Goal: Information Seeking & Learning: Learn about a topic

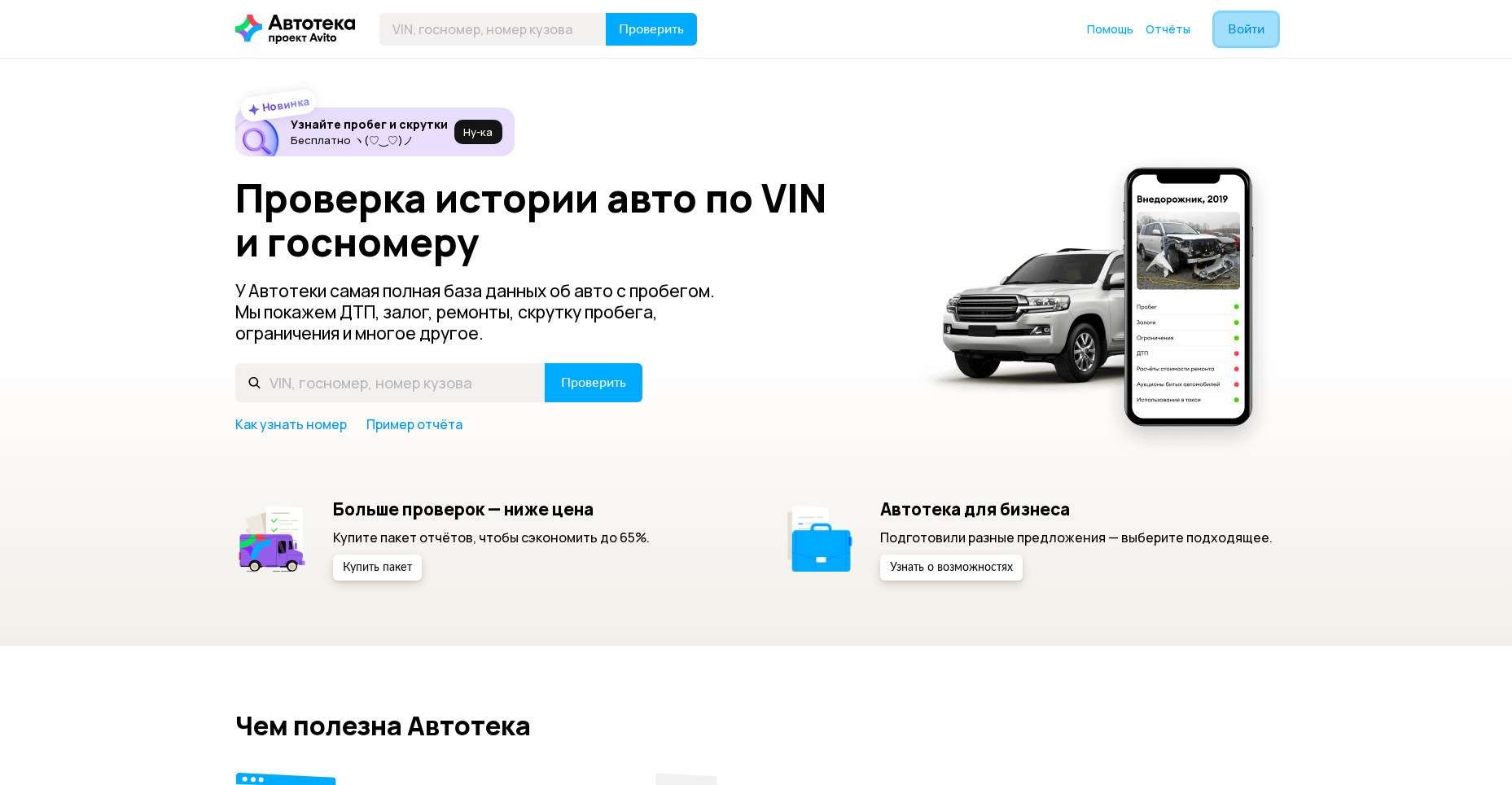
click at [1246, 27] on span "Войти" at bounding box center [1245, 29] width 36 height 13
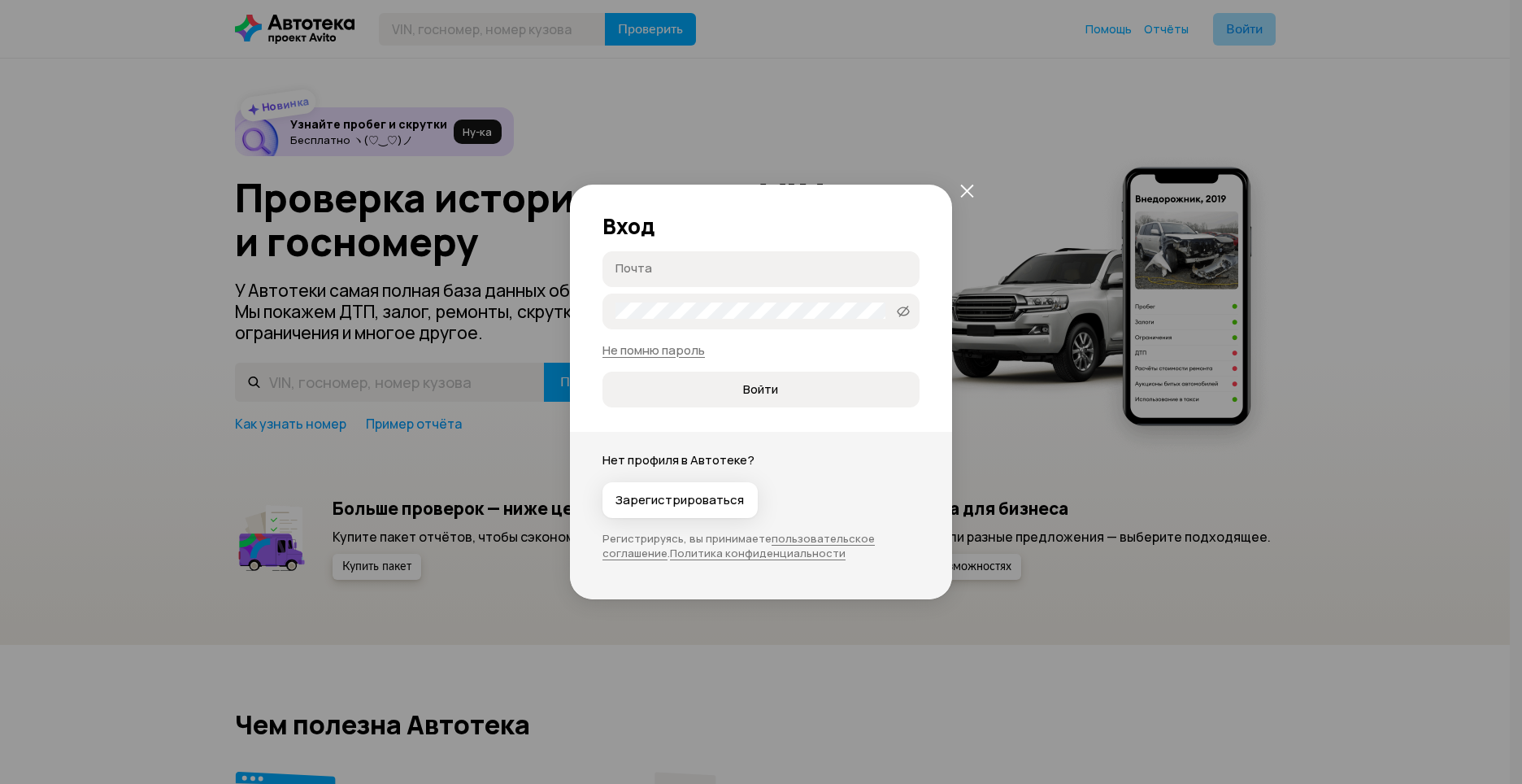
type input "[EMAIL_ADDRESS][DOMAIN_NAME]"
click at [750, 389] on span "Войти" at bounding box center [760, 389] width 35 height 16
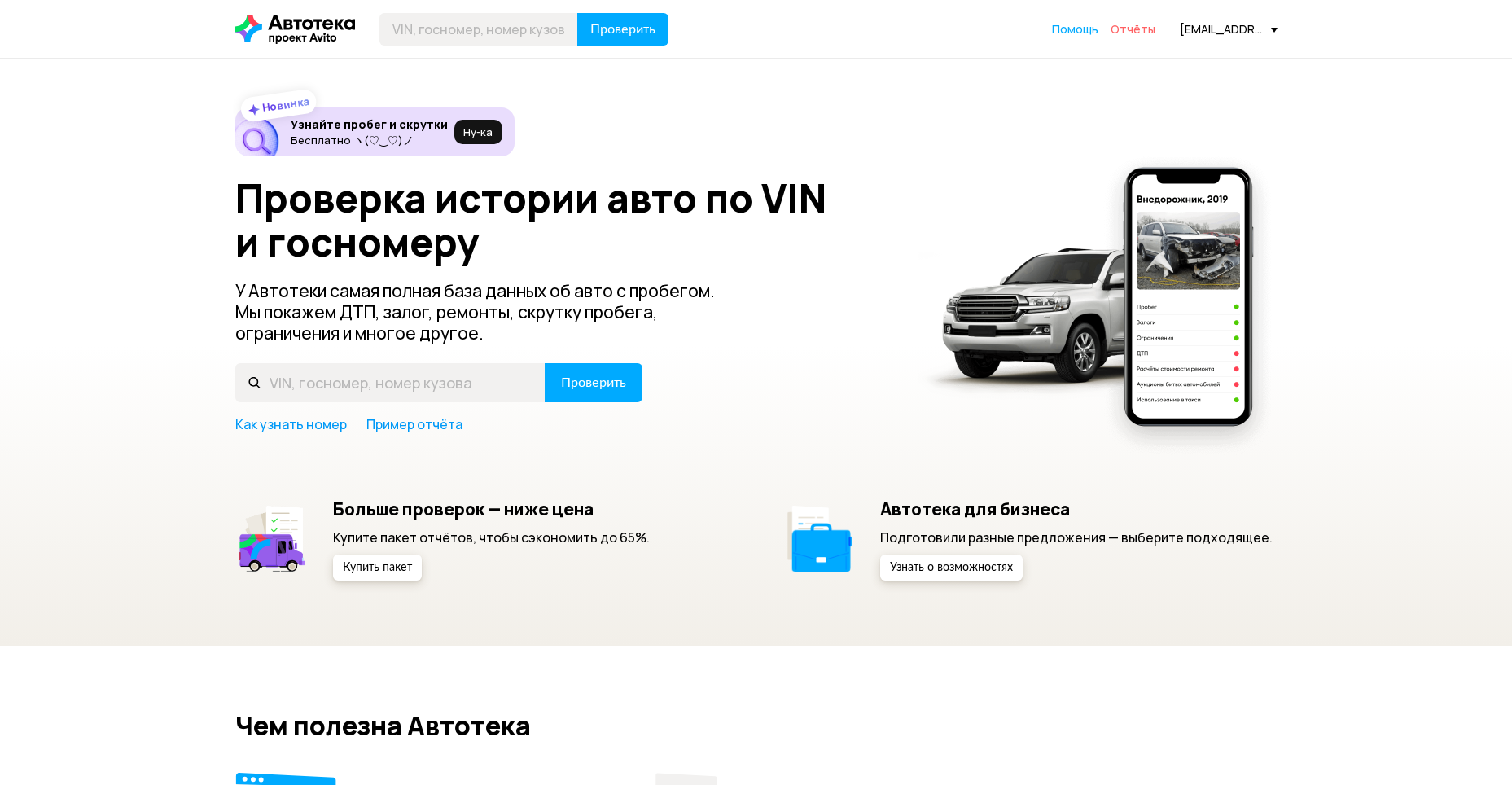
click at [1132, 32] on span "Отчёты" at bounding box center [1132, 29] width 45 height 15
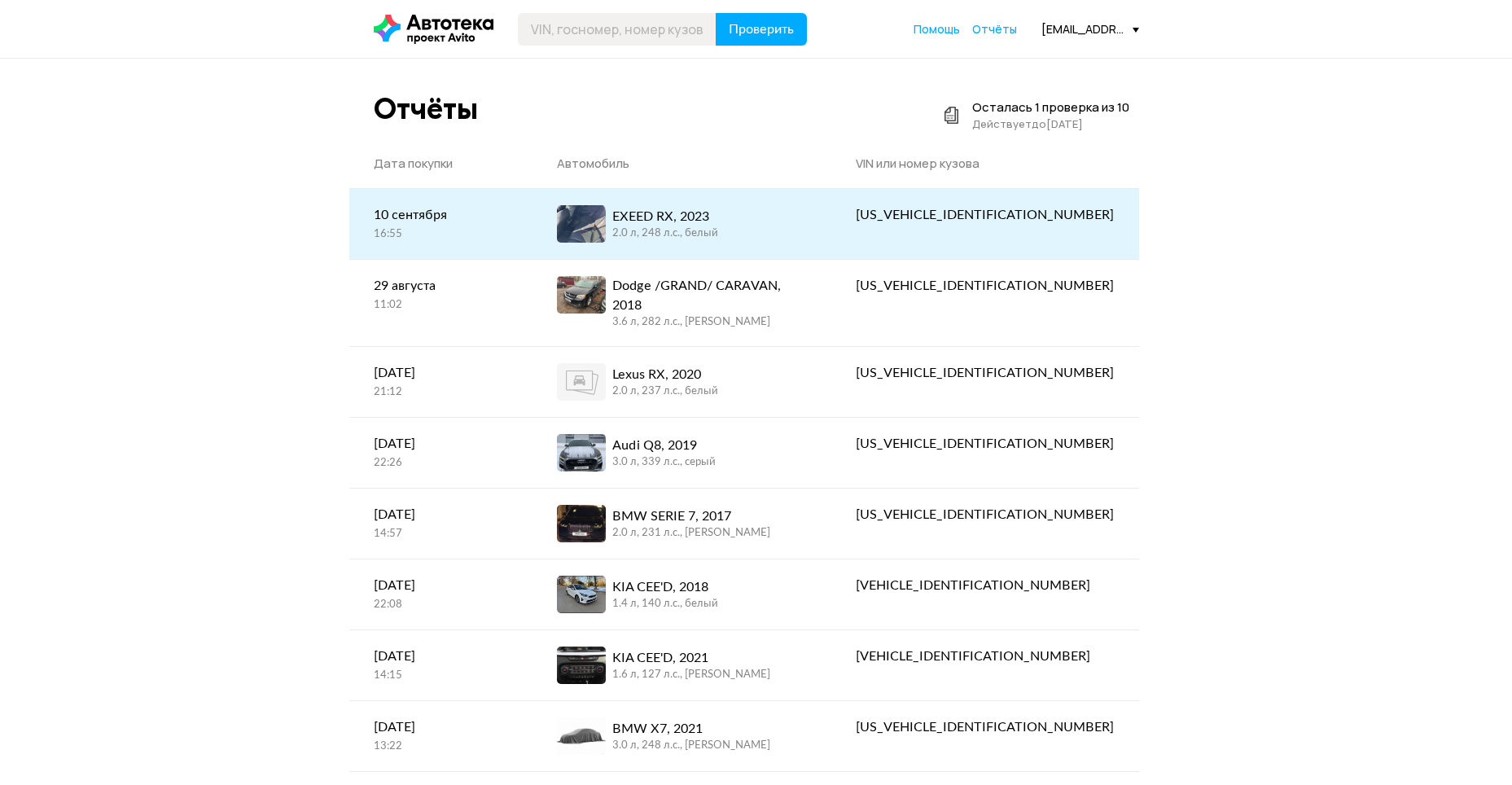
click at [786, 222] on div "EXEED RX, 2023 2.0 л, 248 л.c., белый" at bounding box center [681, 223] width 250 height 37
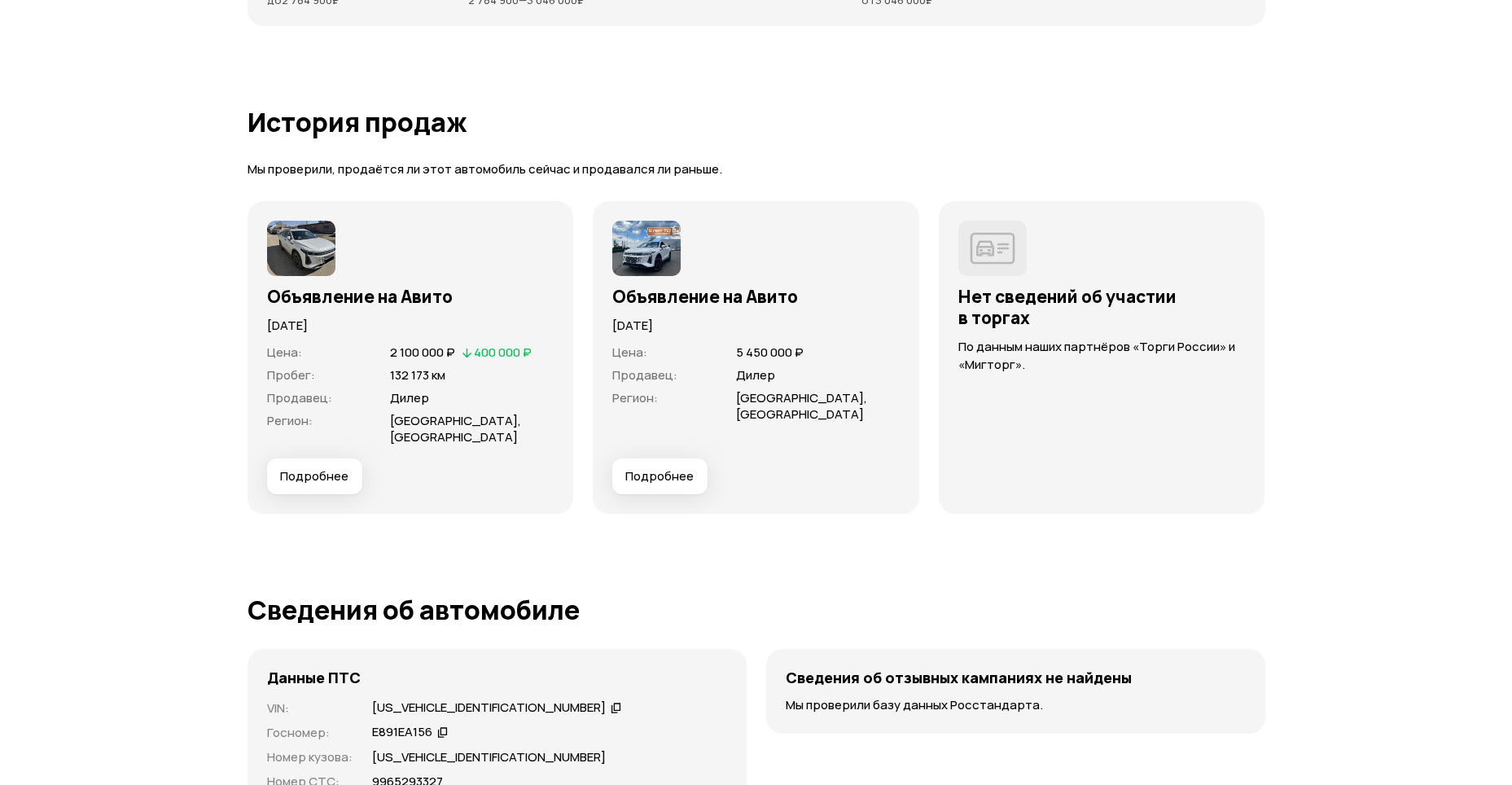
scroll to position [4314, 0]
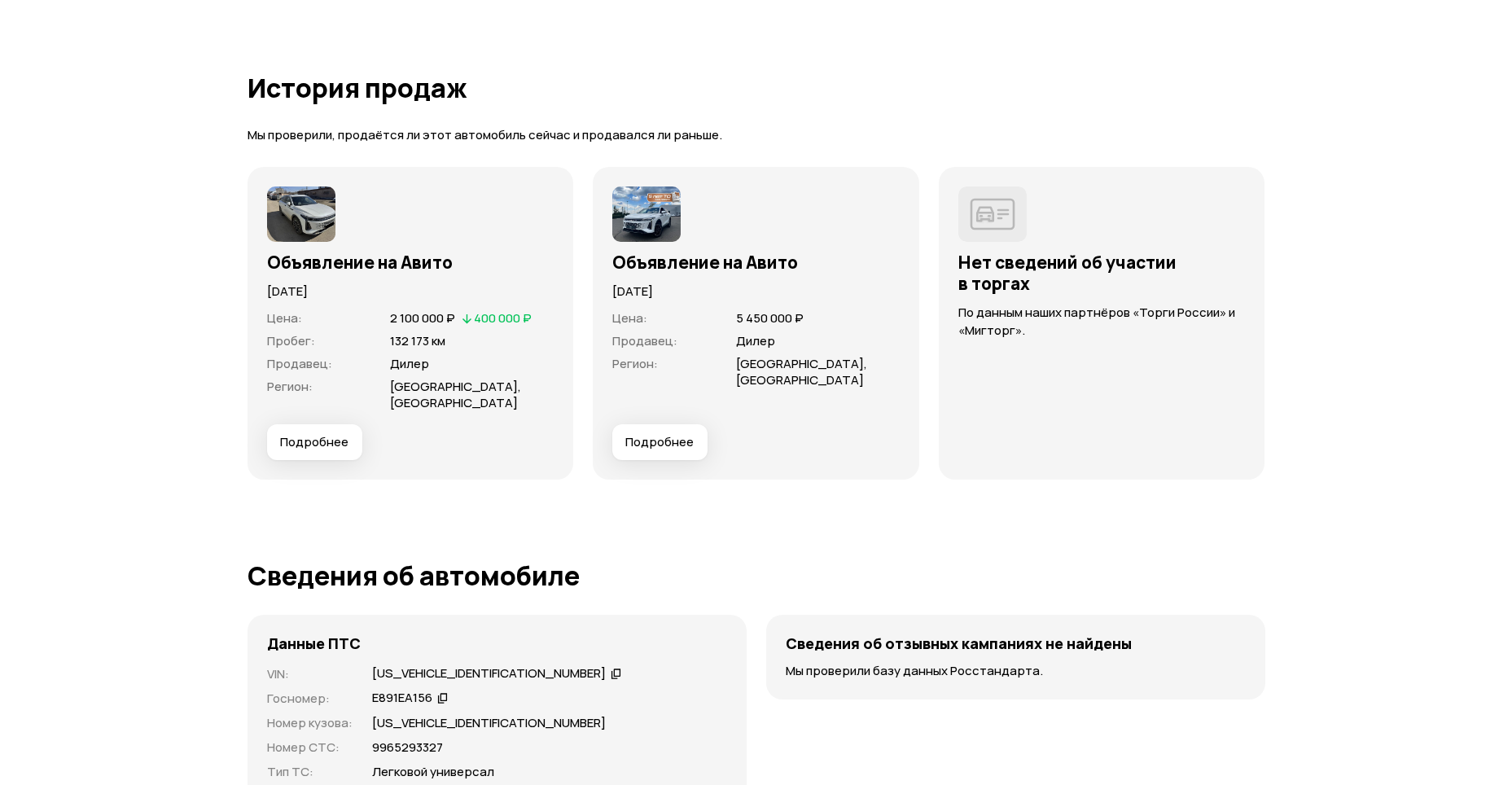
click at [322, 436] on span "Подробнее" at bounding box center [314, 442] width 69 height 16
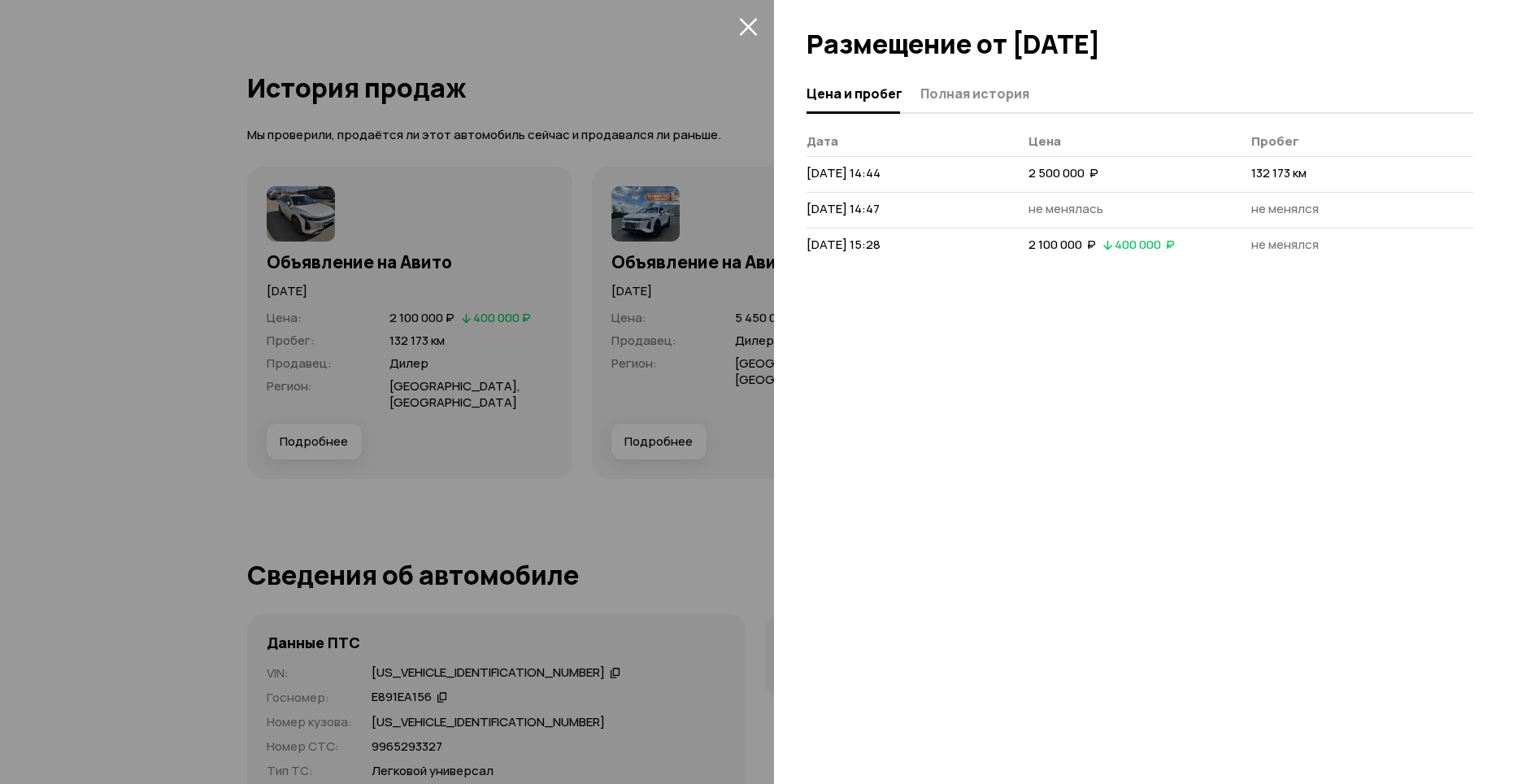
drag, startPoint x: 489, startPoint y: 342, endPoint x: 401, endPoint y: 214, distance: 155.3
click at [489, 340] on div at bounding box center [761, 392] width 1522 height 784
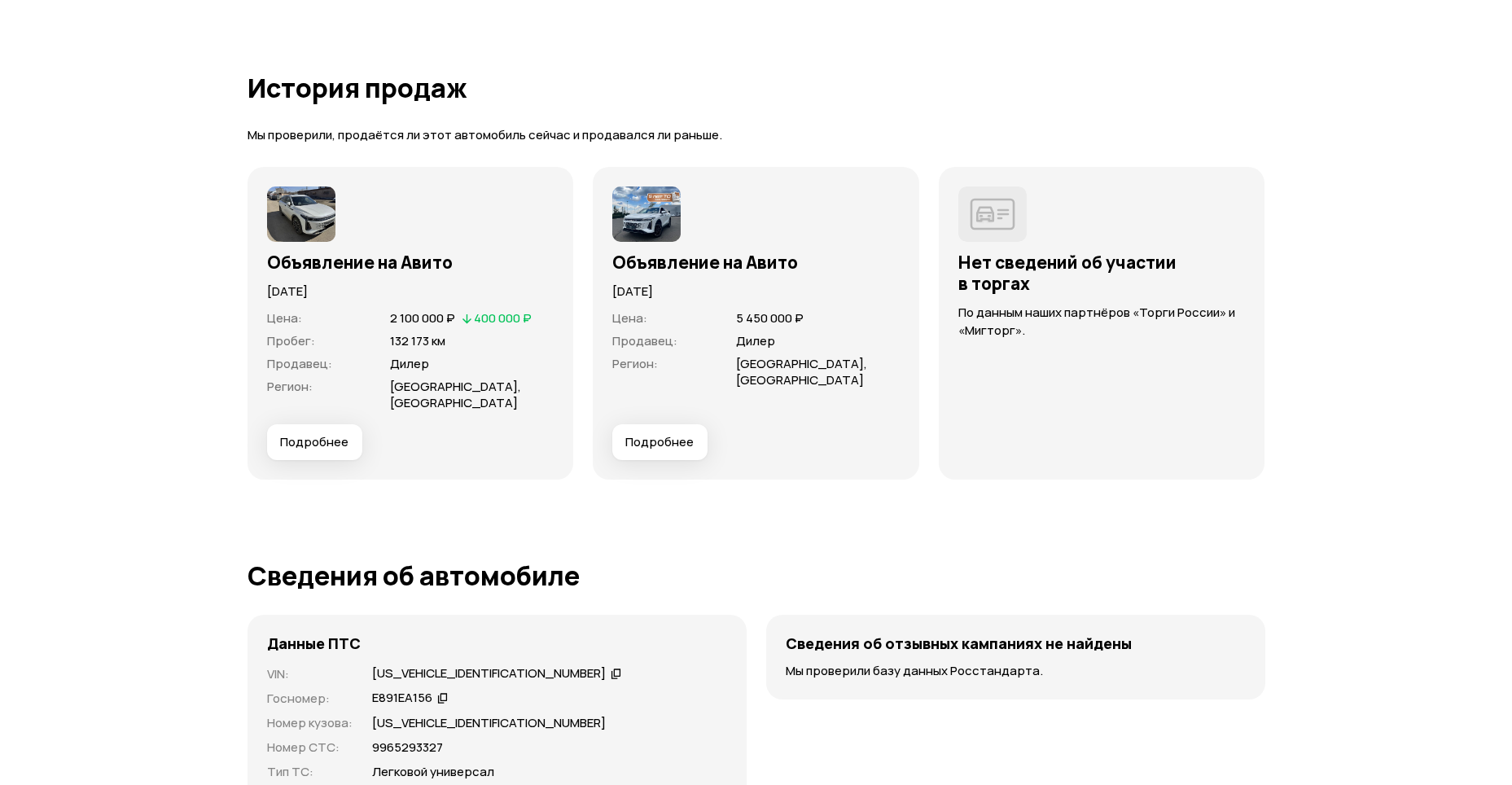
click at [314, 214] on img at bounding box center [301, 213] width 69 height 55
click at [357, 272] on div "Объявление на Авито [DATE] Цена : 2 100 000 ₽   400 000 ₽ Пробег : 132 173 км П…" at bounding box center [411, 322] width 288 height 273
click at [436, 400] on span "[GEOGRAPHIC_DATA], [GEOGRAPHIC_DATA]" at bounding box center [455, 393] width 131 height 33
click at [296, 447] on span "Подробнее" at bounding box center [314, 442] width 69 height 16
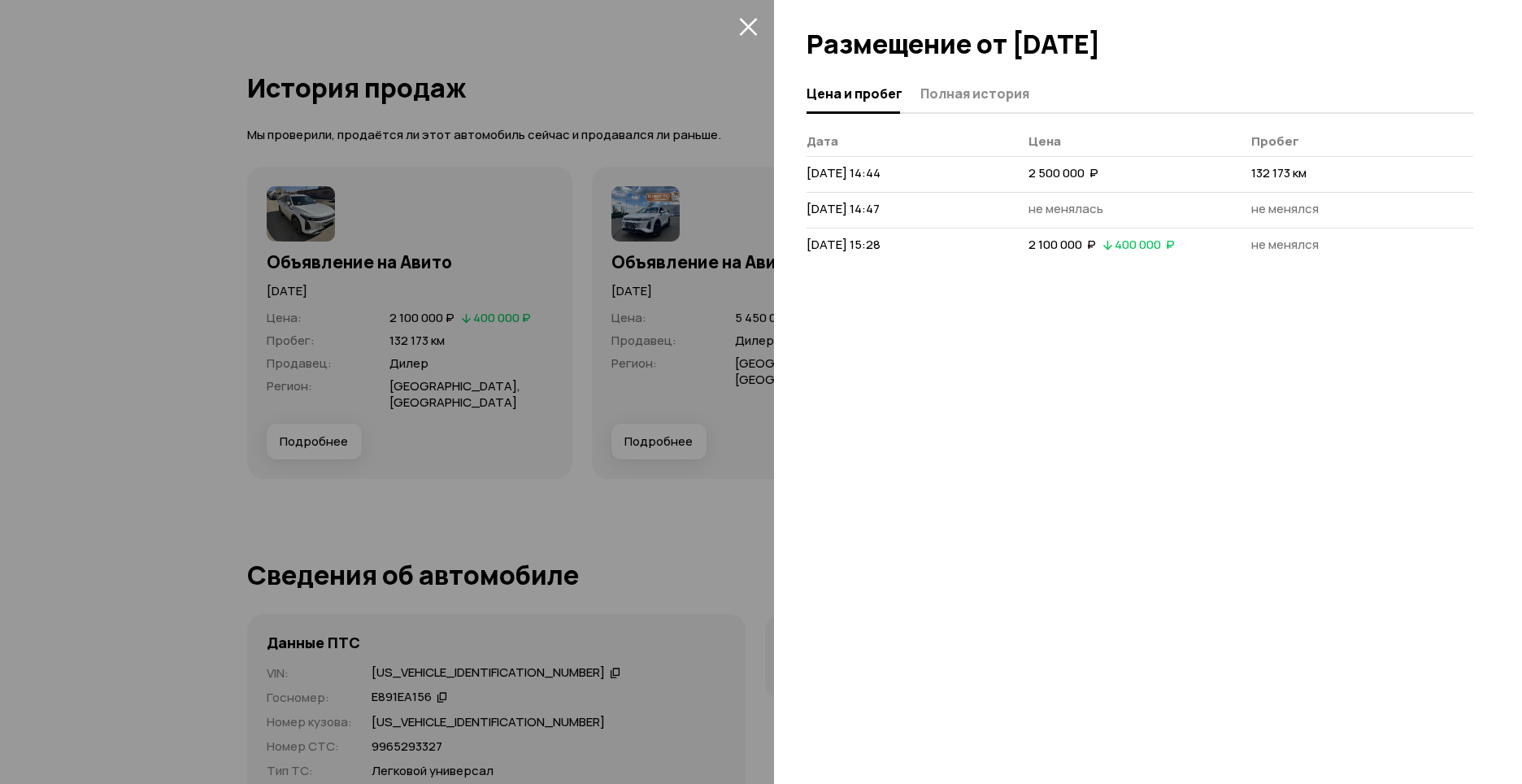
click at [1121, 193] on td "не менялась" at bounding box center [1139, 210] width 222 height 35
click at [484, 170] on div at bounding box center [761, 392] width 1522 height 784
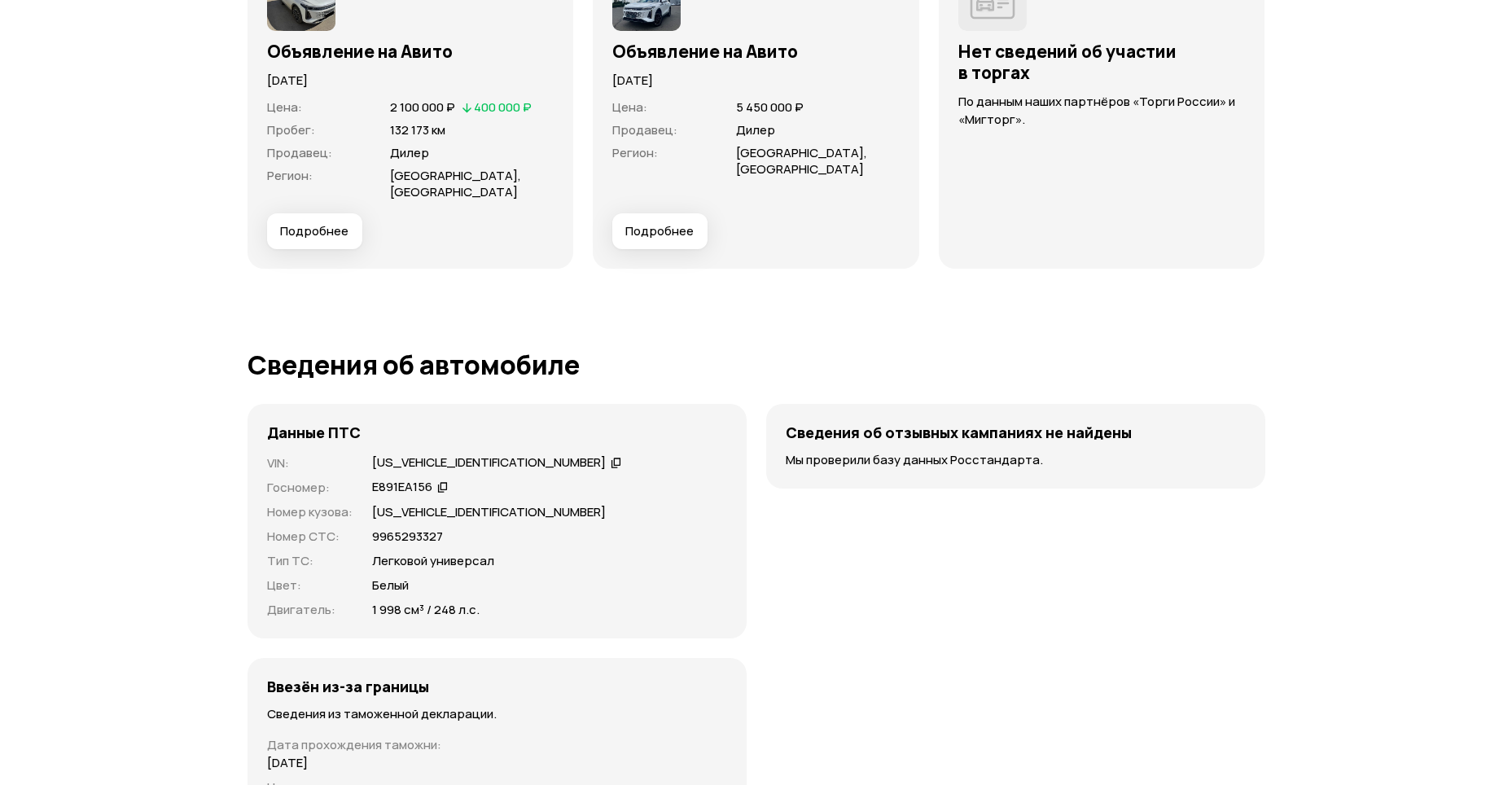
scroll to position [4199, 0]
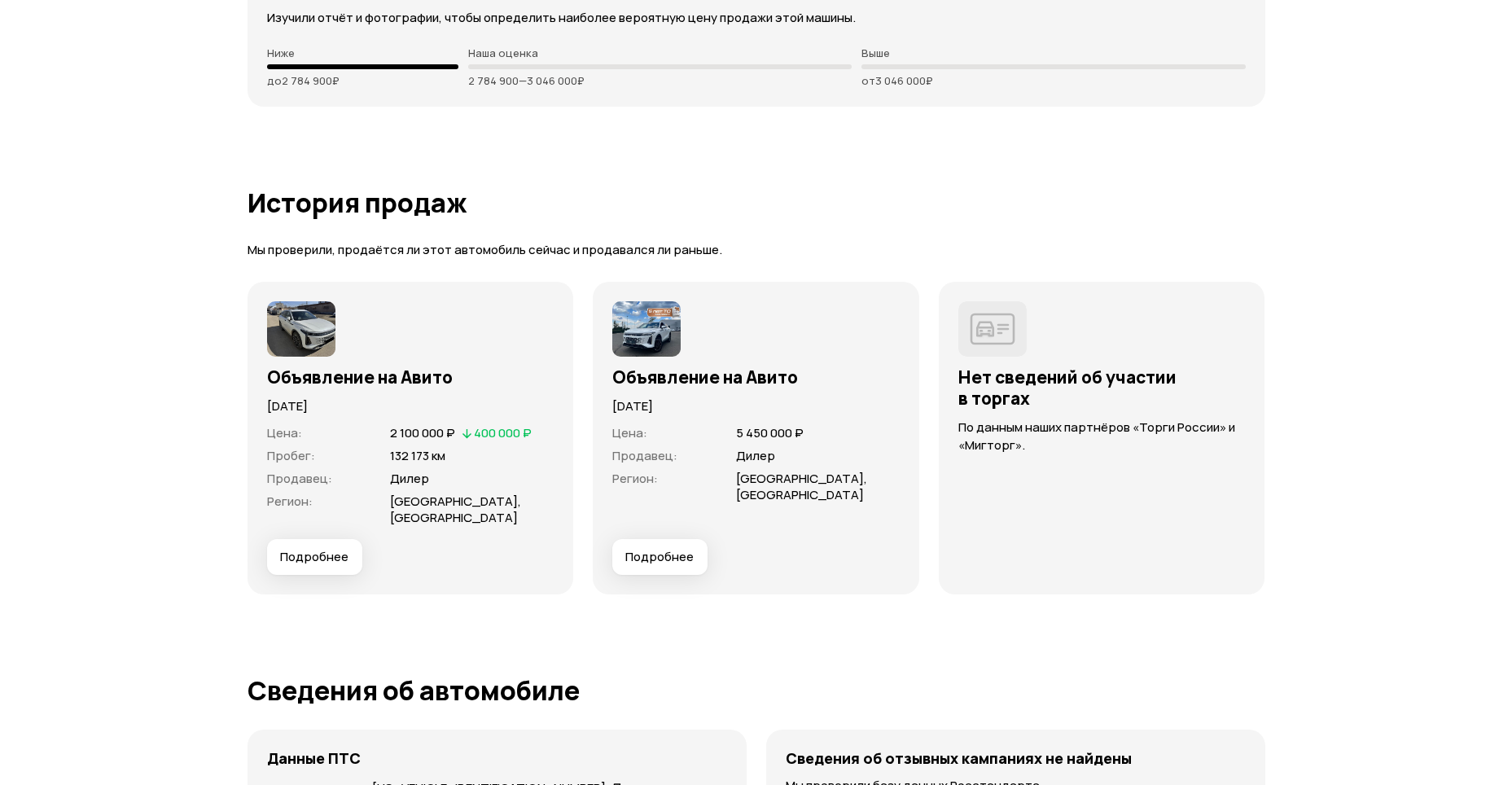
click at [310, 329] on img at bounding box center [301, 328] width 69 height 55
click at [377, 216] on h1 "История продаж" at bounding box center [756, 202] width 1018 height 30
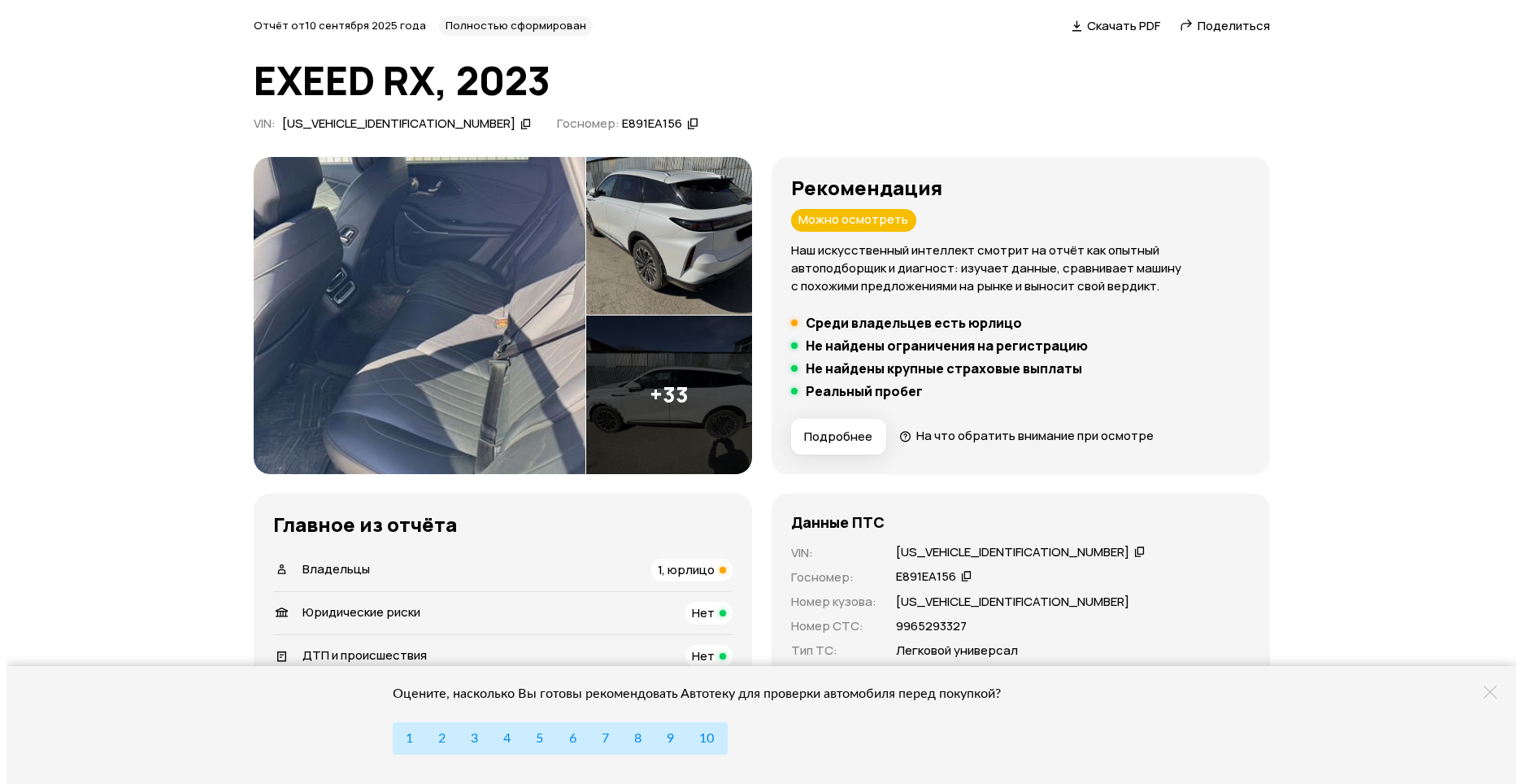
scroll to position [48, 0]
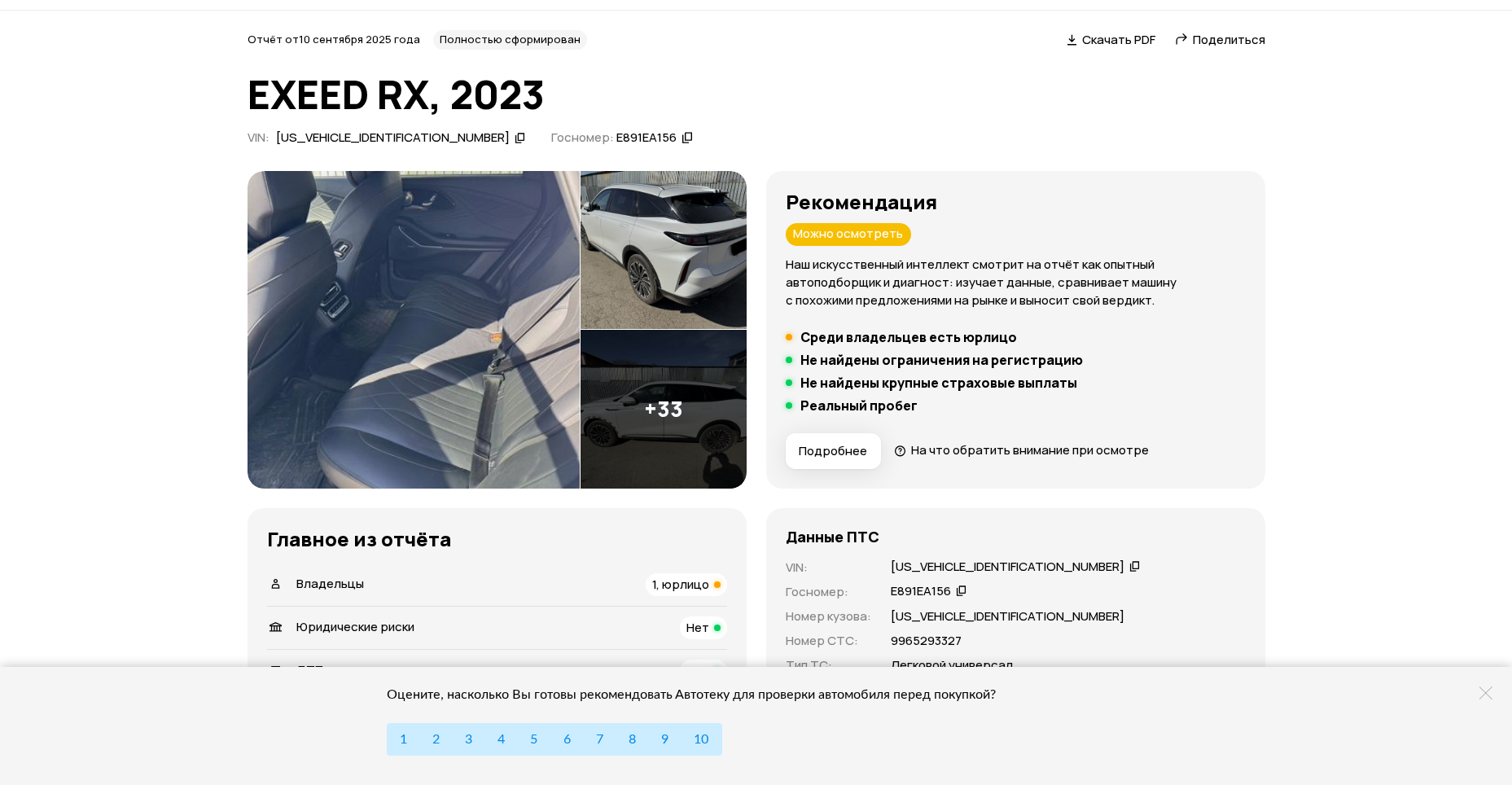
click at [489, 401] on img at bounding box center [414, 329] width 333 height 317
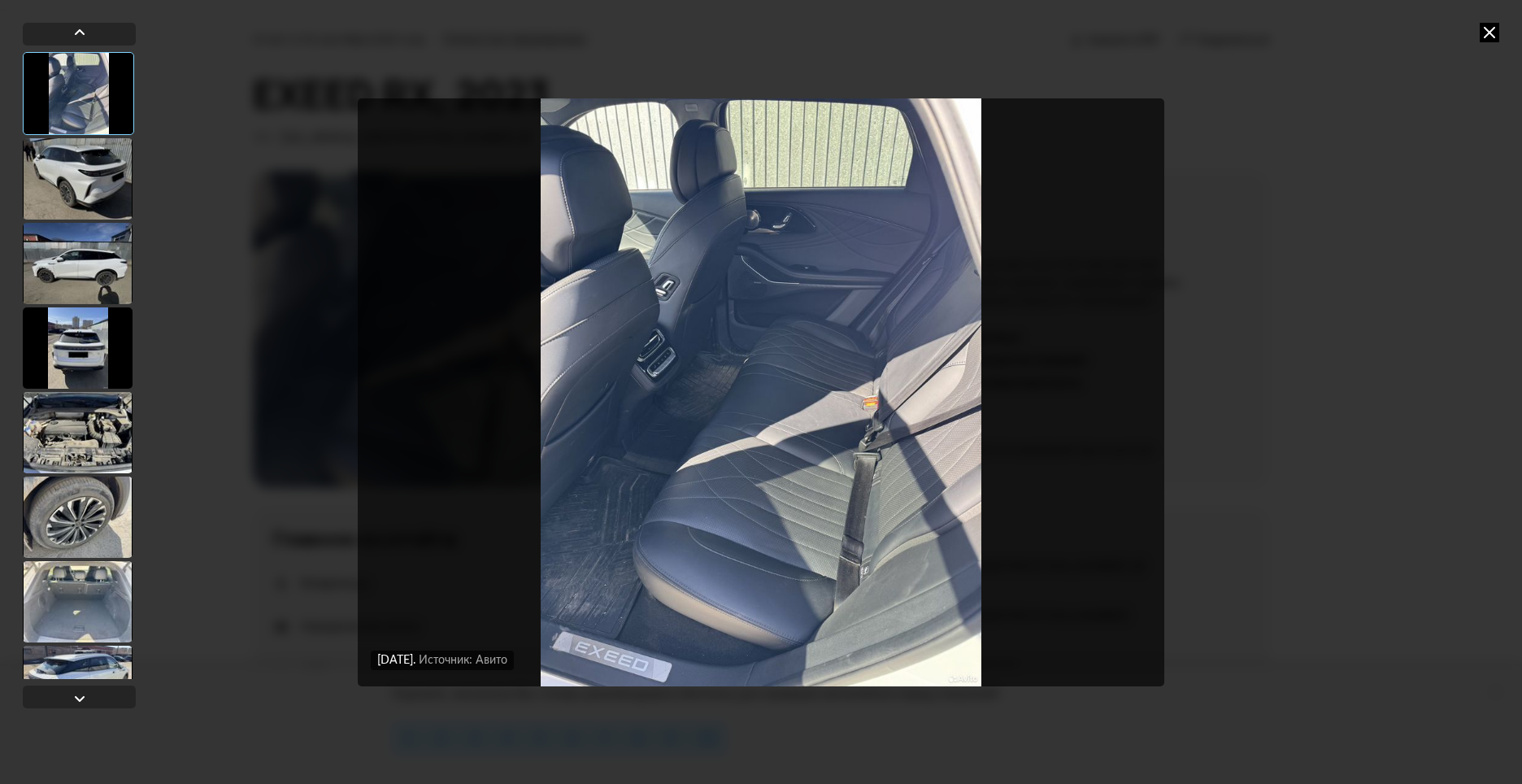
click at [90, 433] on div at bounding box center [78, 433] width 110 height 81
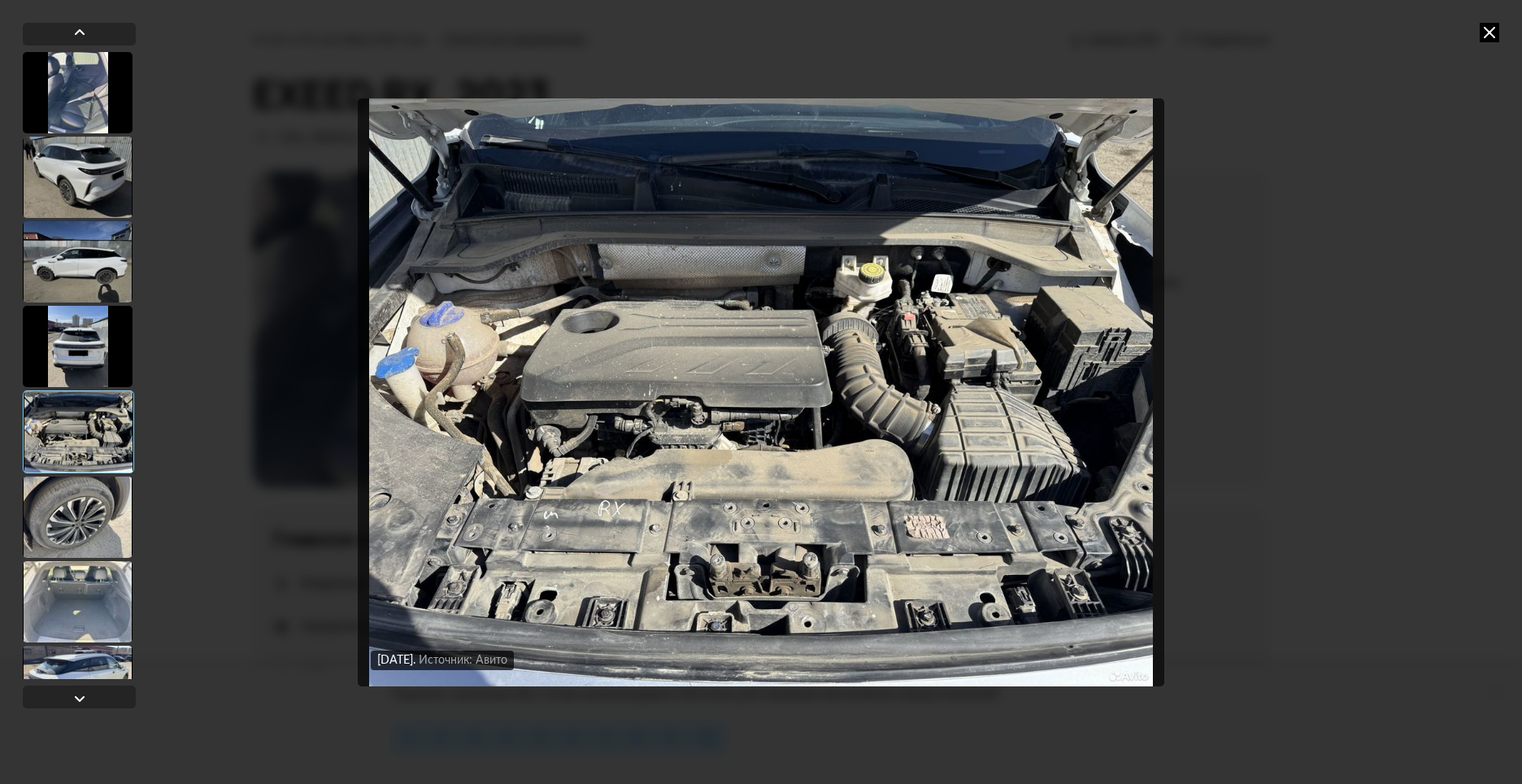
click at [75, 527] on div at bounding box center [78, 517] width 110 height 81
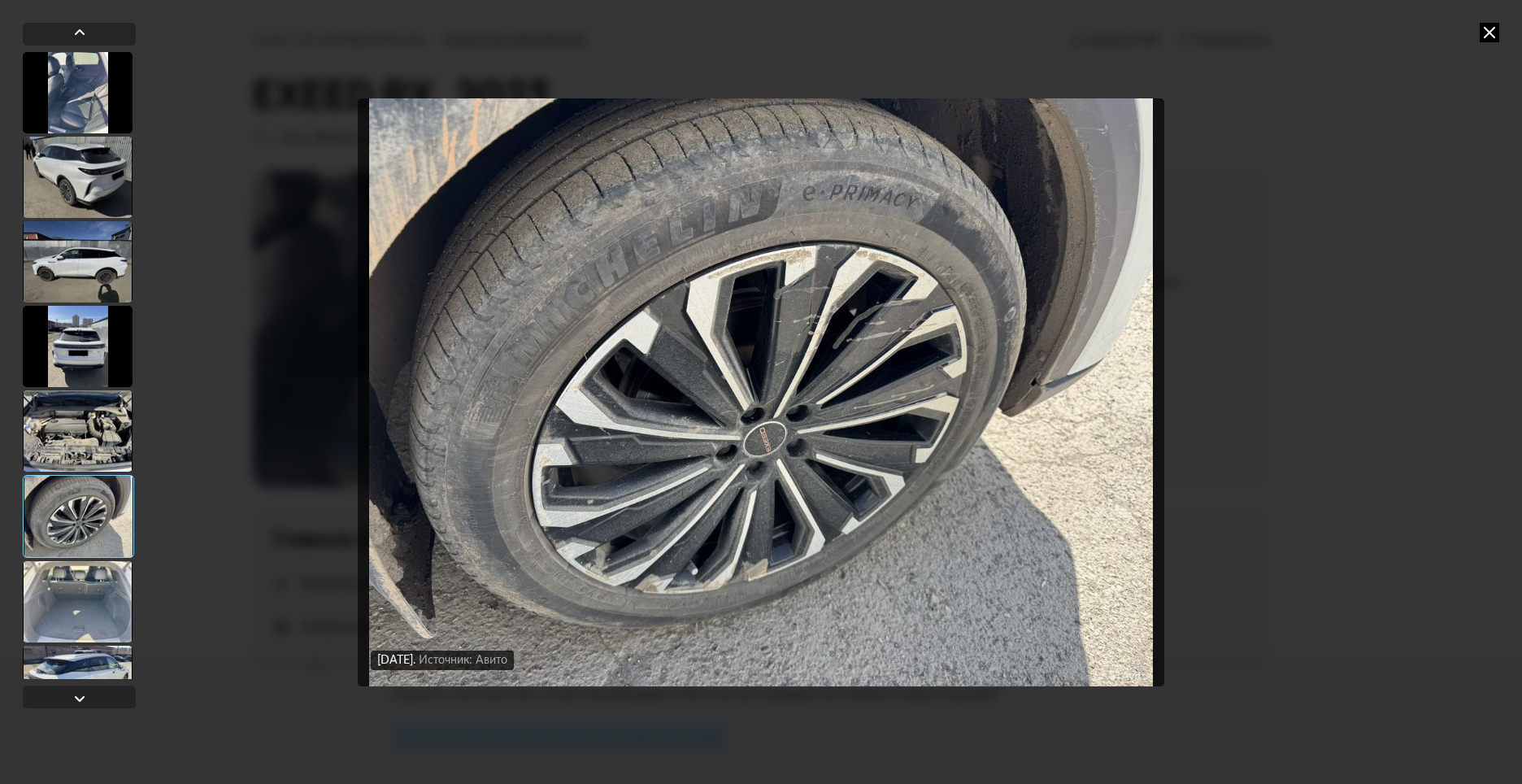
click at [79, 551] on div at bounding box center [79, 516] width 112 height 83
click at [546, 218] on img "Go to Slide 6" at bounding box center [761, 392] width 807 height 588
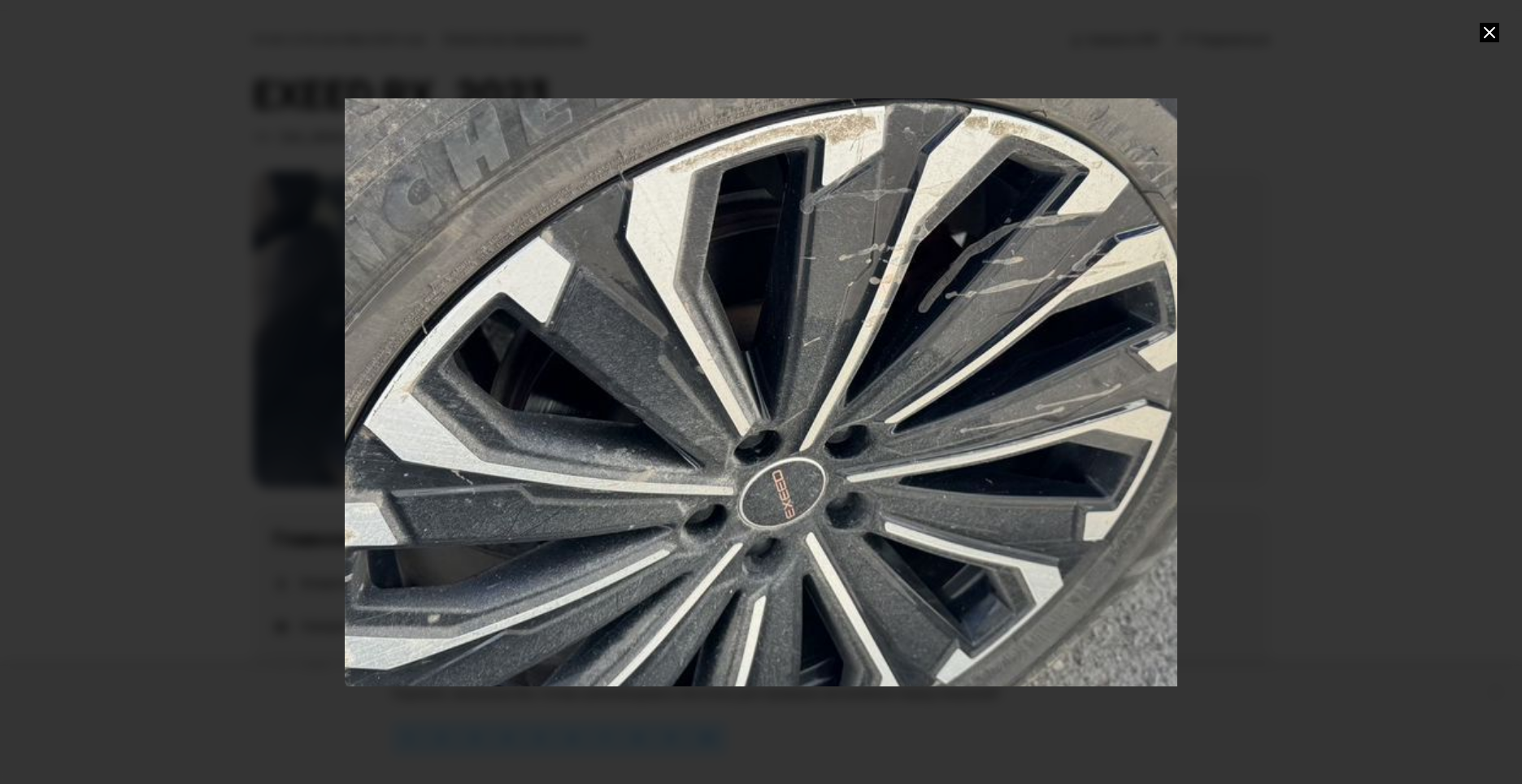
drag, startPoint x: 973, startPoint y: 189, endPoint x: 996, endPoint y: 198, distance: 24.7
click at [996, 198] on div "Go to Slide 6" at bounding box center [775, 399] width 1666 height 1175
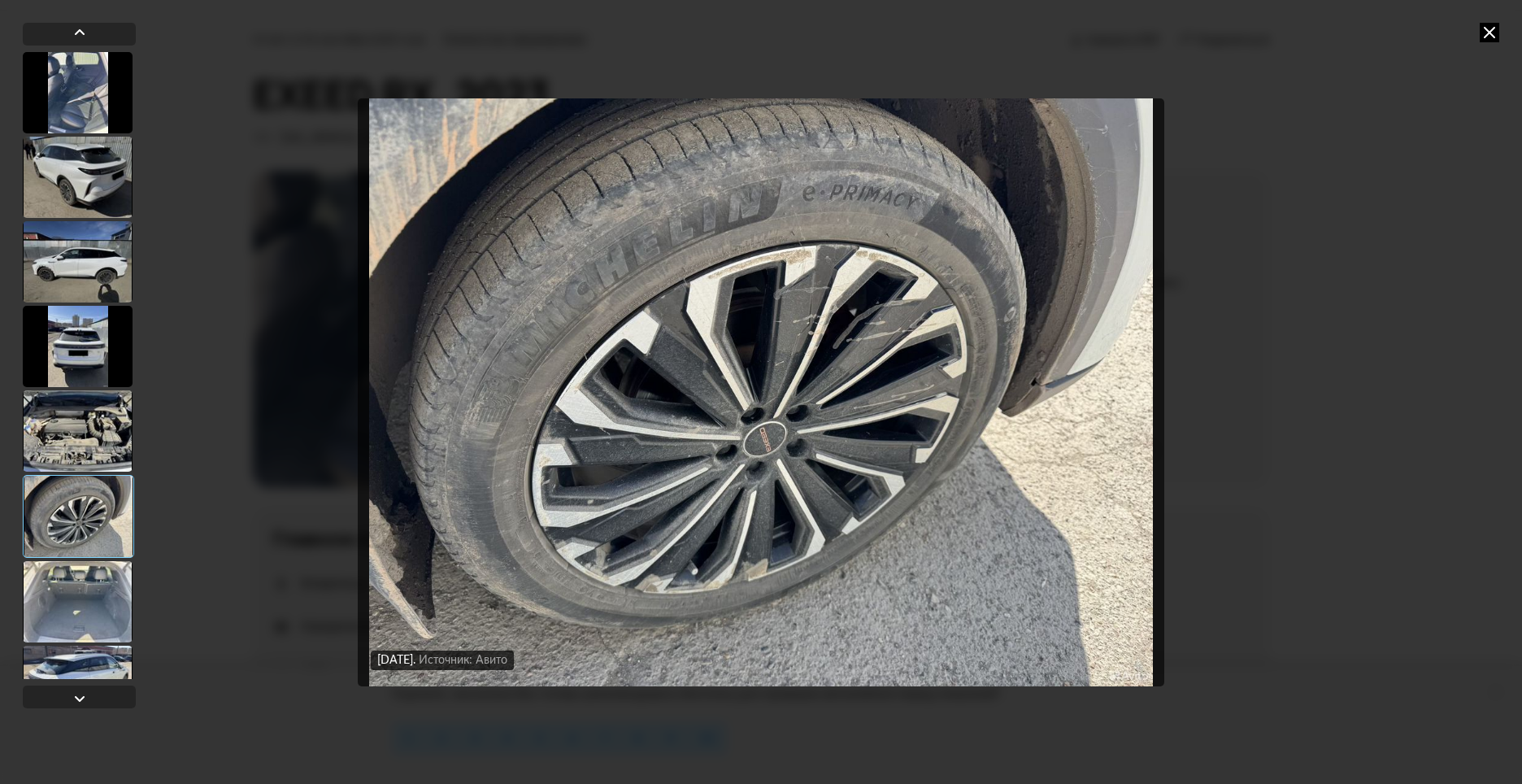
click at [85, 585] on div at bounding box center [78, 602] width 110 height 81
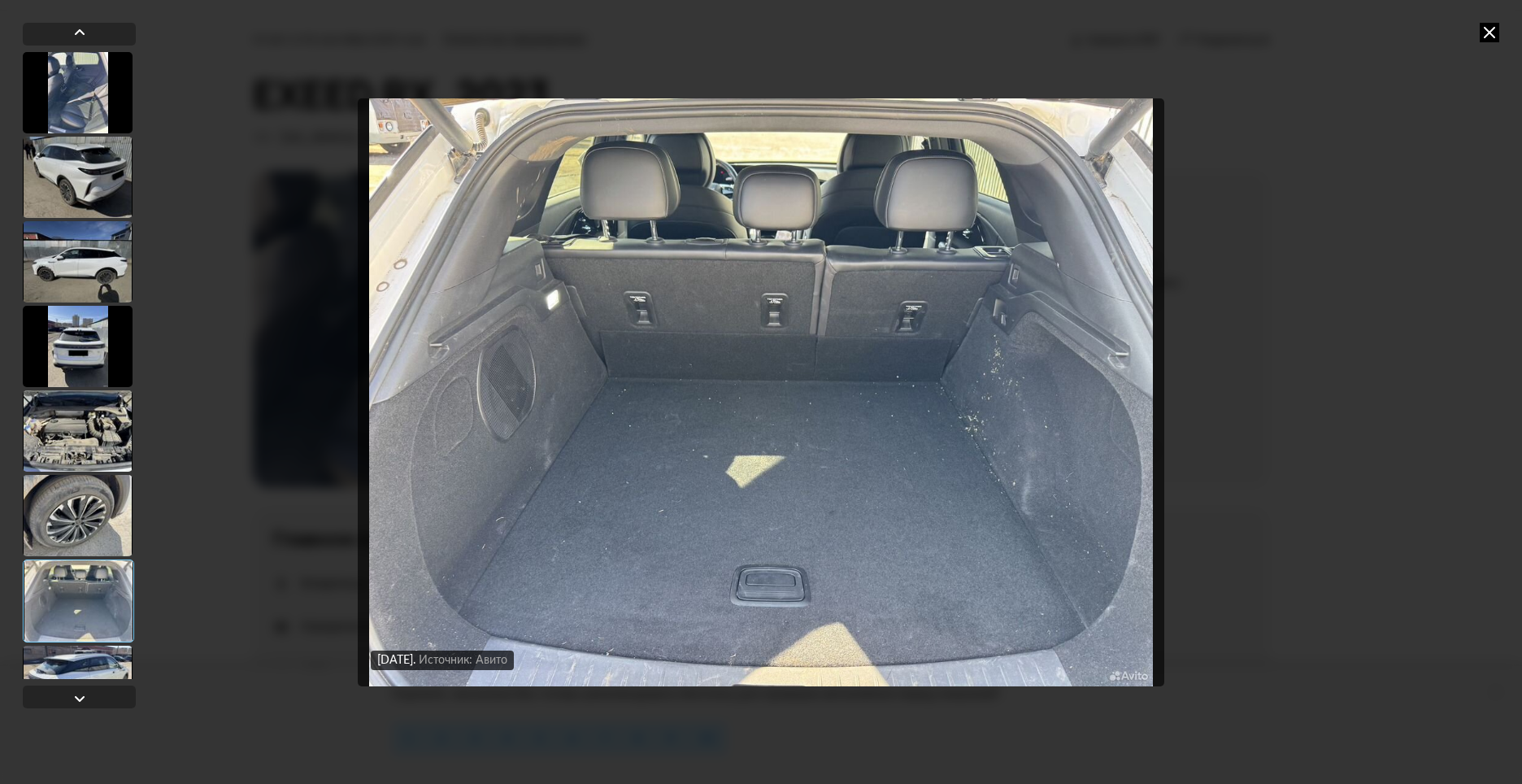
click at [89, 513] on div at bounding box center [78, 515] width 110 height 81
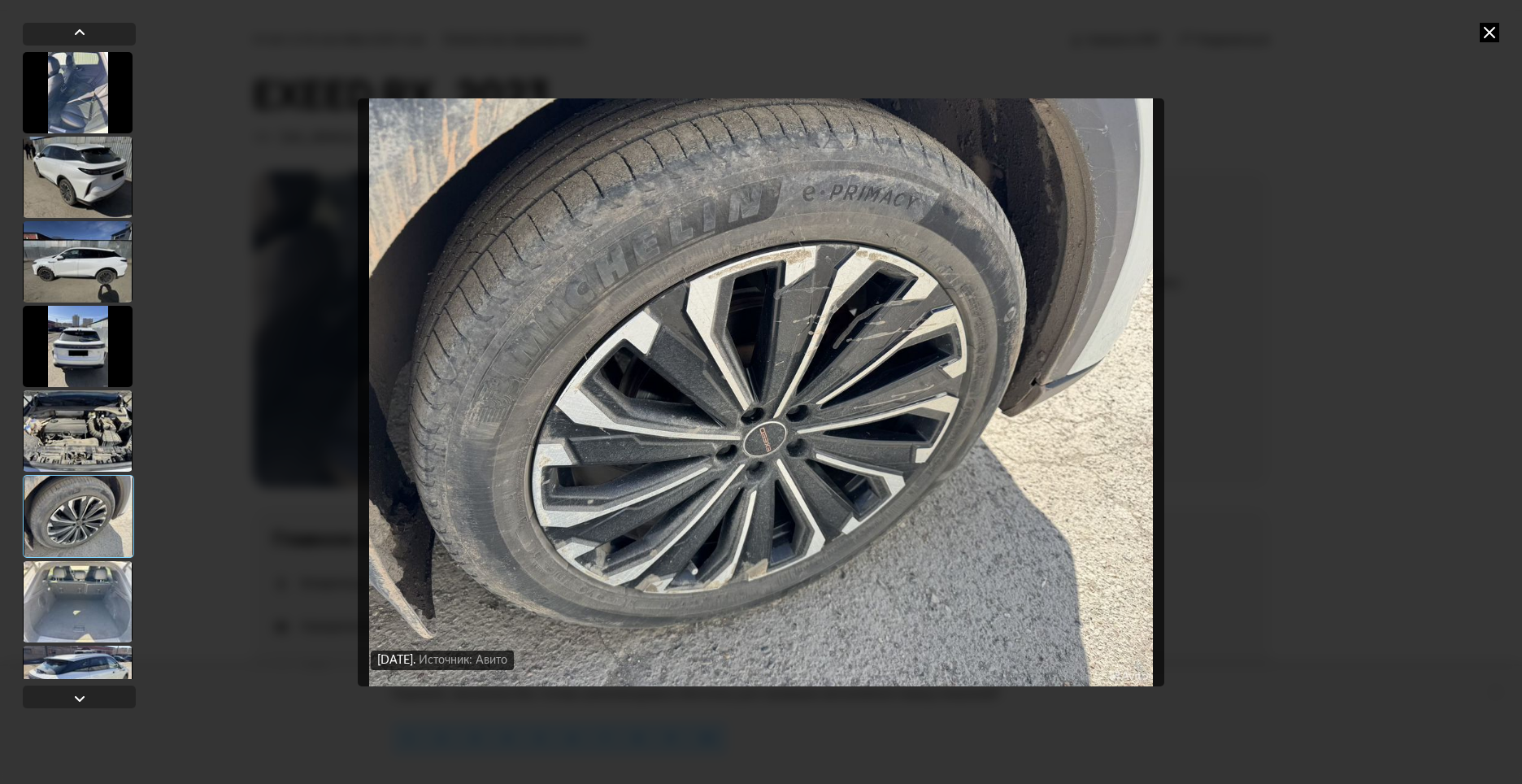
click at [618, 144] on img "Go to Slide 6" at bounding box center [761, 392] width 807 height 588
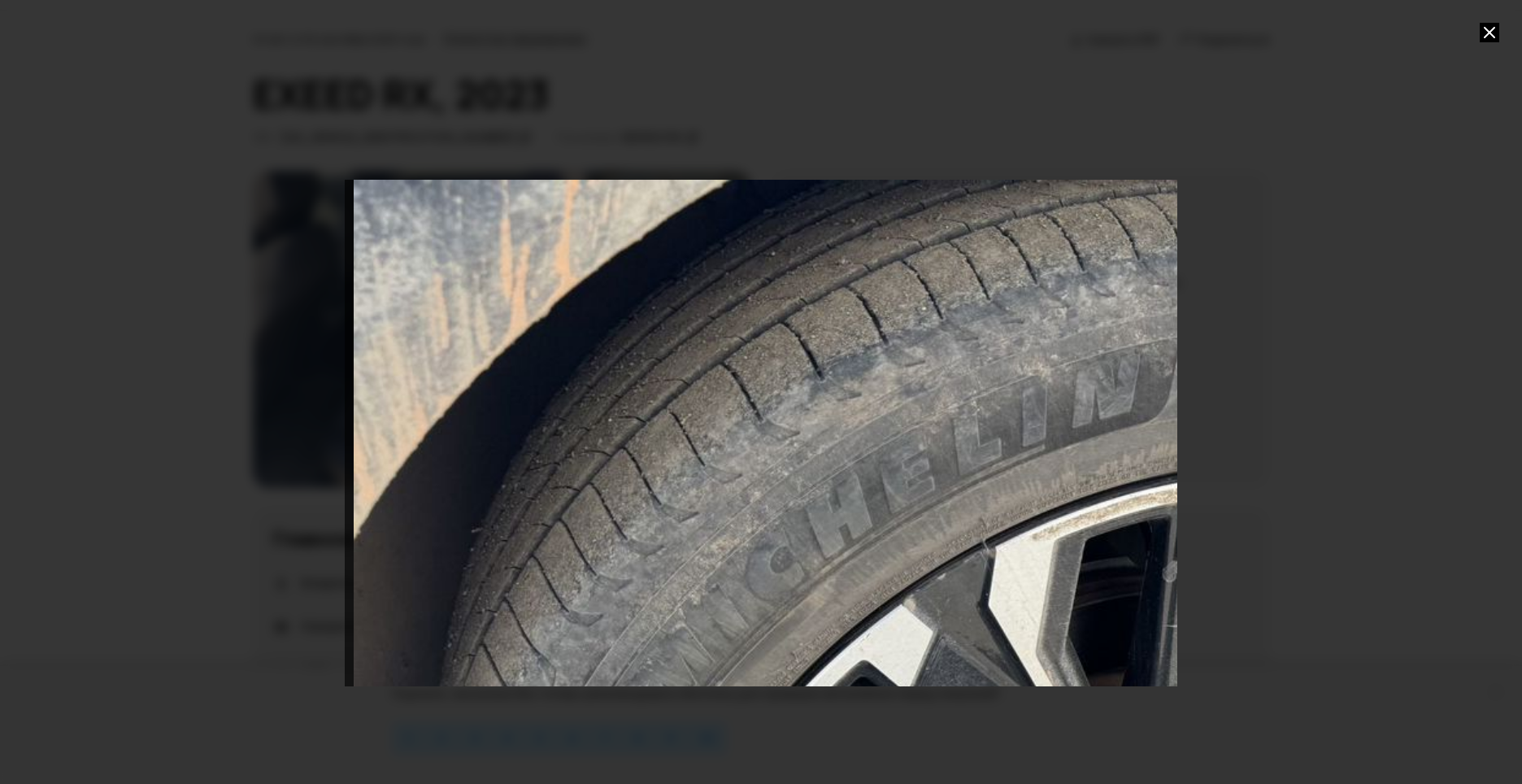
drag, startPoint x: 600, startPoint y: 211, endPoint x: 972, endPoint y: 651, distance: 576.2
click at [972, 651] on div "Go to Slide 6" at bounding box center [1137, 767] width 1666 height 1175
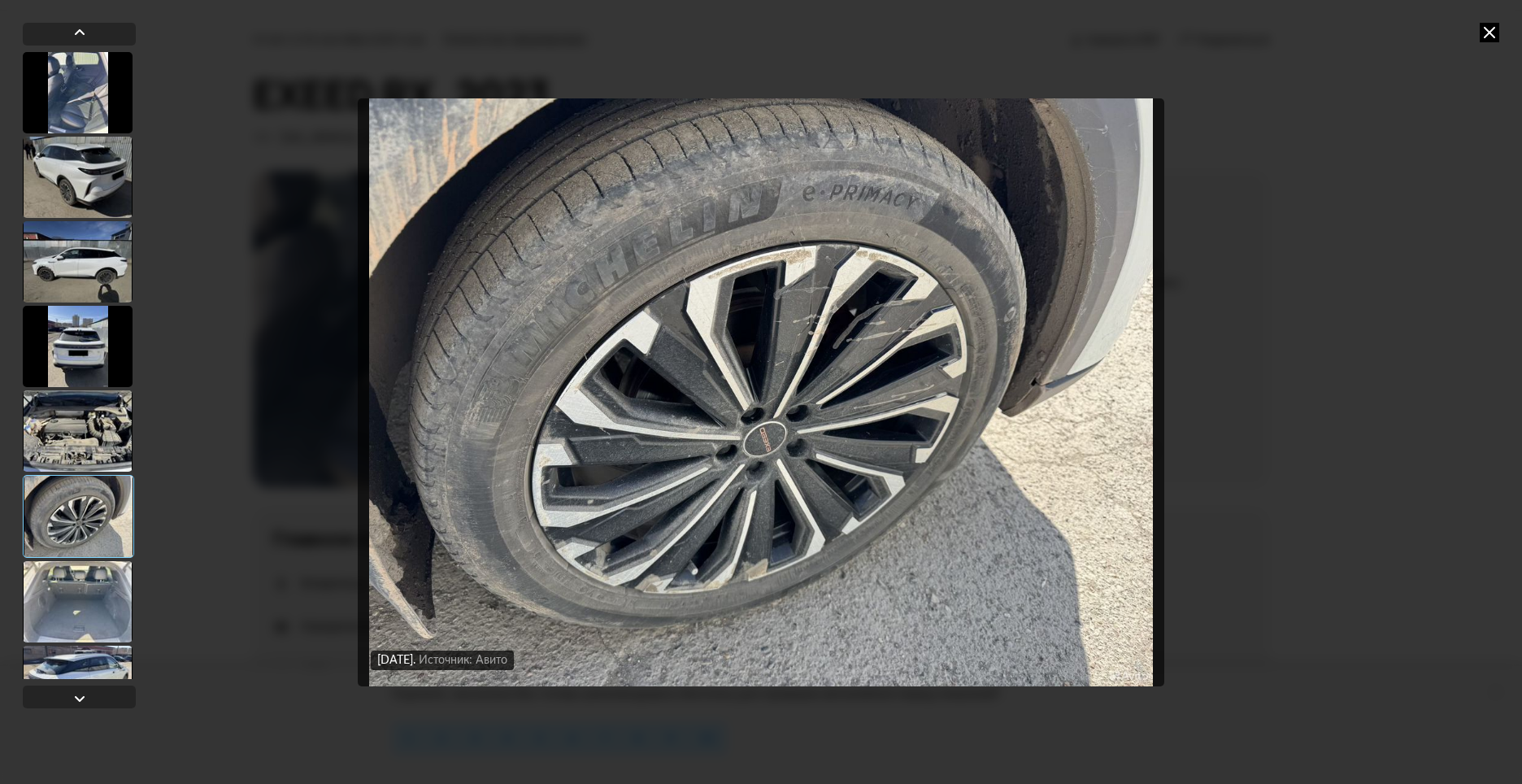
click at [1312, 360] on div "[DATE] Источник: Авито [DATE] Источник: Авито [DATE] Источник: Авито [DATE] Ист…" at bounding box center [761, 392] width 1522 height 784
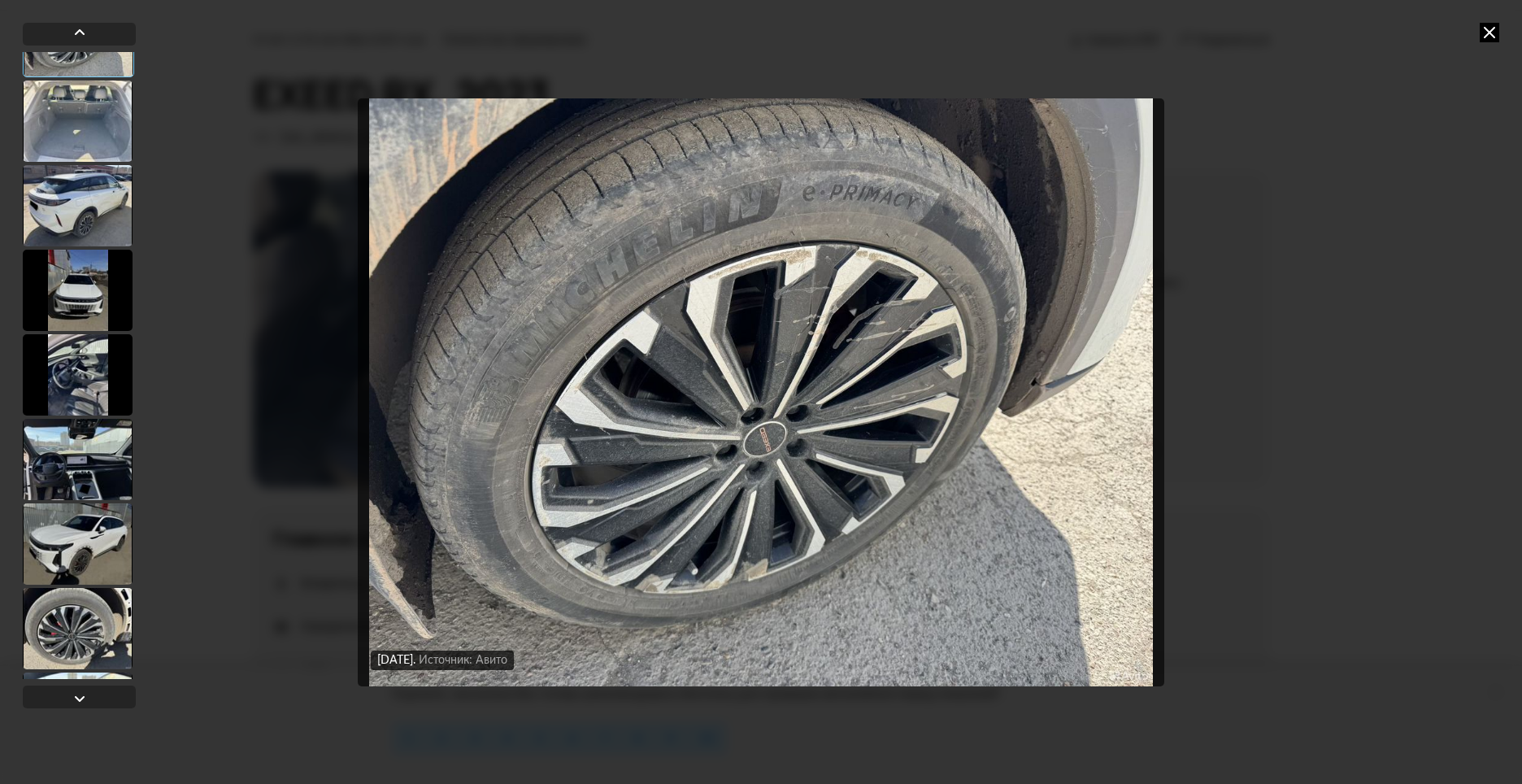
scroll to position [487, 0]
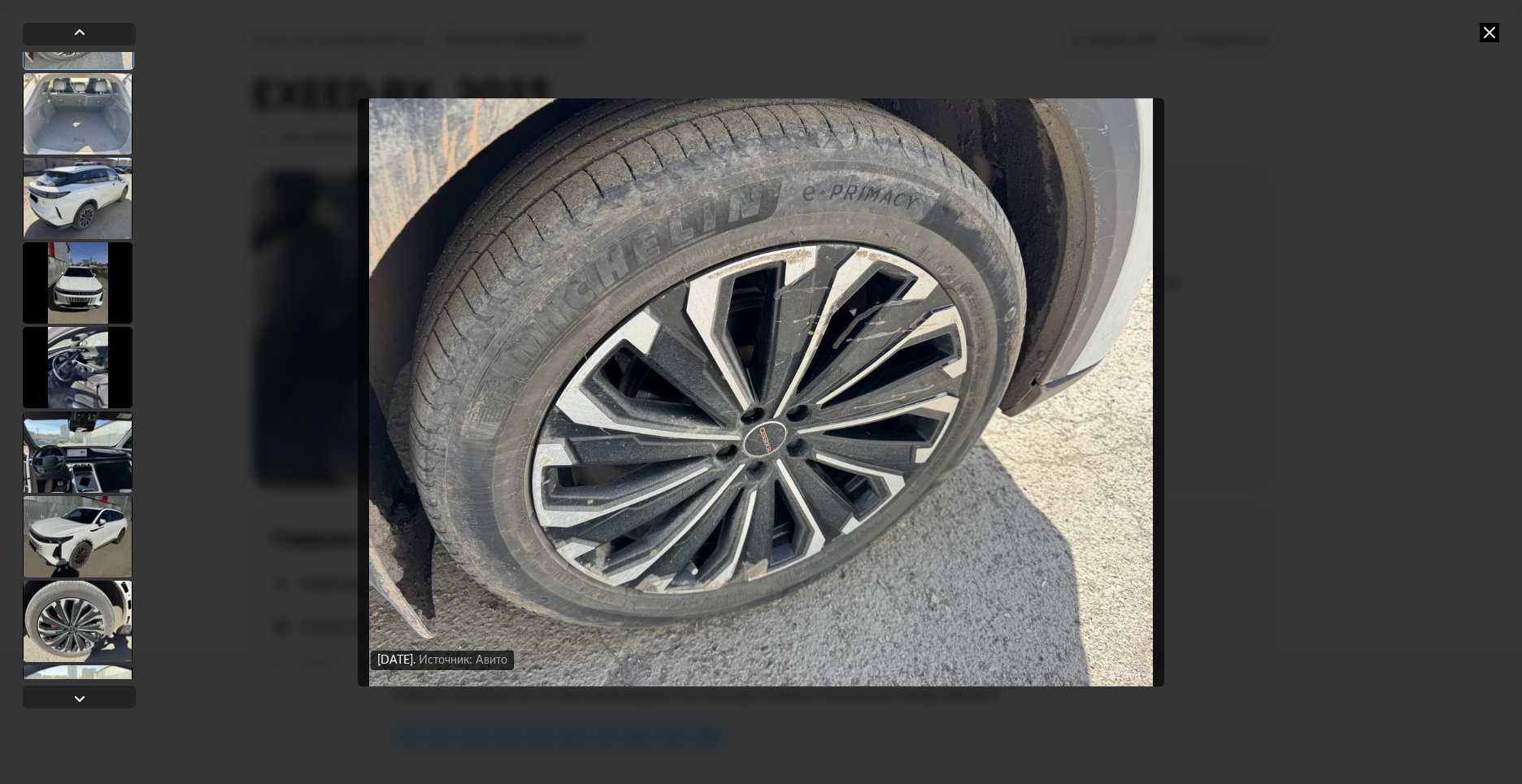
click at [93, 449] on div at bounding box center [78, 452] width 110 height 81
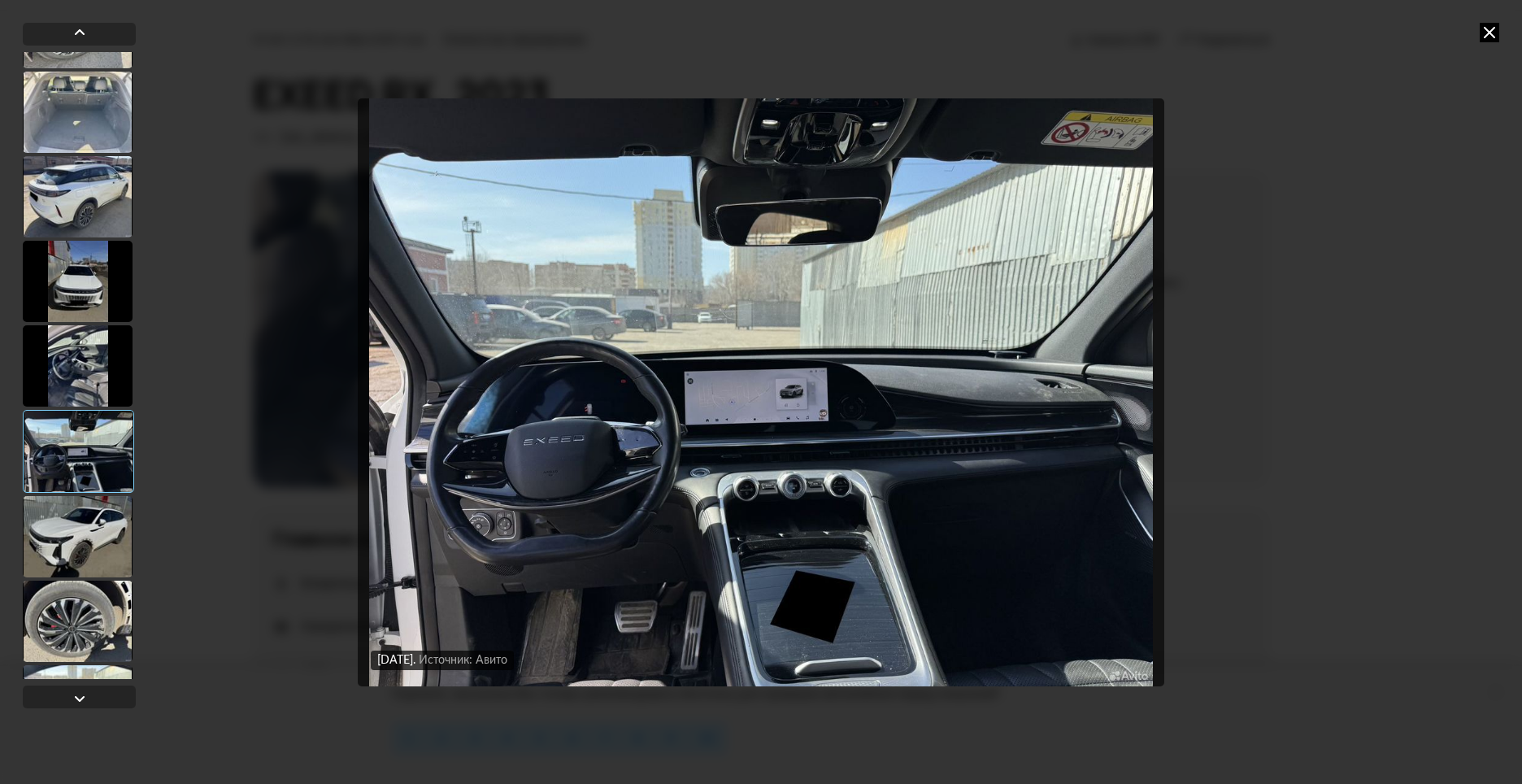
click at [90, 367] on div at bounding box center [78, 366] width 110 height 81
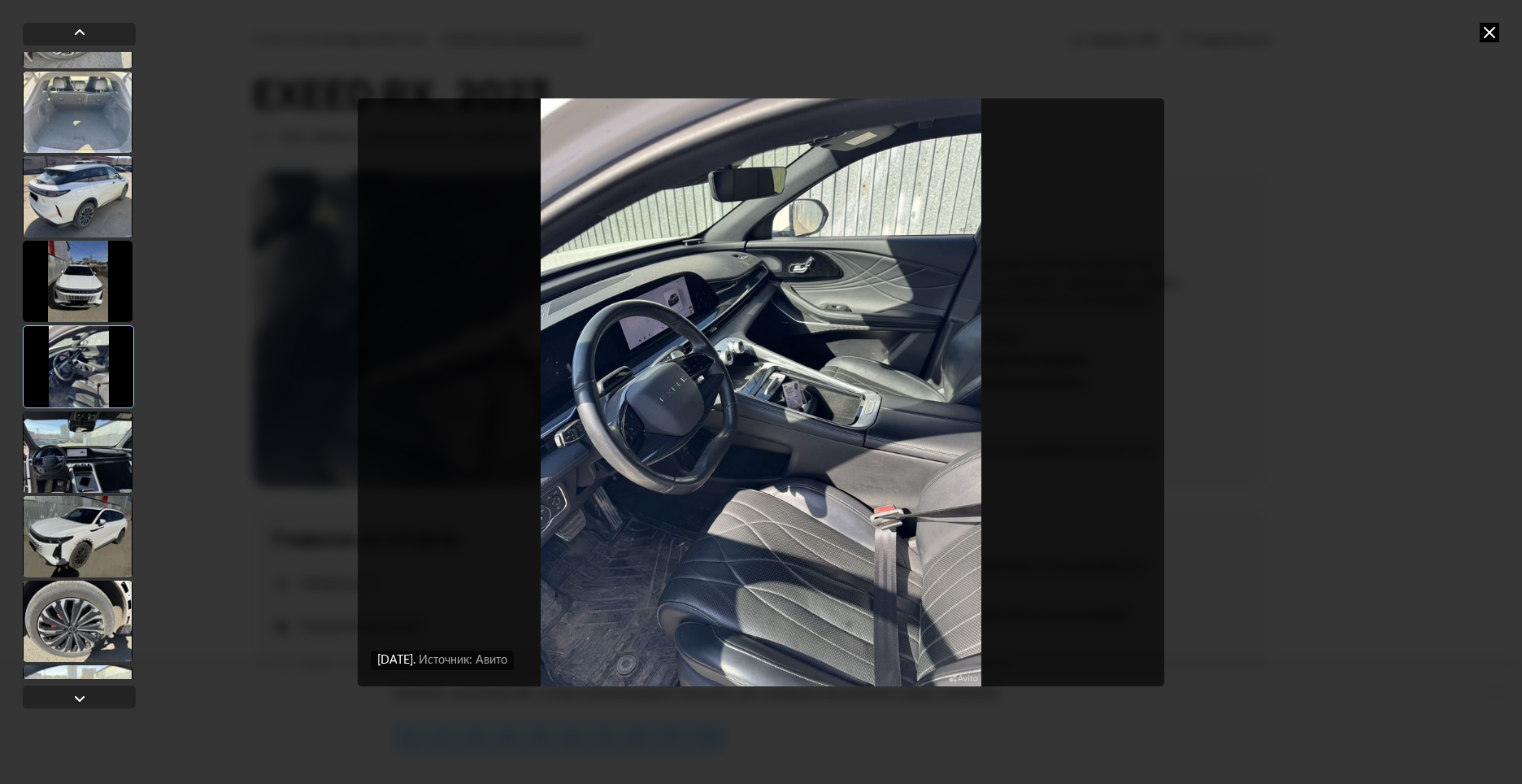
click at [80, 527] on div at bounding box center [78, 536] width 110 height 81
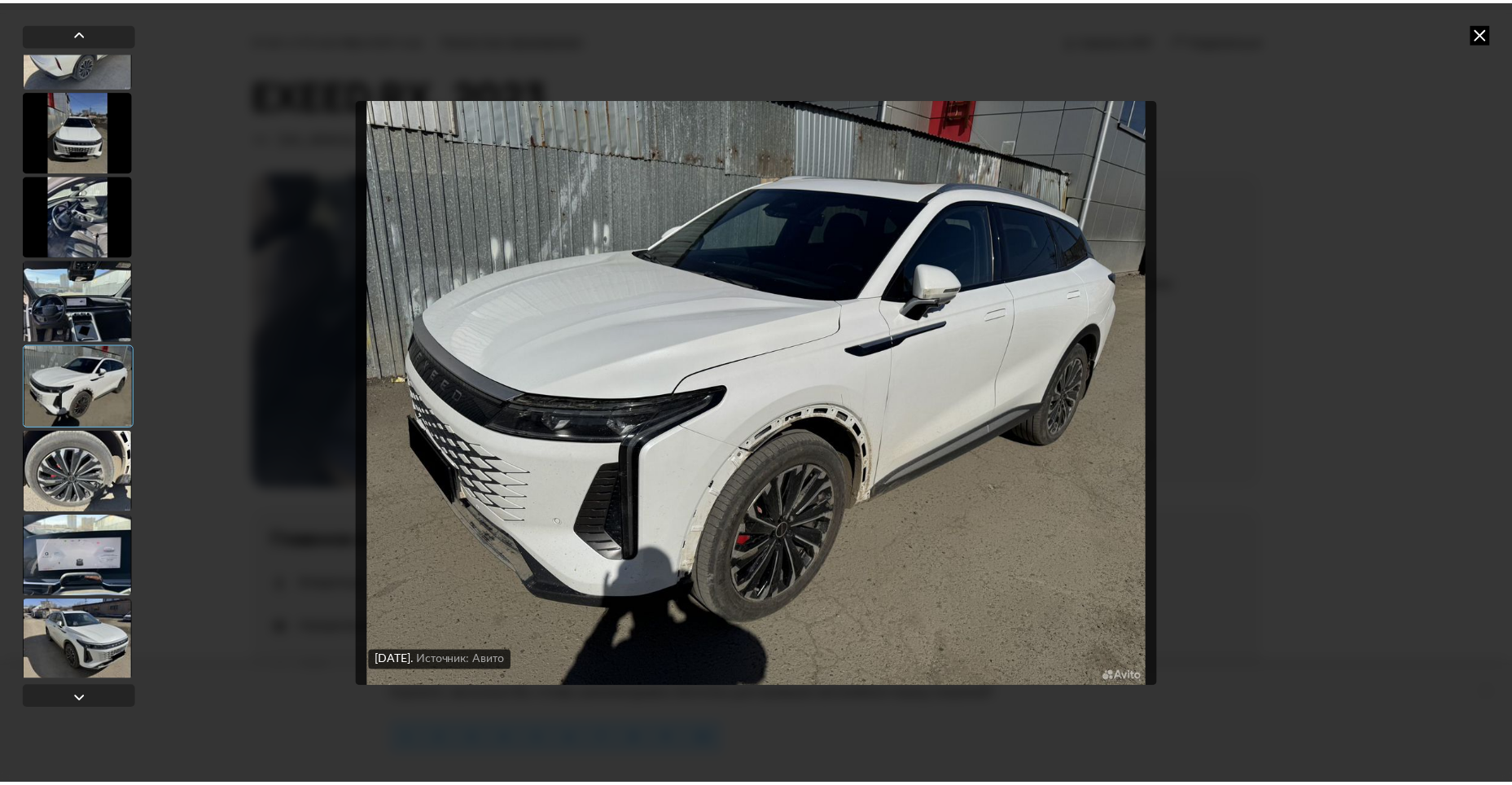
scroll to position [651, 0]
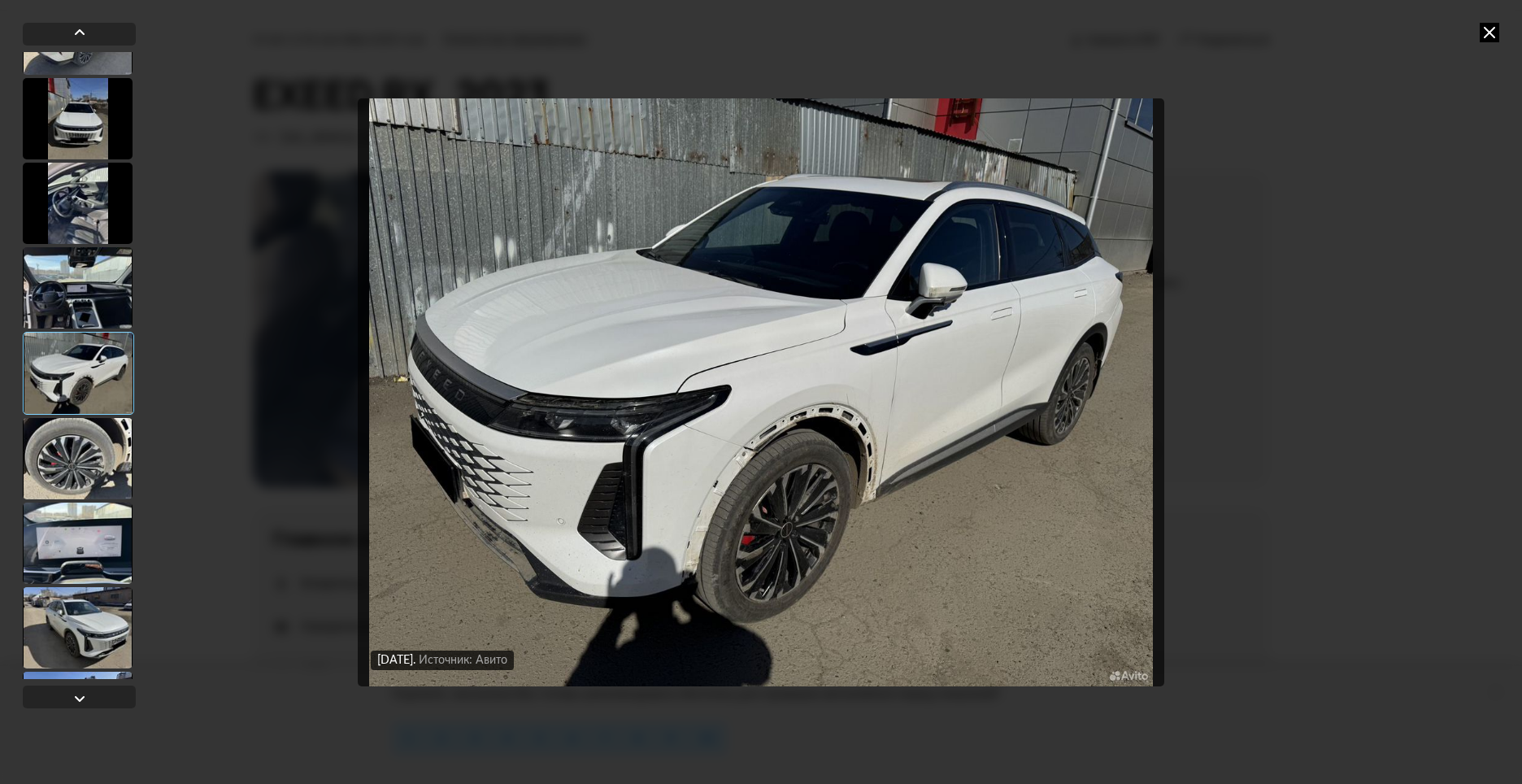
click at [94, 540] on div at bounding box center [78, 543] width 110 height 81
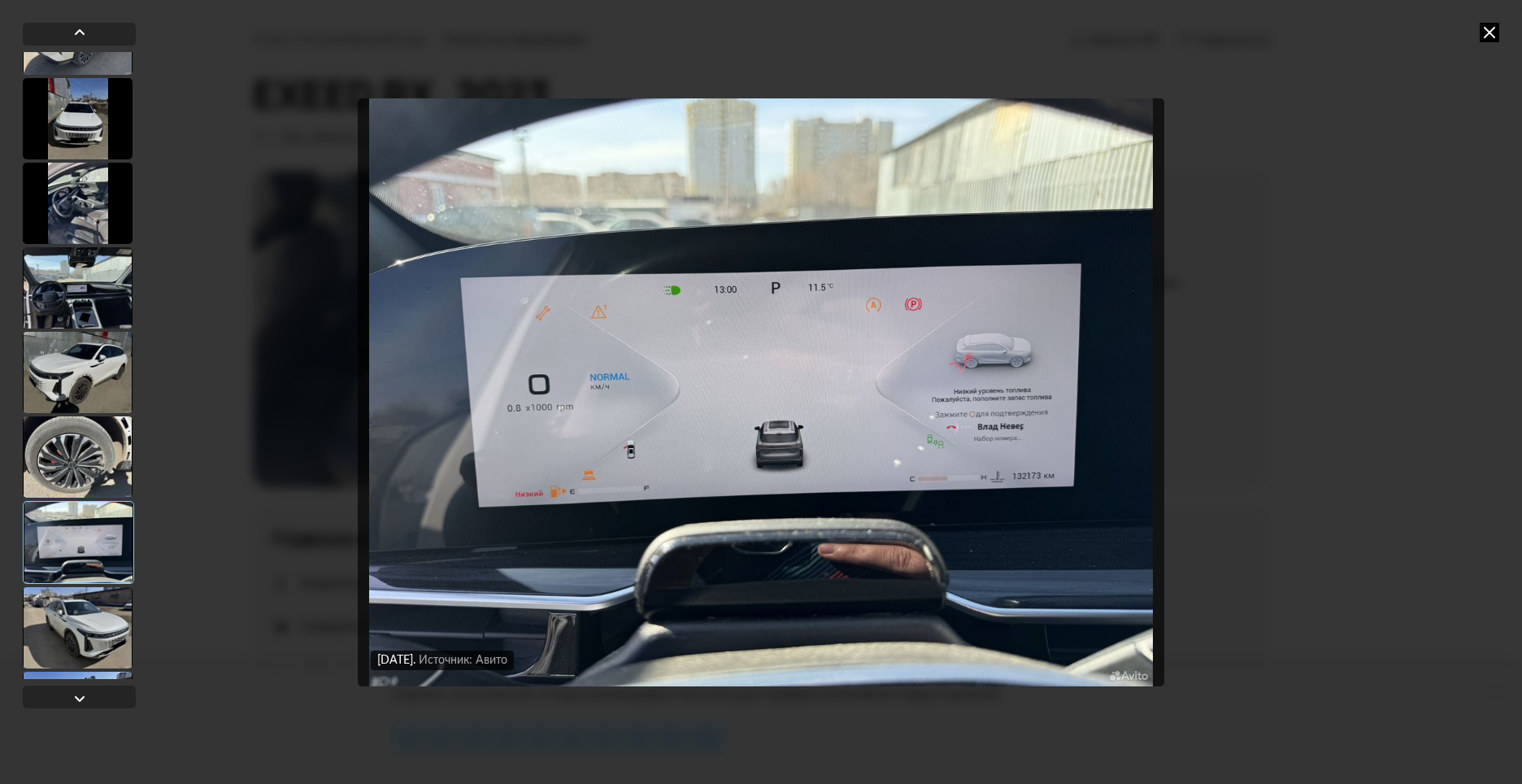
click at [990, 471] on img "Go to Slide 14" at bounding box center [761, 392] width 807 height 588
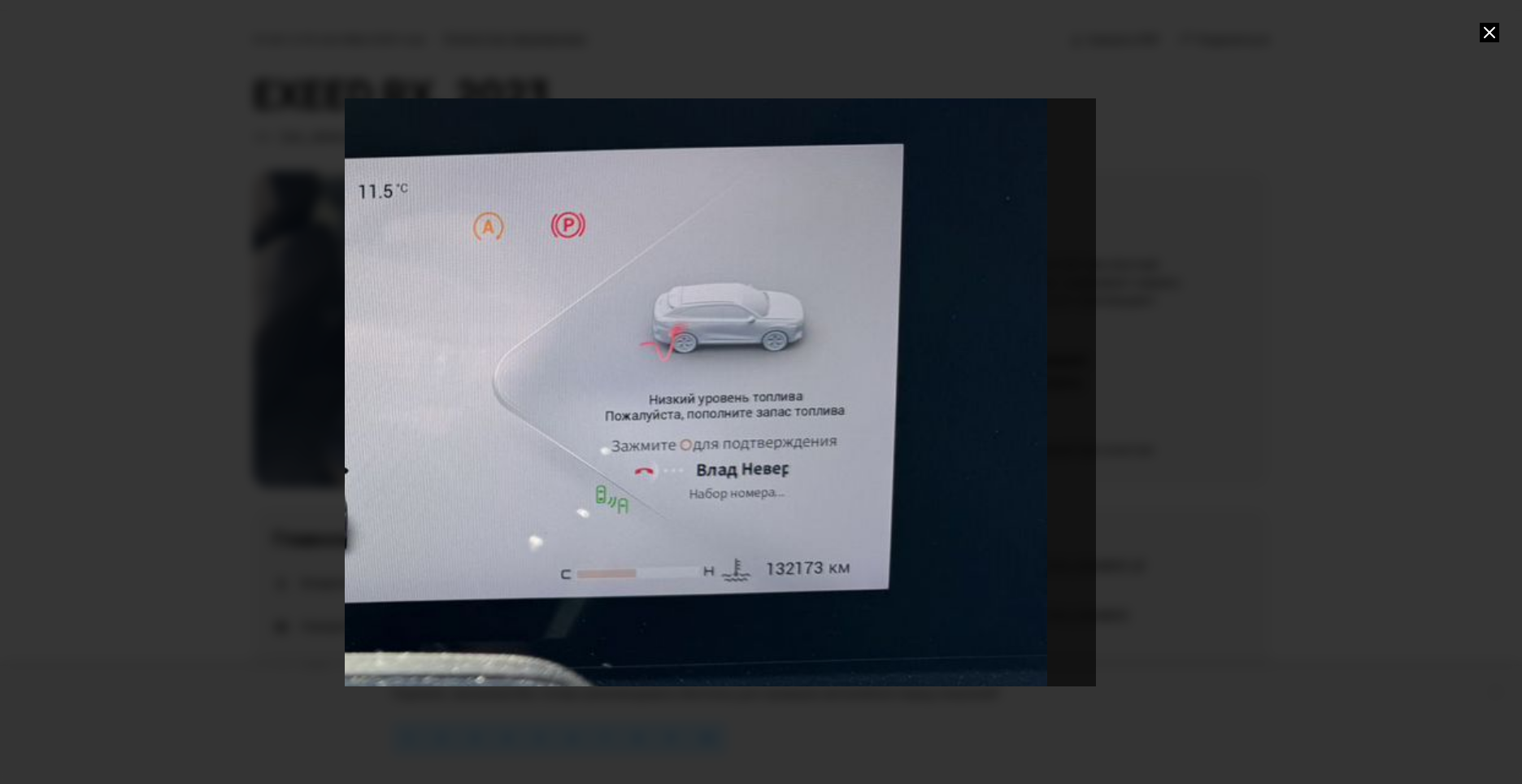
drag, startPoint x: 1034, startPoint y: 538, endPoint x: 296, endPoint y: 547, distance: 738.1
click at [296, 547] on div at bounding box center [761, 392] width 1522 height 784
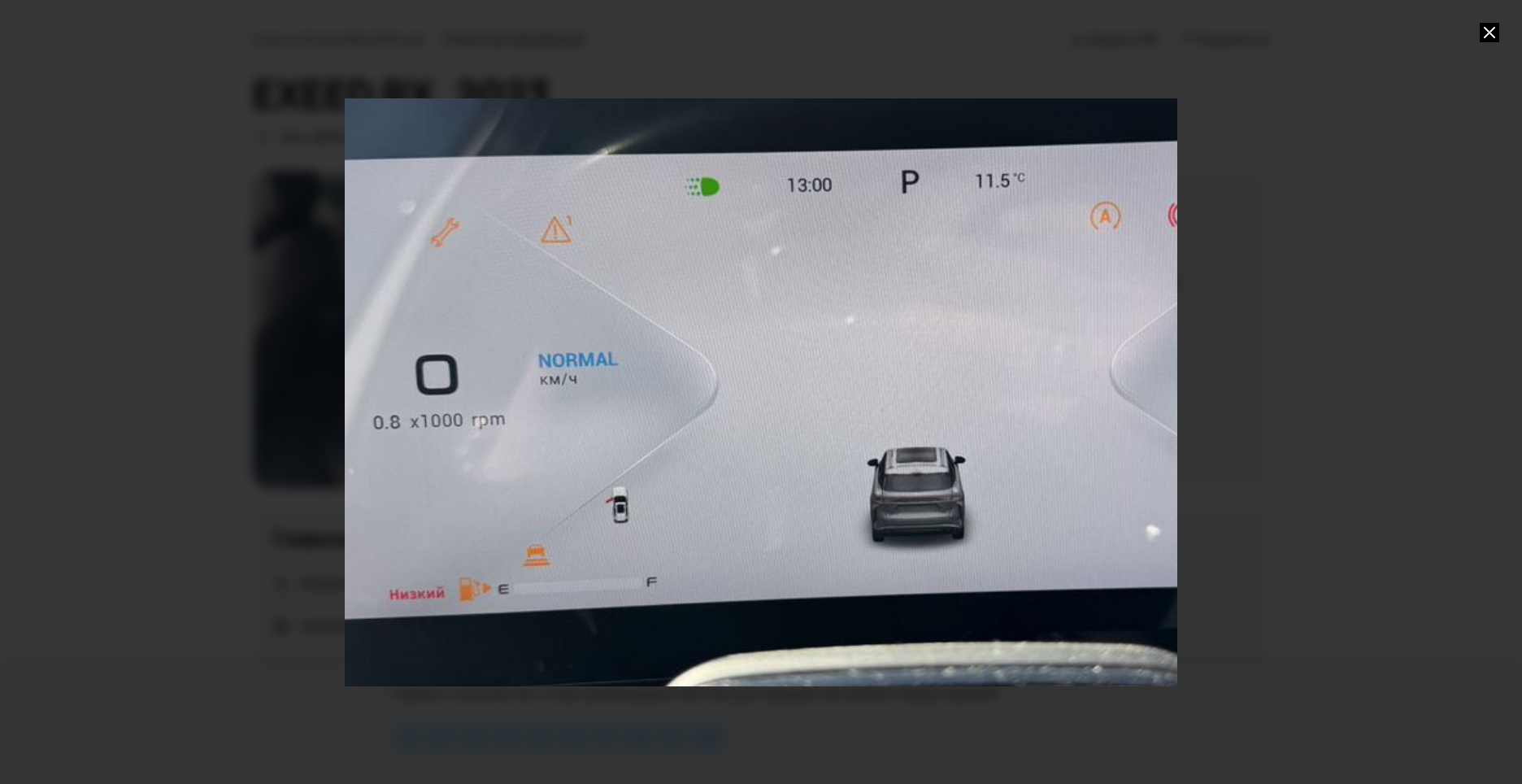
drag, startPoint x: 570, startPoint y: 455, endPoint x: 1106, endPoint y: 444, distance: 536.1
click at [1106, 444] on div "Go to Slide 14" at bounding box center [881, 389] width 1666 height 1175
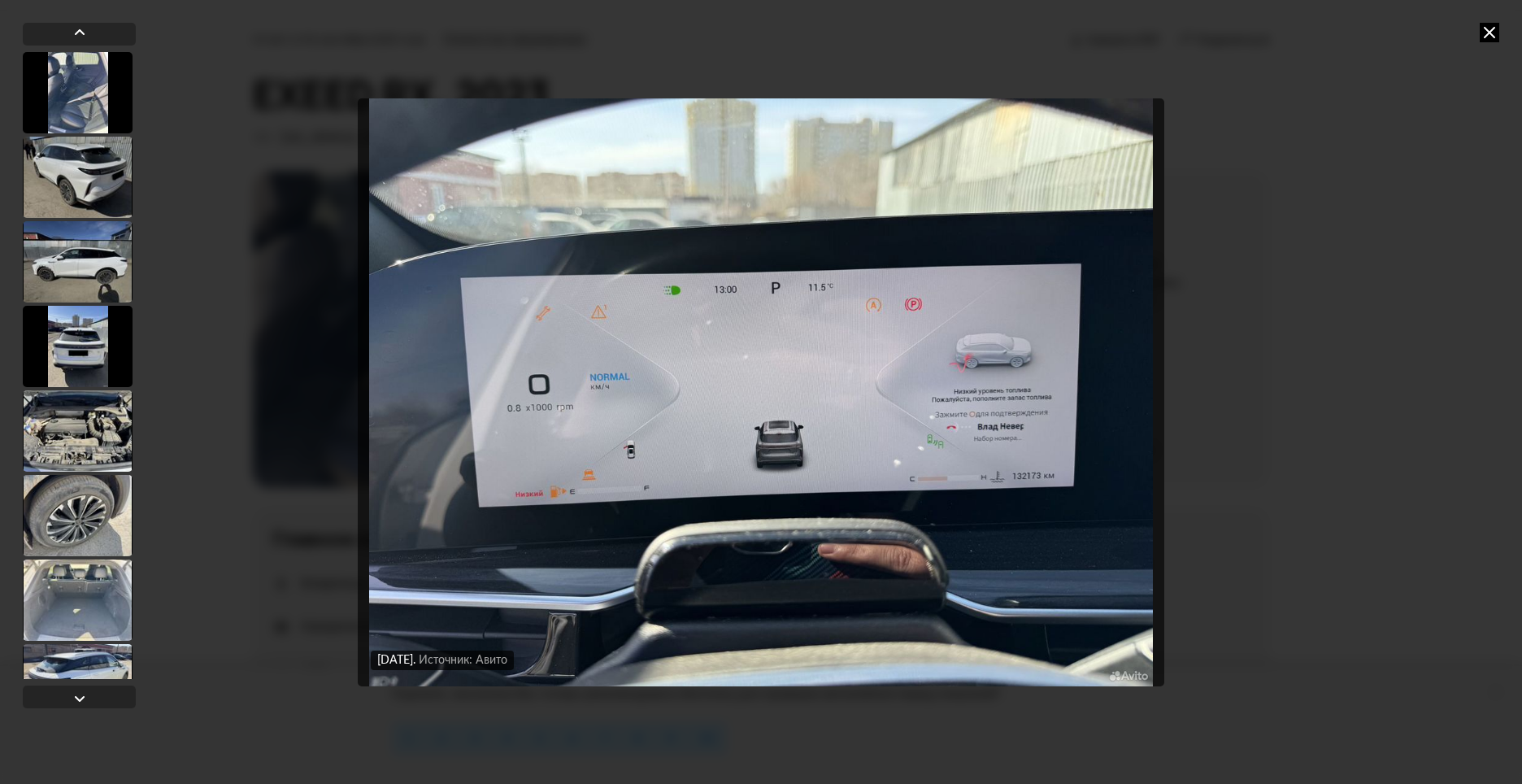
click at [587, 338] on img "Go to Slide 14" at bounding box center [761, 392] width 807 height 588
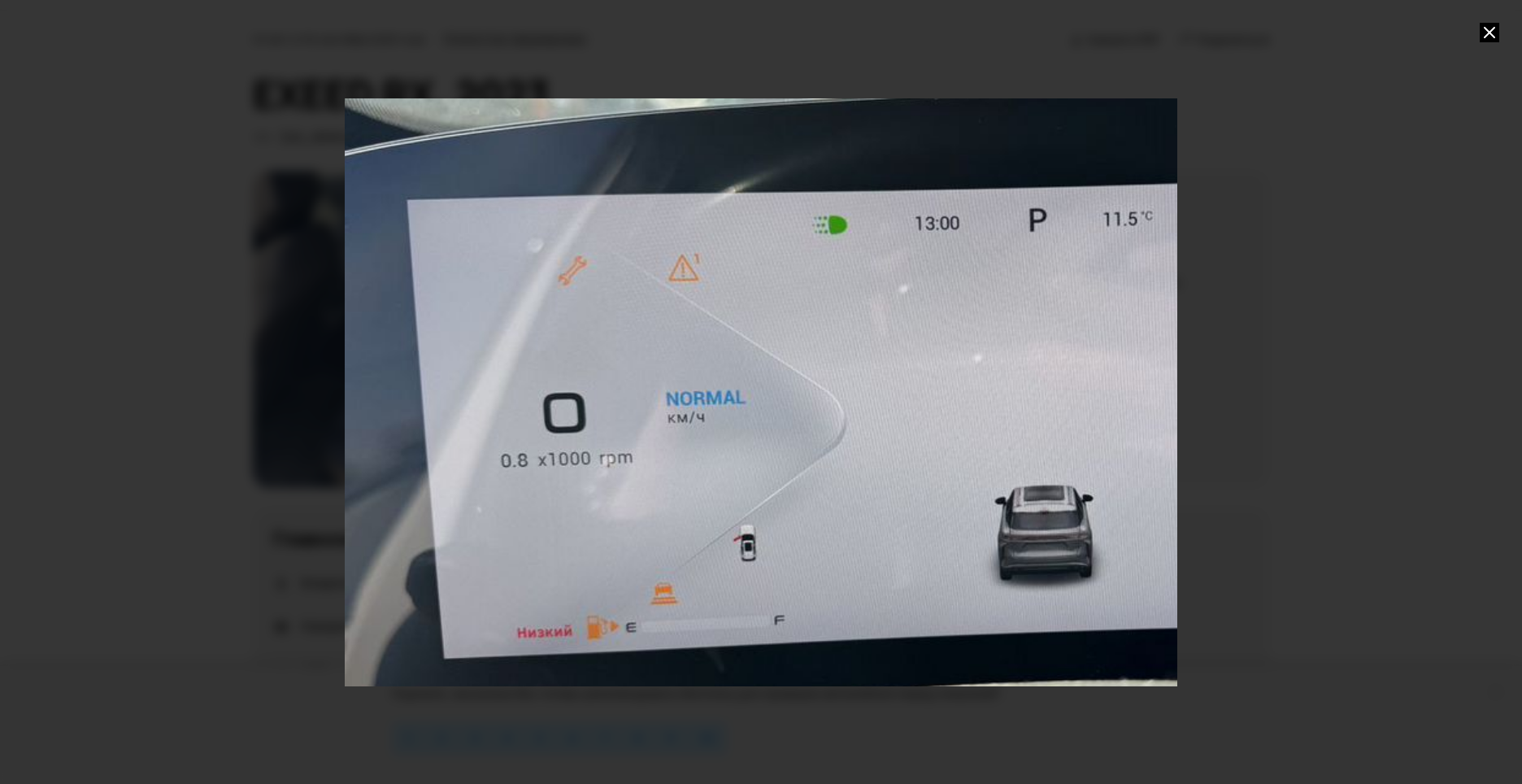
drag, startPoint x: 660, startPoint y: 323, endPoint x: 691, endPoint y: 325, distance: 31.1
click at [691, 325] on div "Go to Slide 14" at bounding box center [1008, 427] width 1666 height 1175
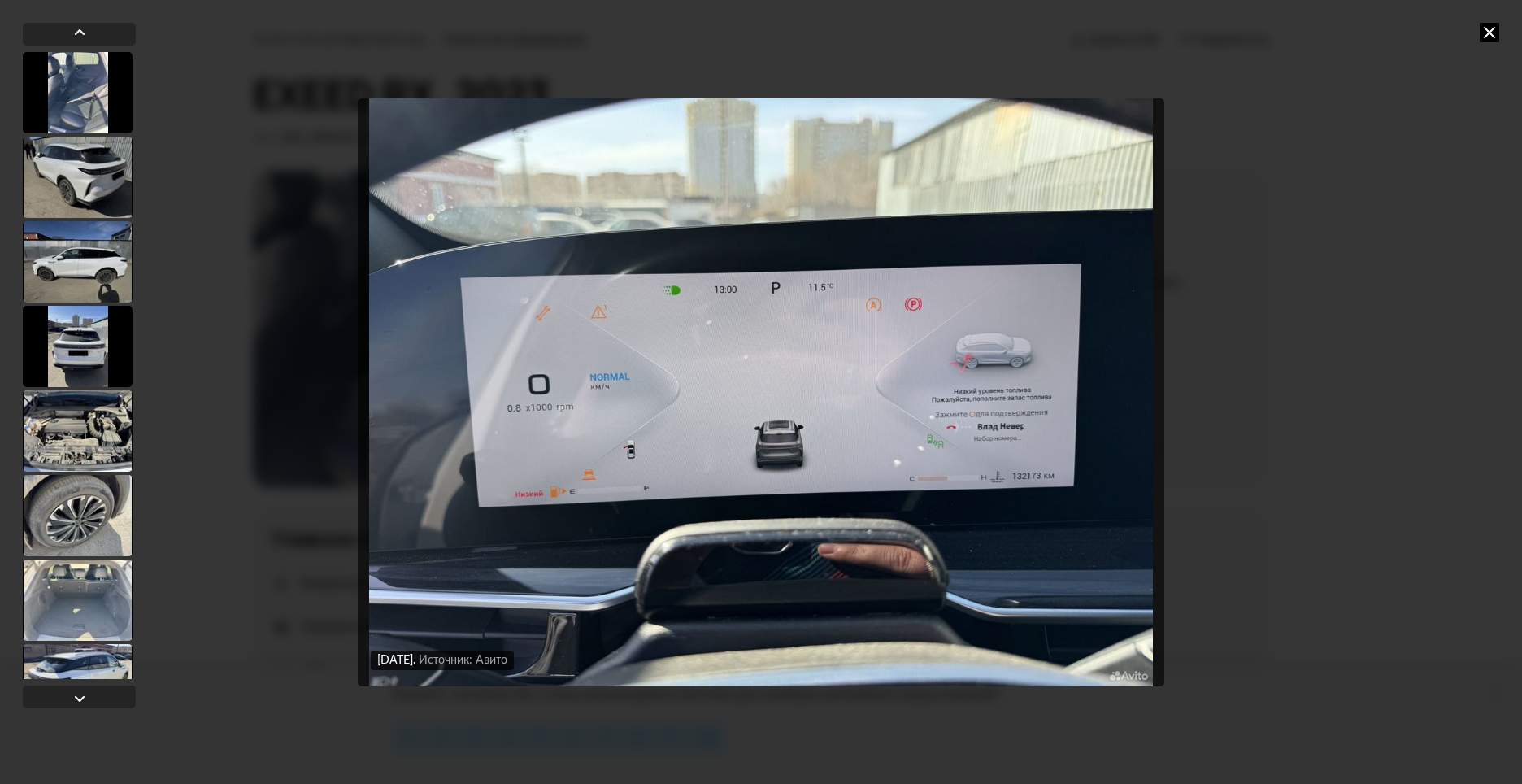
click at [603, 475] on img "Go to Slide 14" at bounding box center [761, 392] width 807 height 588
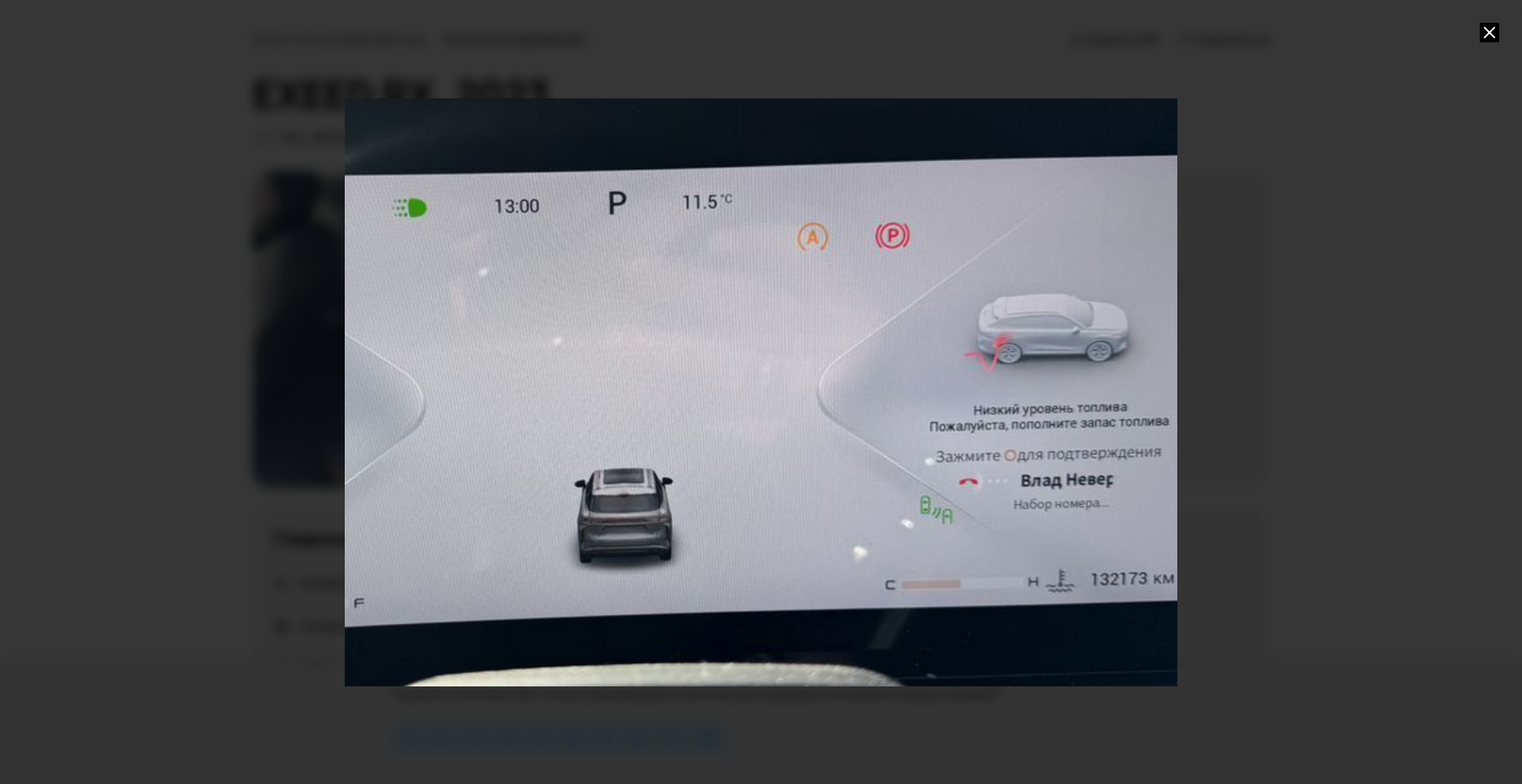
drag, startPoint x: 421, startPoint y: 529, endPoint x: 485, endPoint y: 452, distance: 100.1
click at [233, 545] on div at bounding box center [761, 392] width 1522 height 784
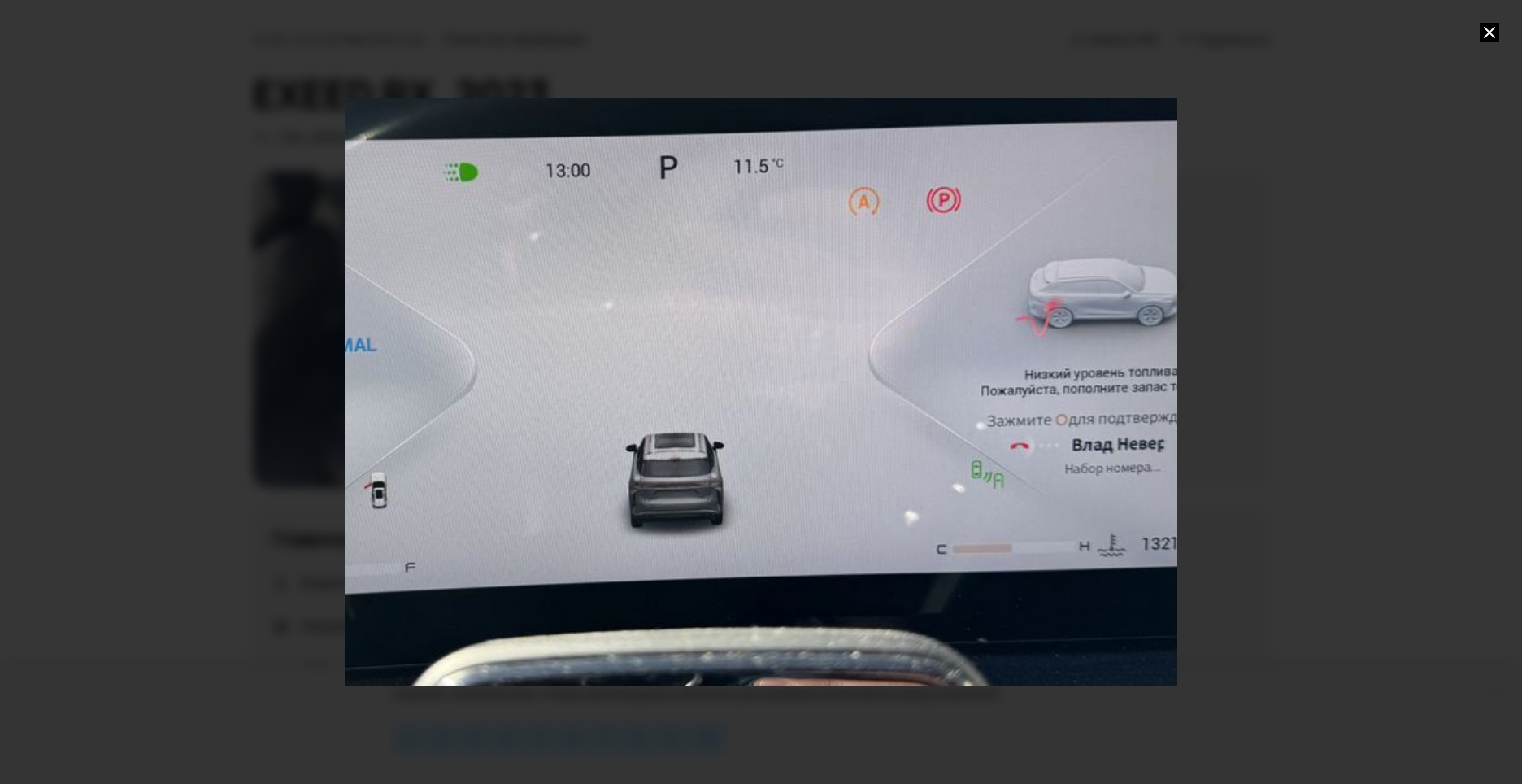
drag, startPoint x: 696, startPoint y: 322, endPoint x: 762, endPoint y: 326, distance: 66.1
click at [762, 326] on div "Go to Slide 14" at bounding box center [639, 375] width 1666 height 1175
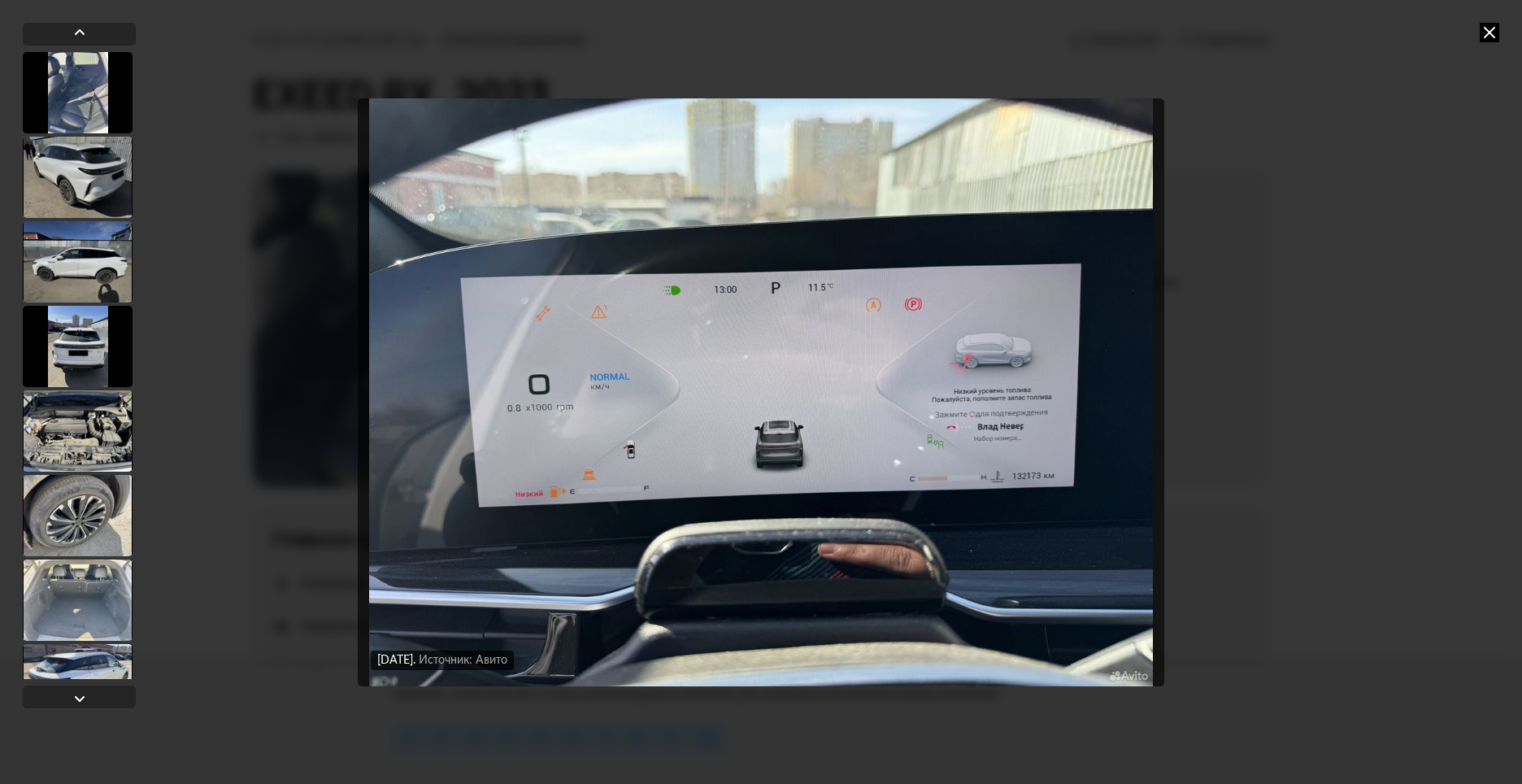
click at [592, 467] on img "Go to Slide 14" at bounding box center [761, 392] width 807 height 588
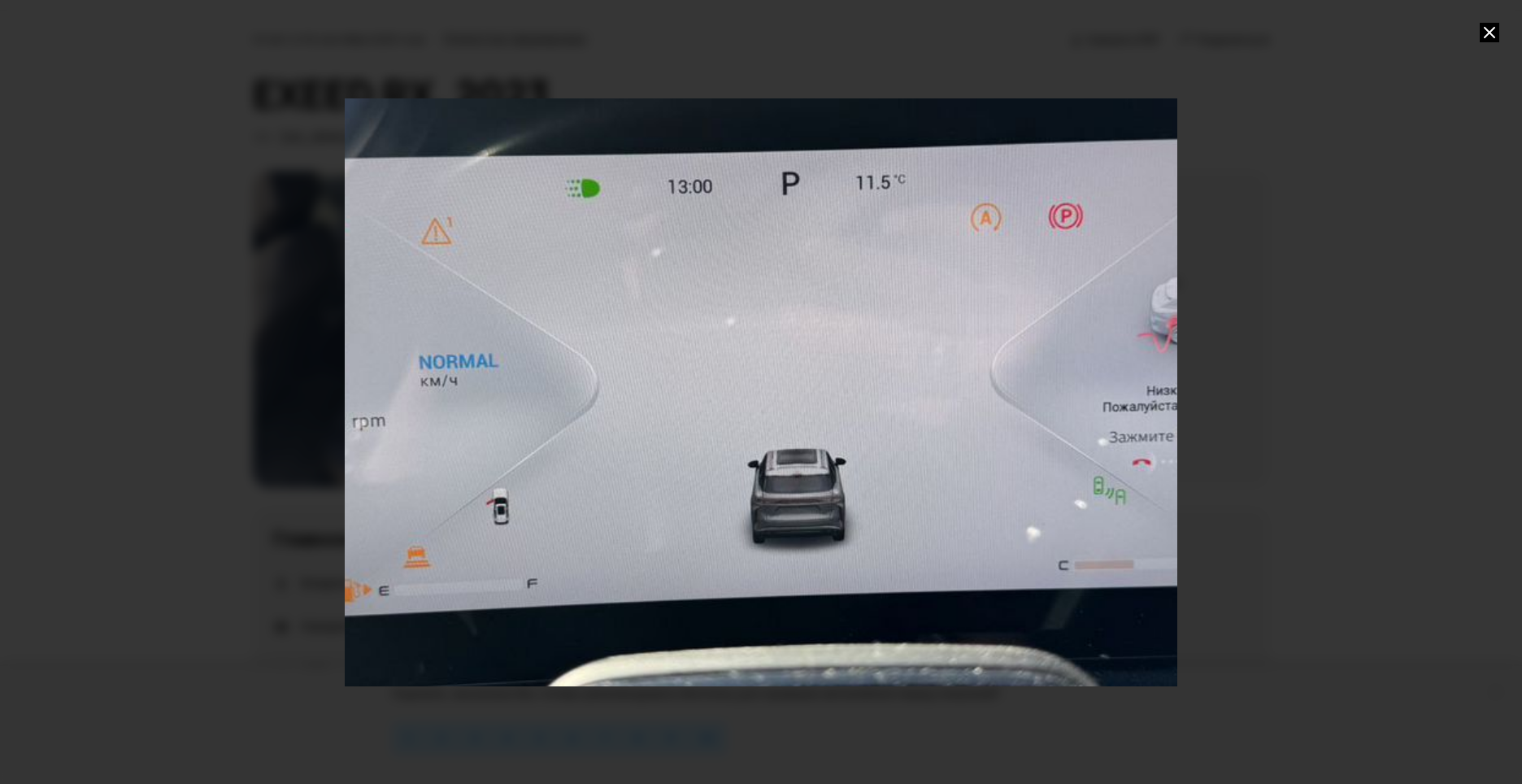
click at [1252, 163] on div at bounding box center [761, 392] width 1522 height 784
click at [1195, 167] on div at bounding box center [761, 392] width 1522 height 784
click at [1495, 19] on div at bounding box center [761, 392] width 1522 height 784
click at [1487, 21] on div at bounding box center [761, 392] width 1522 height 784
click at [1487, 30] on icon at bounding box center [1489, 32] width 19 height 19
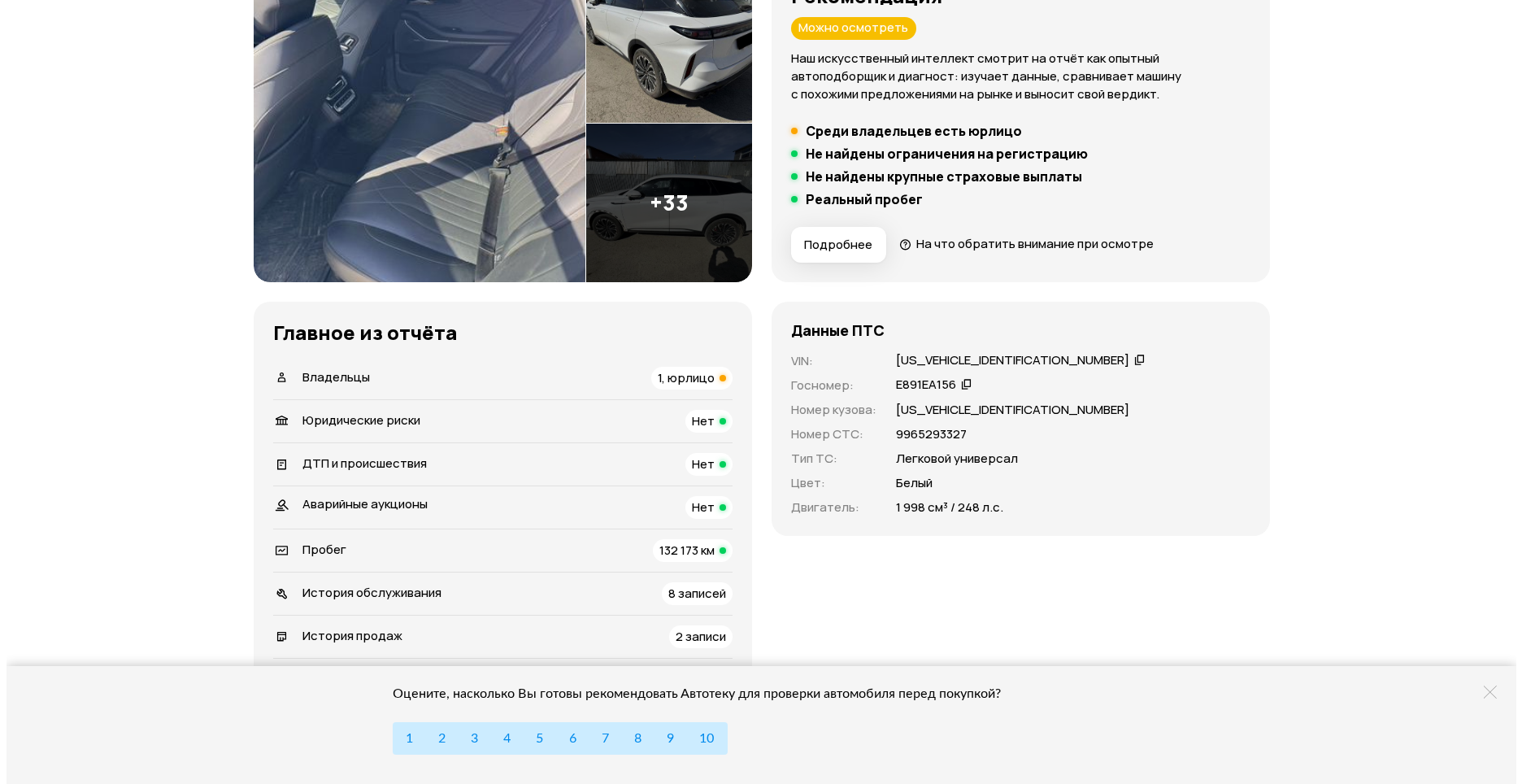
scroll to position [210, 0]
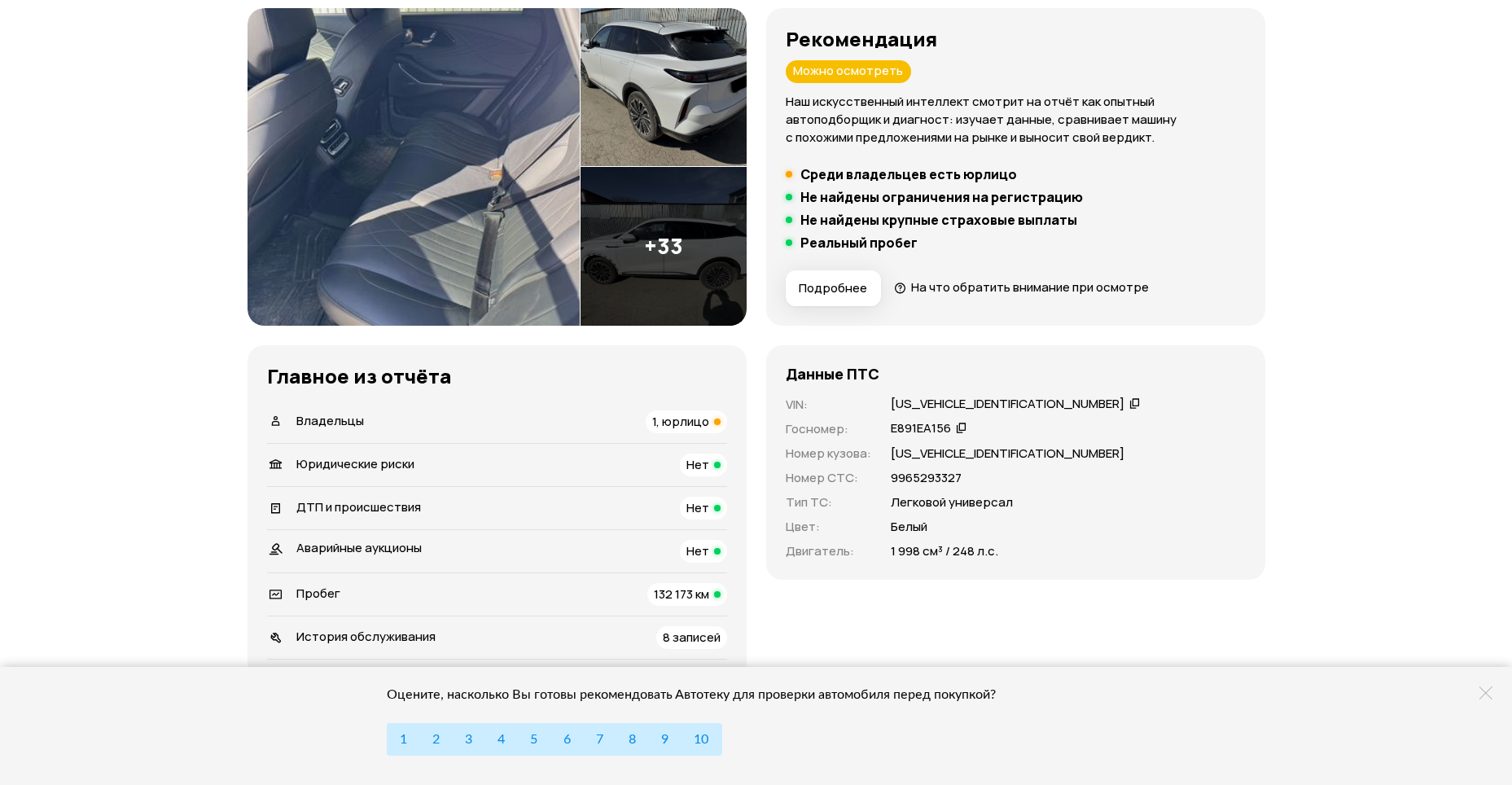
click at [587, 222] on img at bounding box center [663, 246] width 166 height 159
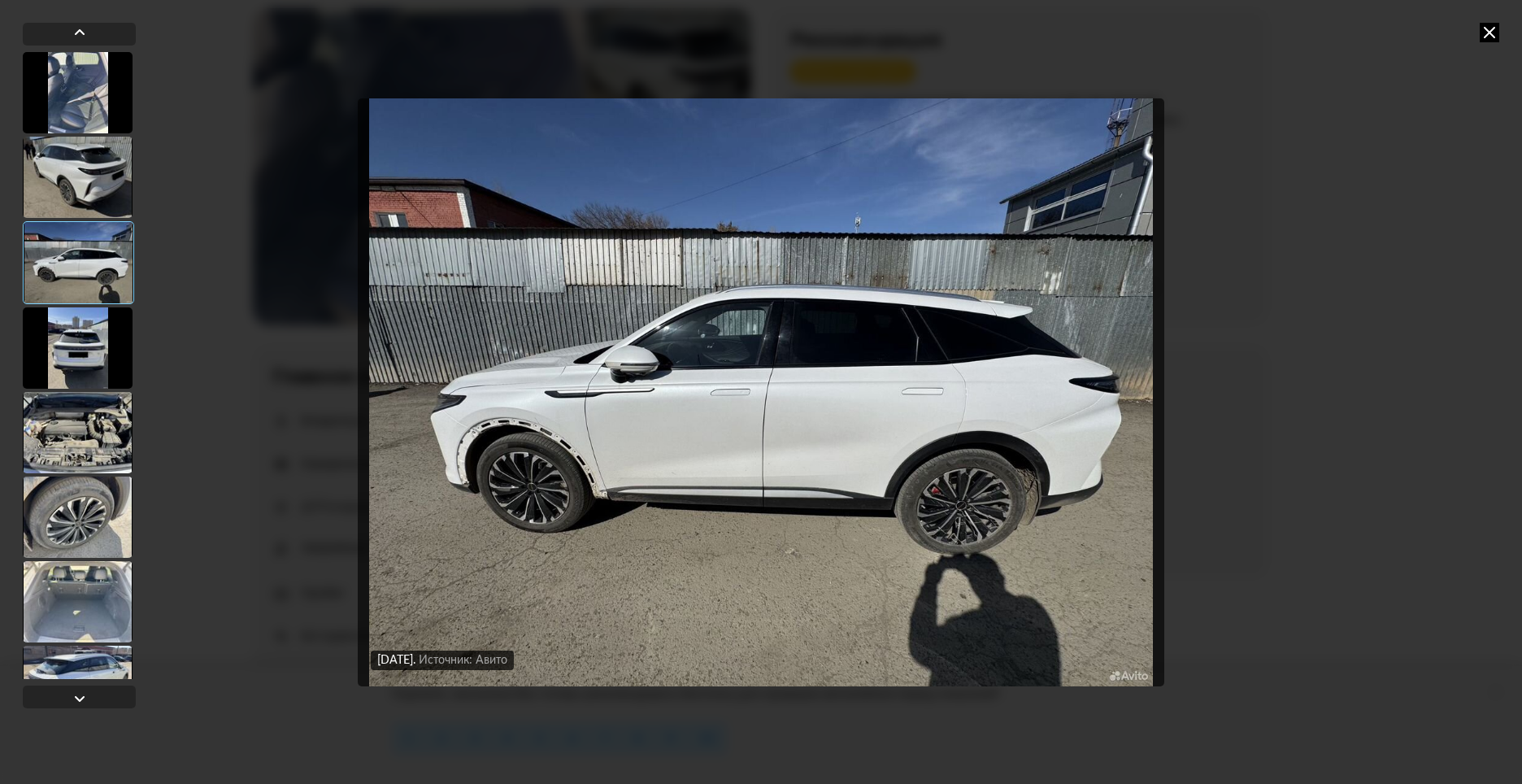
drag, startPoint x: 95, startPoint y: 580, endPoint x: 93, endPoint y: 187, distance: 393.0
click at [93, 187] on div at bounding box center [79, 366] width 113 height 627
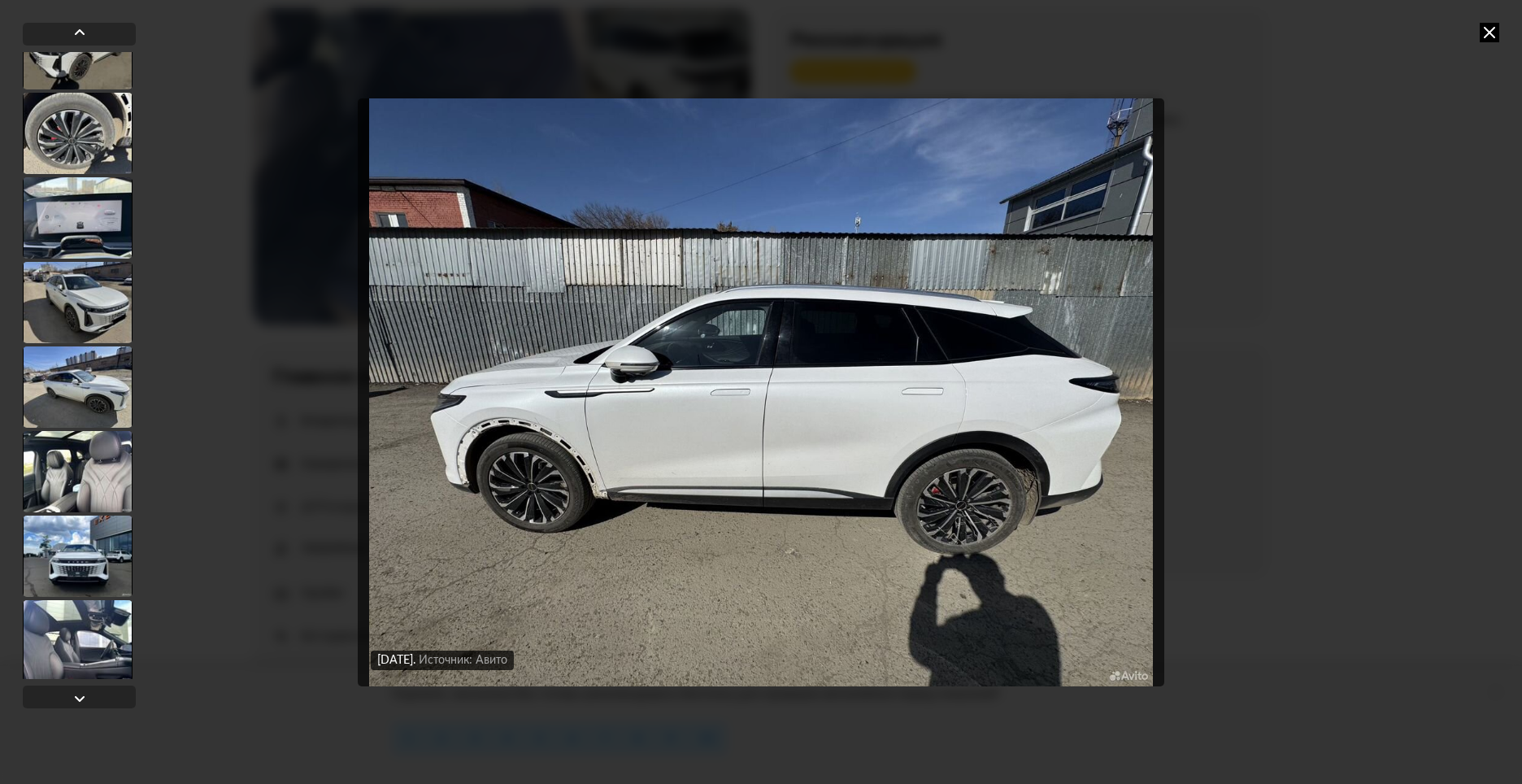
scroll to position [1138, 0]
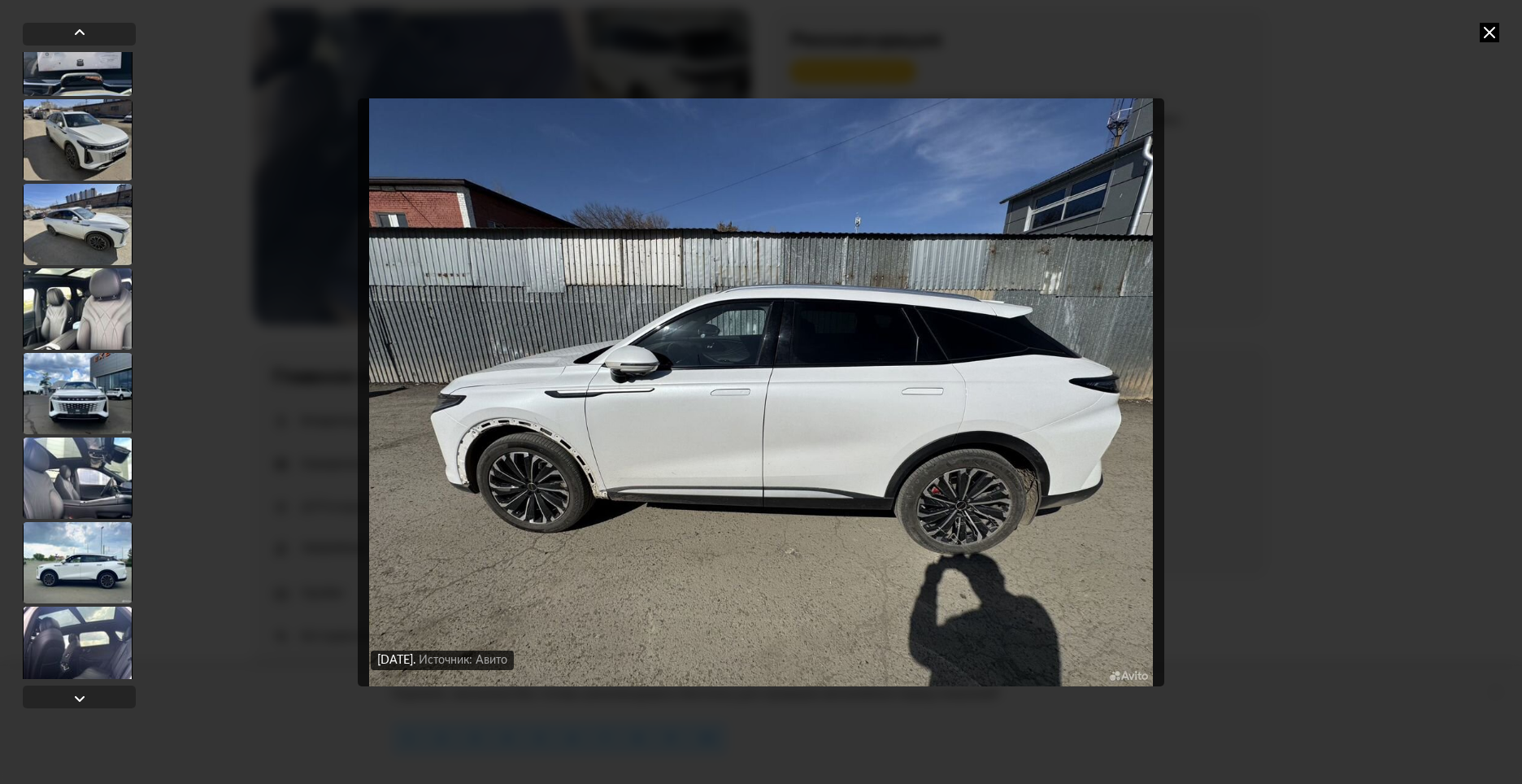
click at [93, 313] on div at bounding box center [78, 309] width 110 height 81
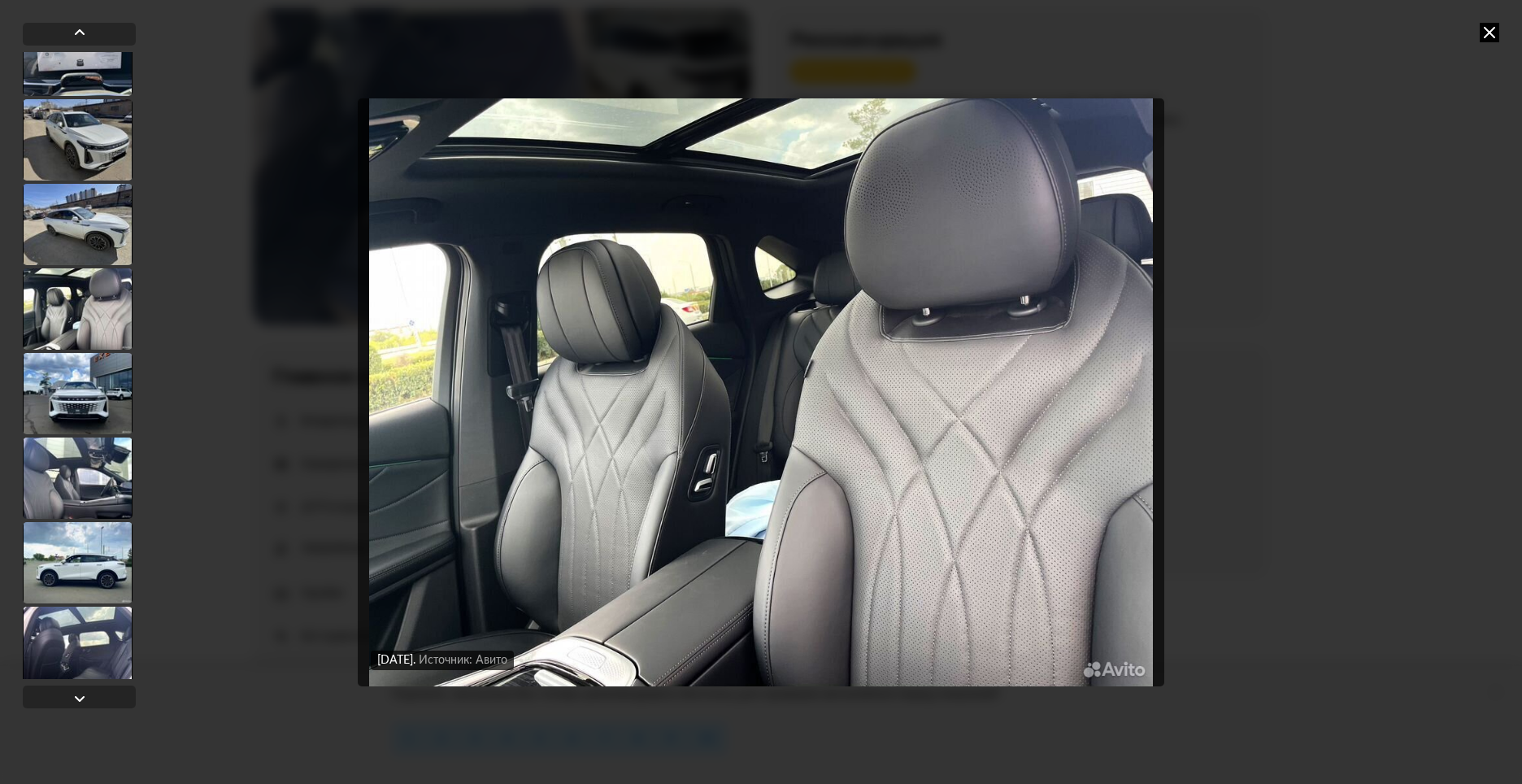
scroll to position [1136, 0]
click at [112, 422] on div at bounding box center [78, 395] width 110 height 81
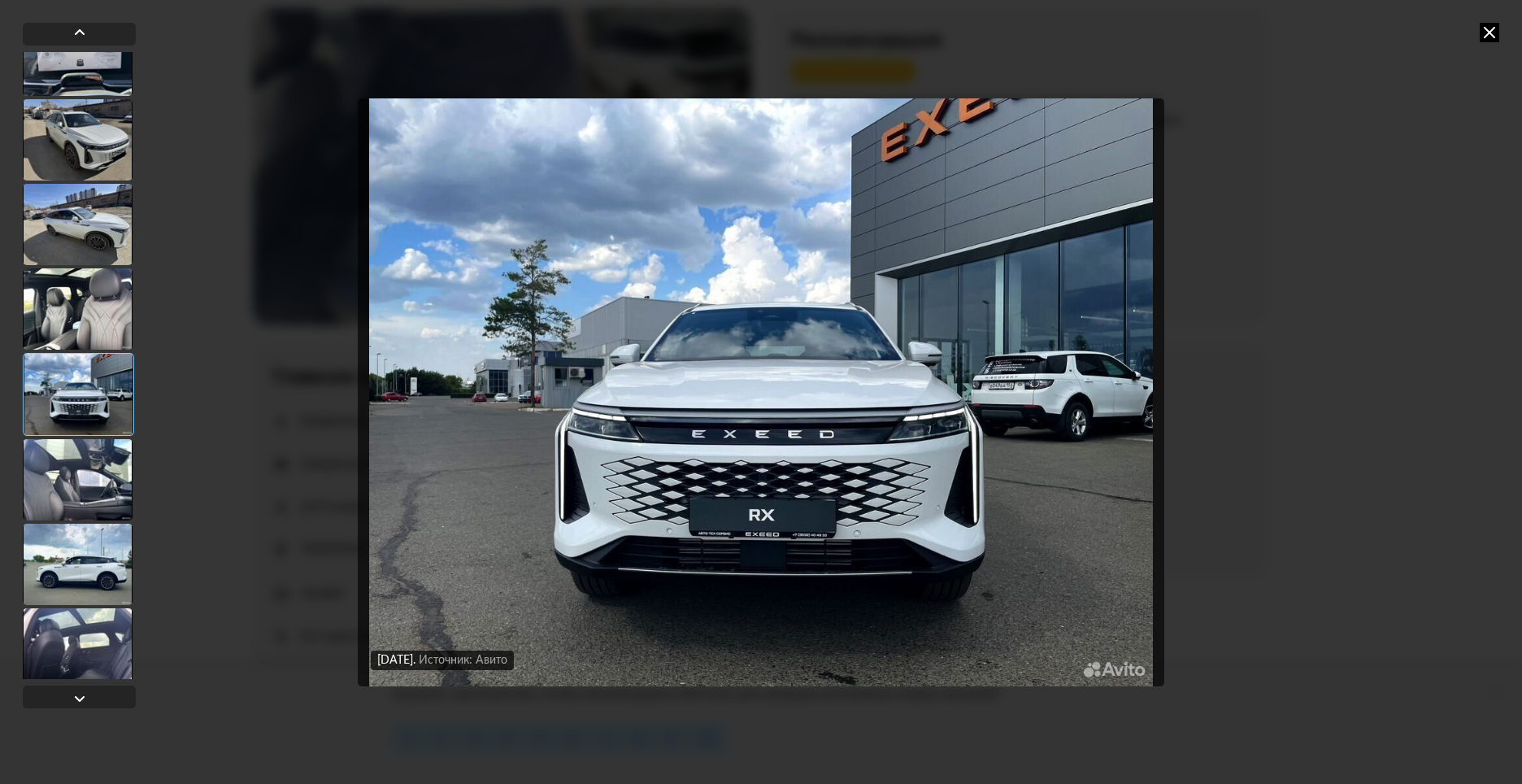
click at [81, 310] on div at bounding box center [78, 309] width 110 height 81
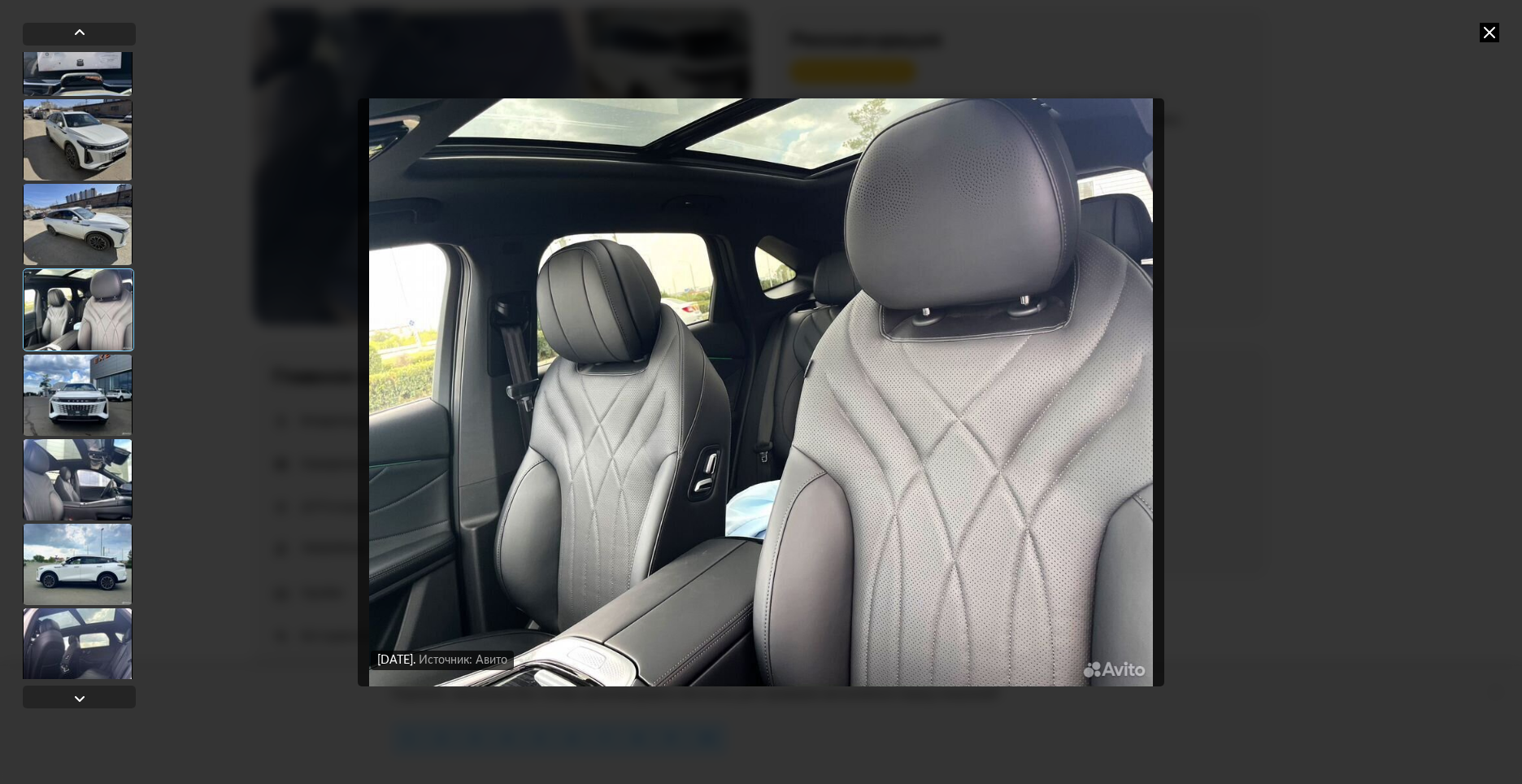
click at [100, 233] on div at bounding box center [78, 224] width 110 height 81
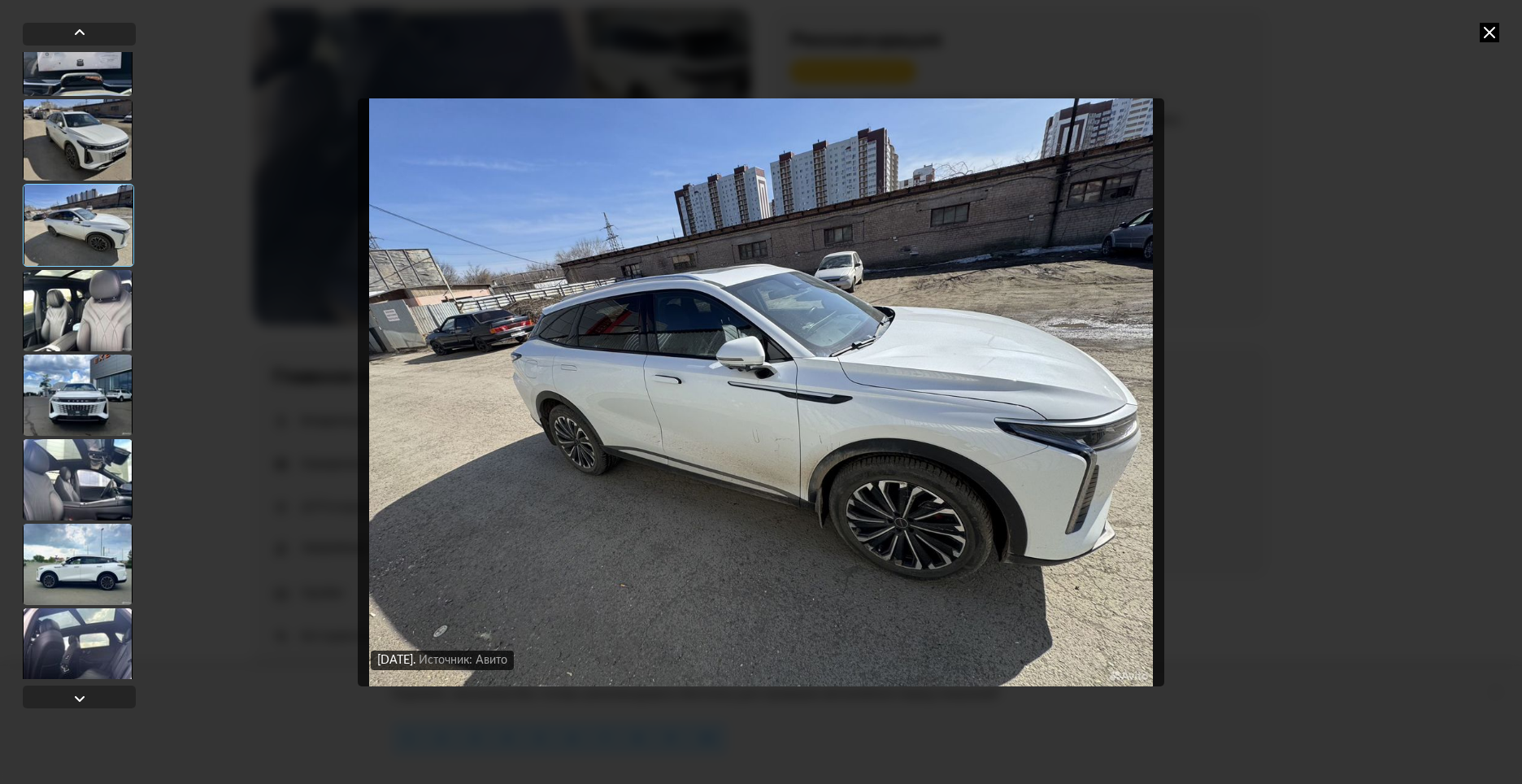
click at [84, 157] on div at bounding box center [78, 139] width 110 height 81
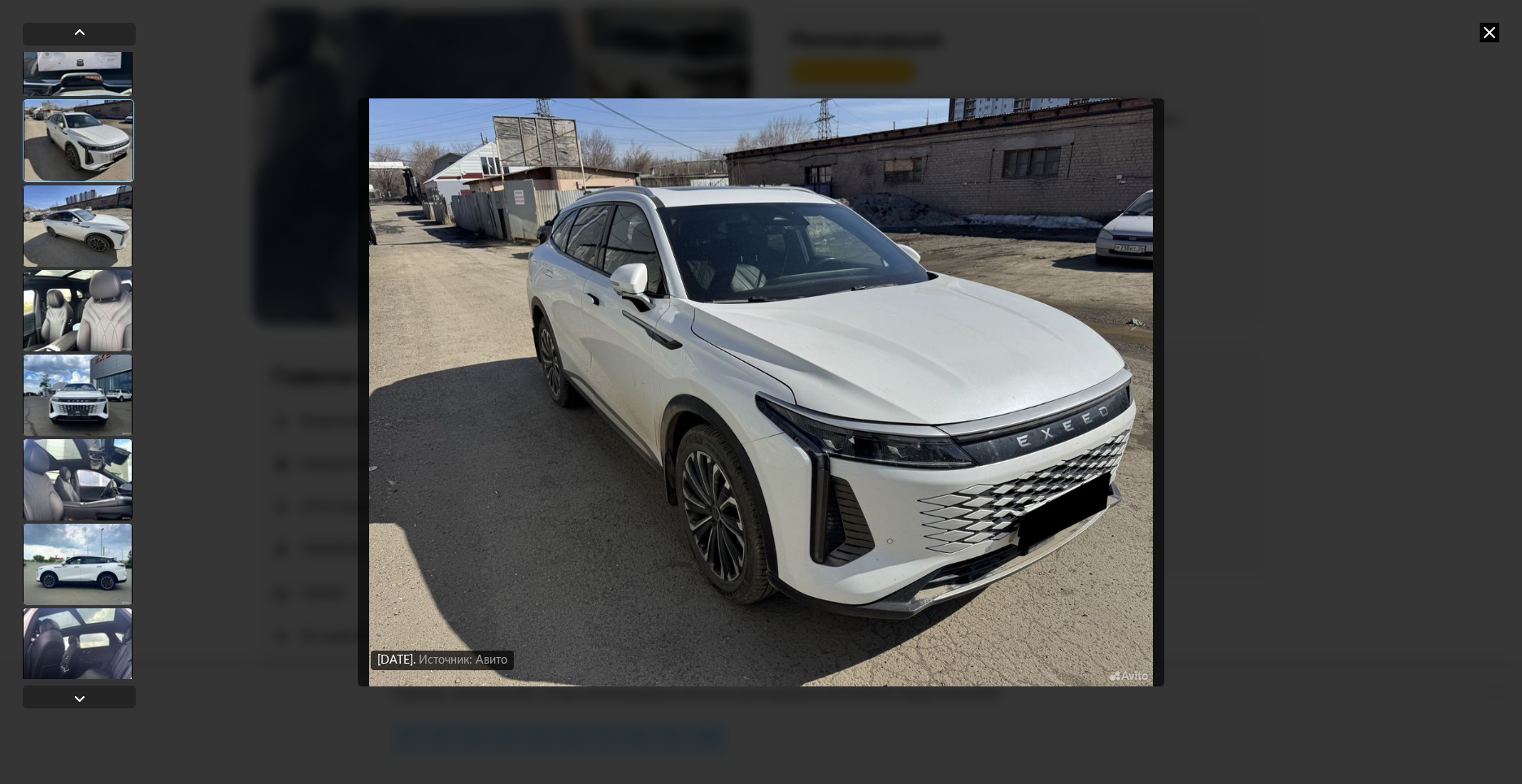
click at [876, 437] on img "Go to Slide 15" at bounding box center [761, 392] width 807 height 588
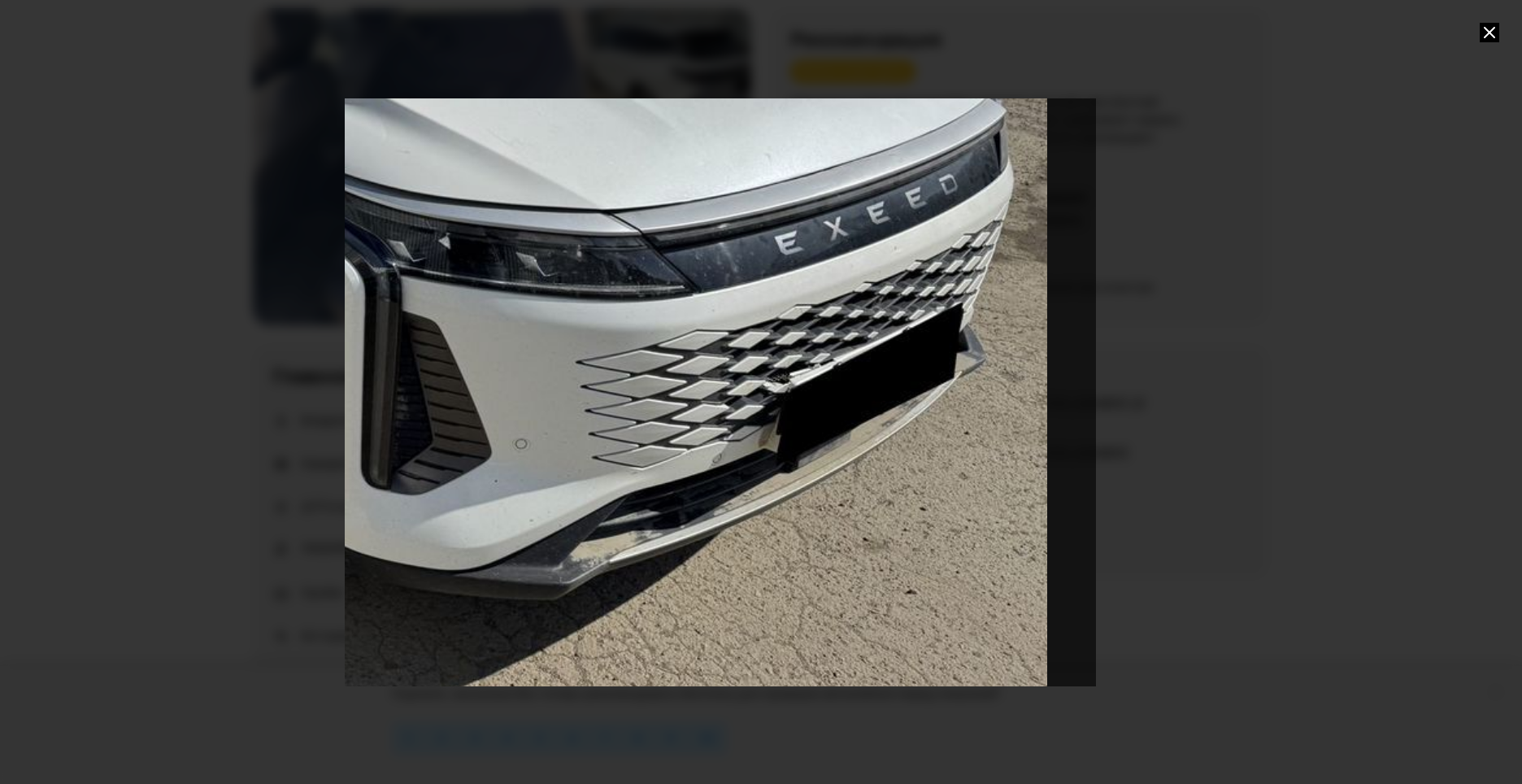
drag, startPoint x: 998, startPoint y: 554, endPoint x: 406, endPoint y: 308, distance: 641.1
click at [406, 308] on div "Go to Slide 15" at bounding box center [263, 145] width 1666 height 1175
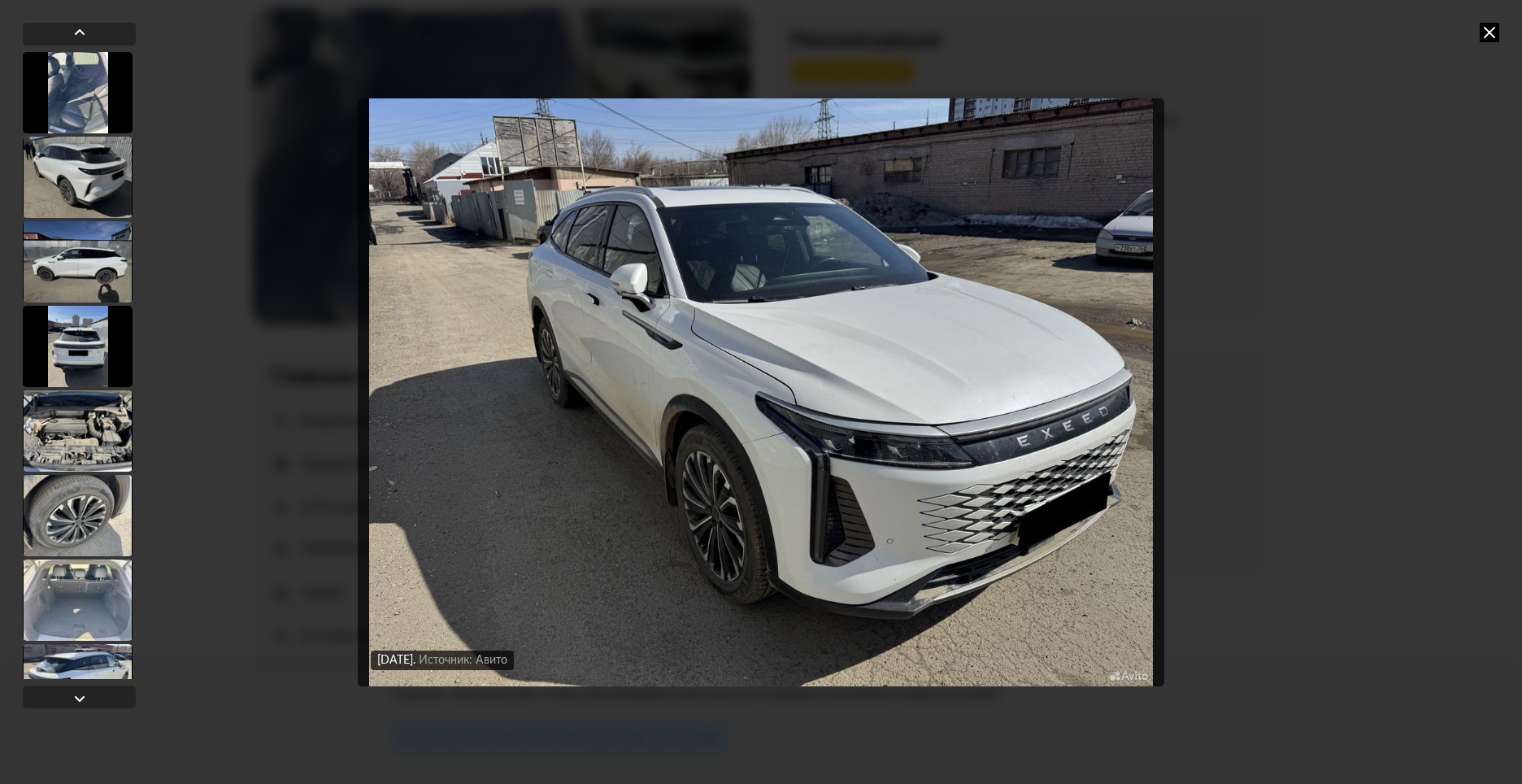
click at [1007, 509] on img "Go to Slide 15" at bounding box center [761, 392] width 807 height 588
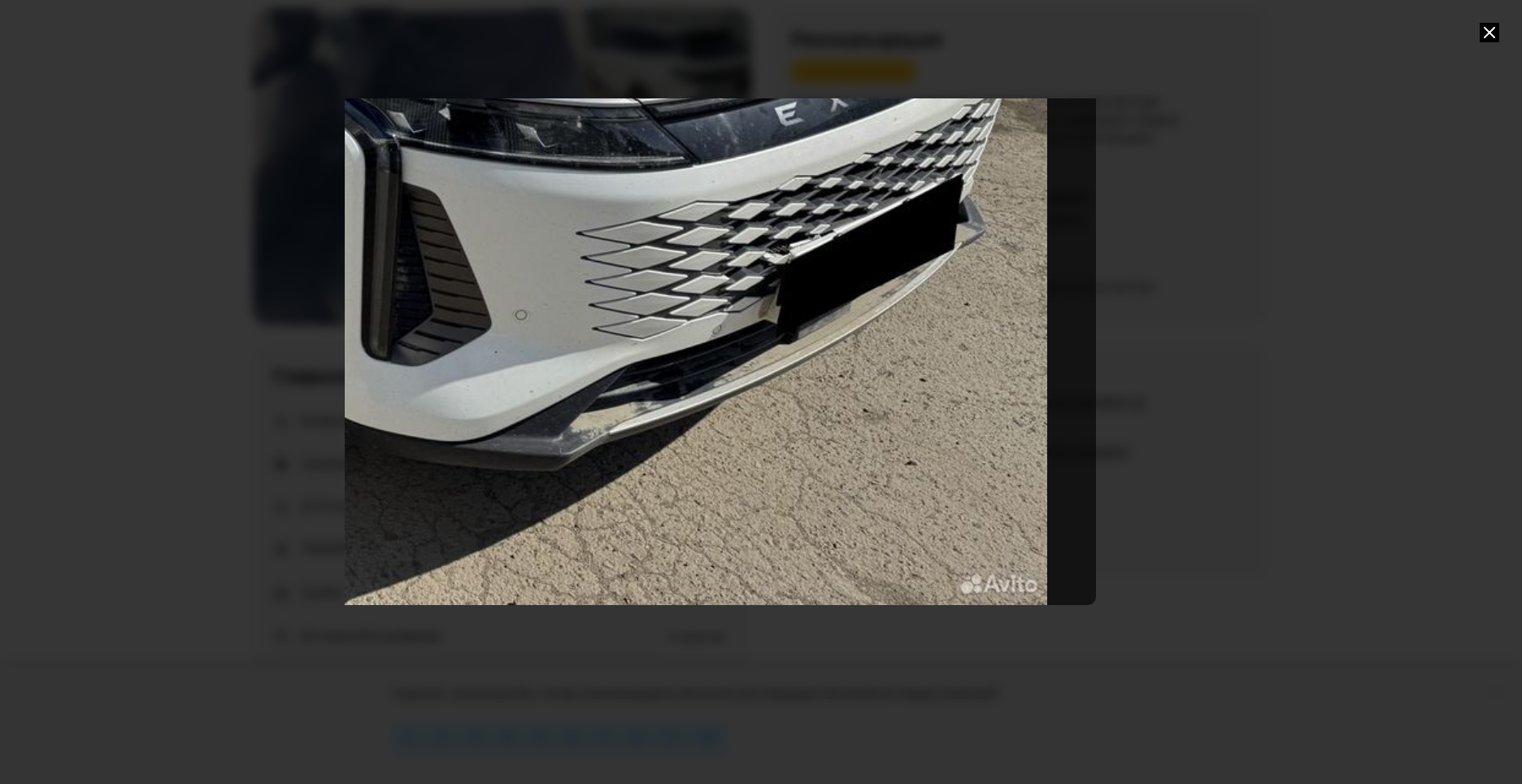
drag, startPoint x: 1088, startPoint y: 618, endPoint x: 287, endPoint y: 192, distance: 907.2
click at [287, 192] on div at bounding box center [761, 392] width 1522 height 784
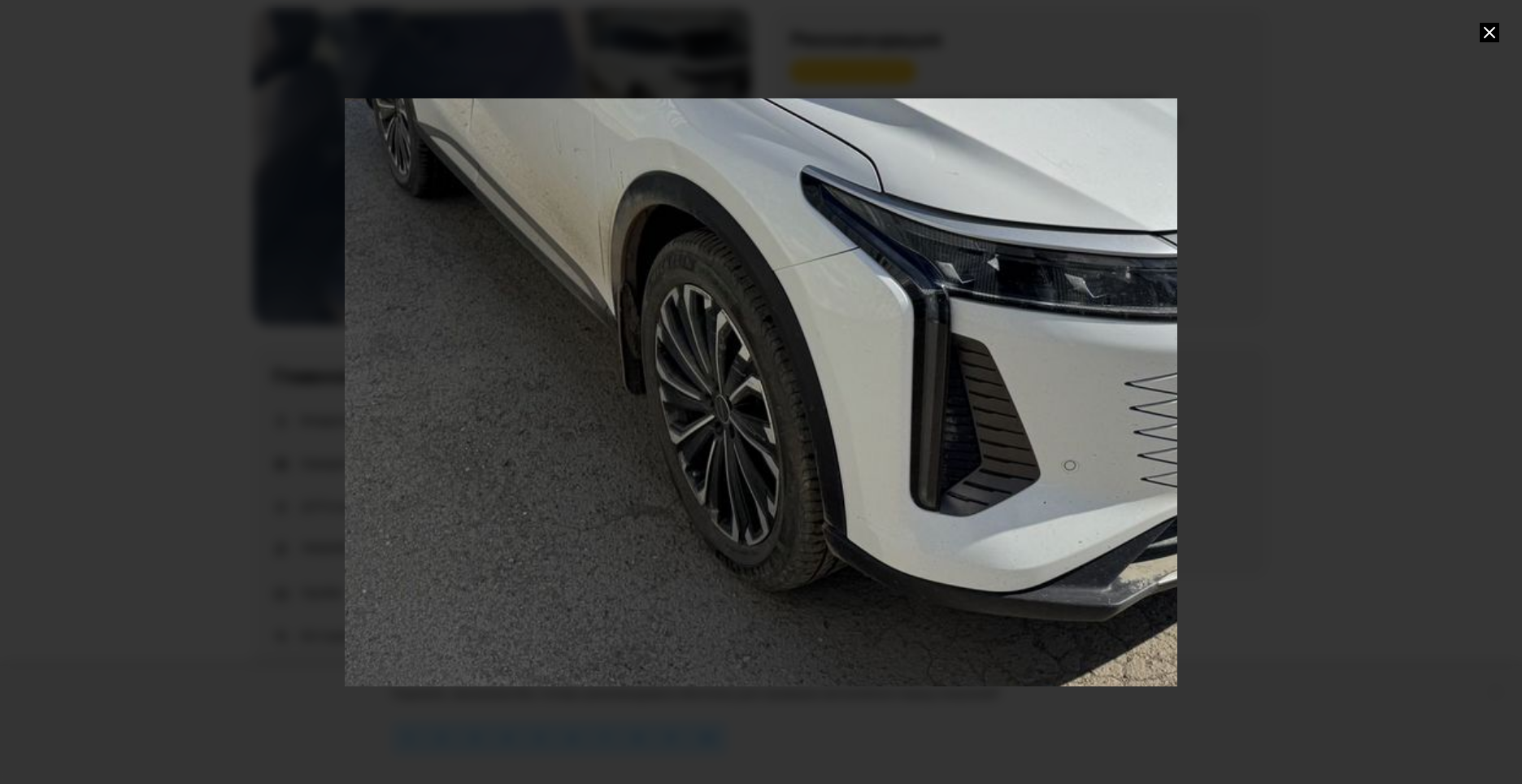
drag, startPoint x: 437, startPoint y: 340, endPoint x: 911, endPoint y: 413, distance: 479.6
click at [911, 413] on div "Go to Slide 15" at bounding box center [812, 167] width 1666 height 1175
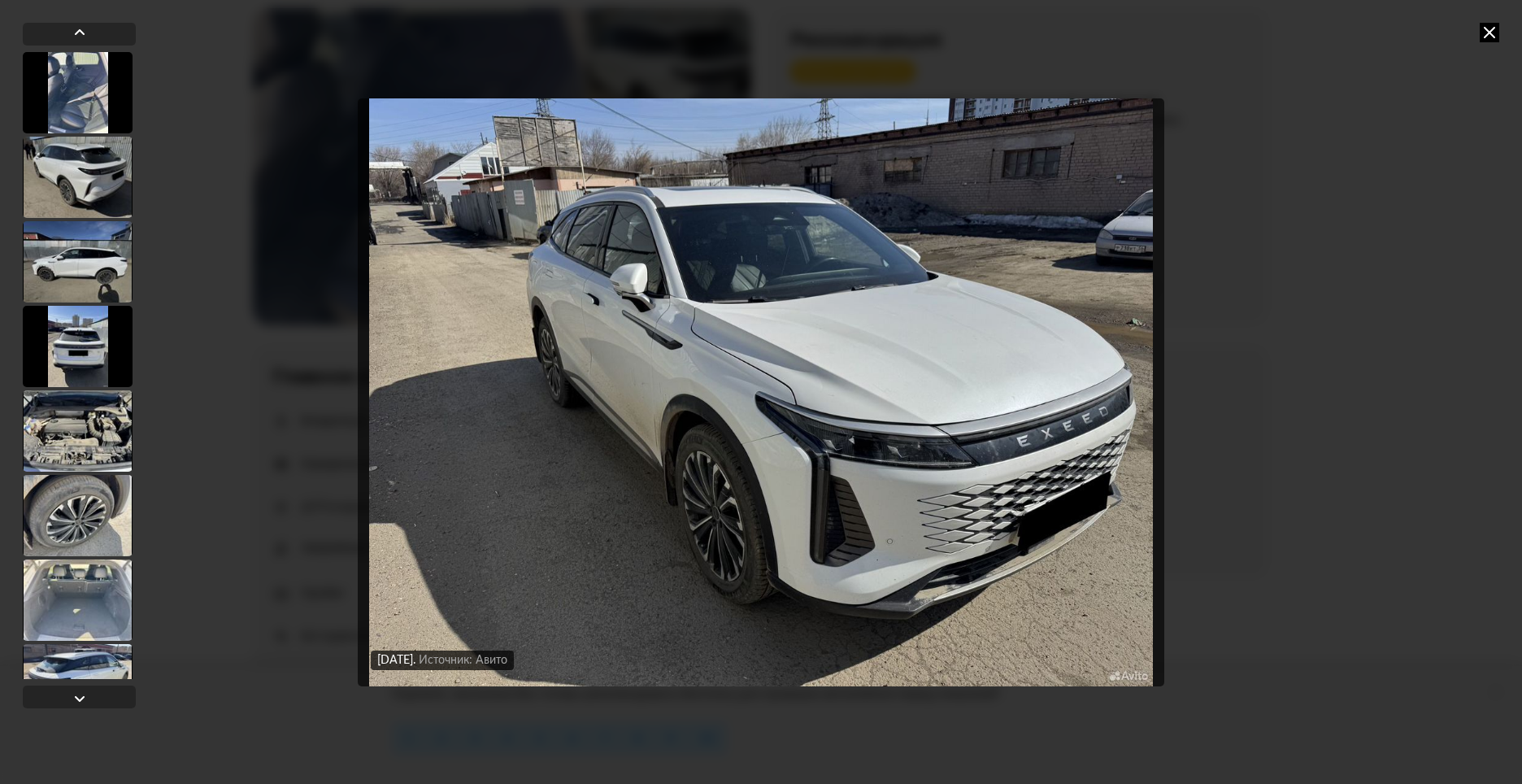
click at [90, 188] on div at bounding box center [78, 177] width 110 height 81
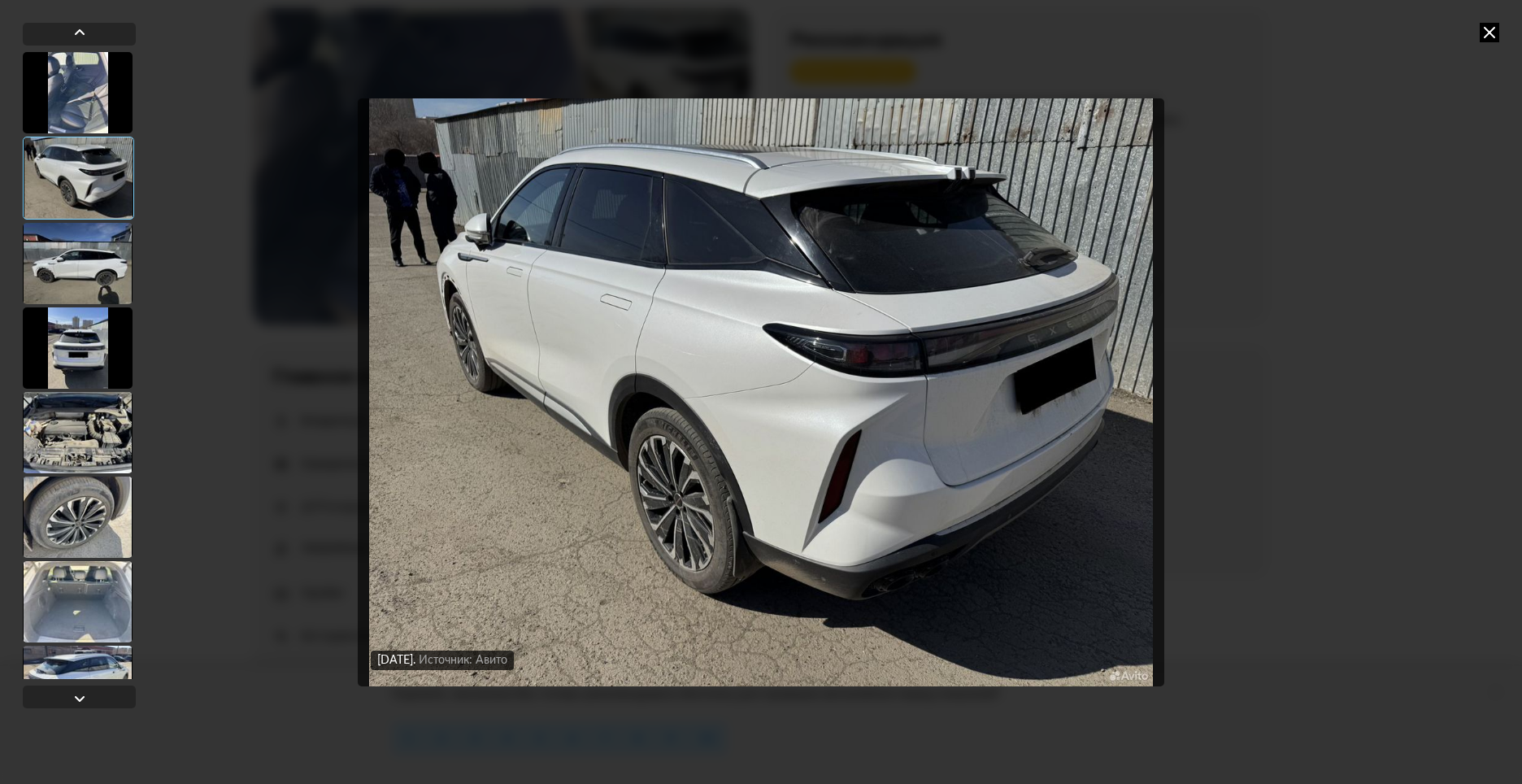
click at [29, 247] on div at bounding box center [78, 264] width 110 height 81
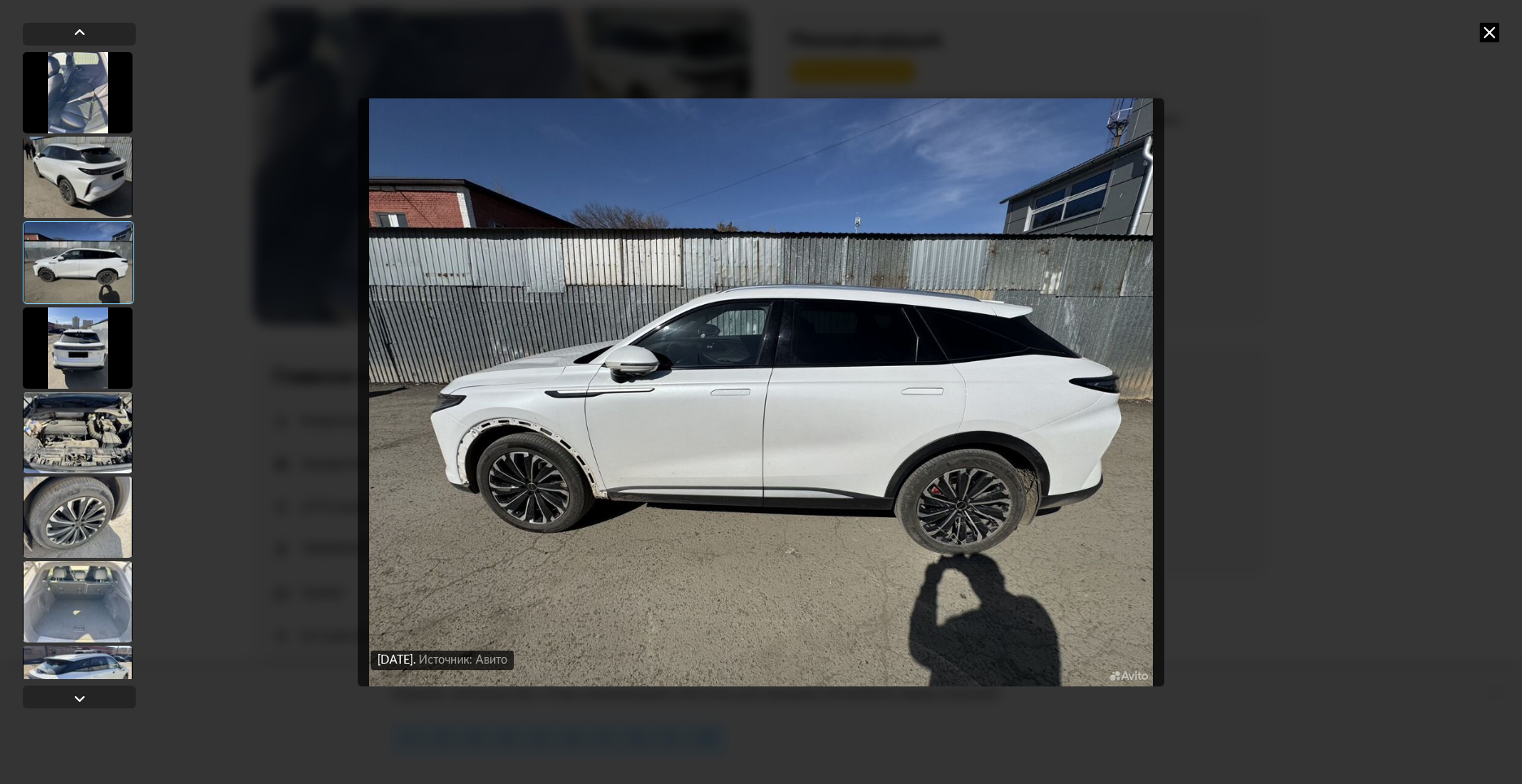
click at [553, 442] on img "Go to Slide 3" at bounding box center [761, 392] width 807 height 588
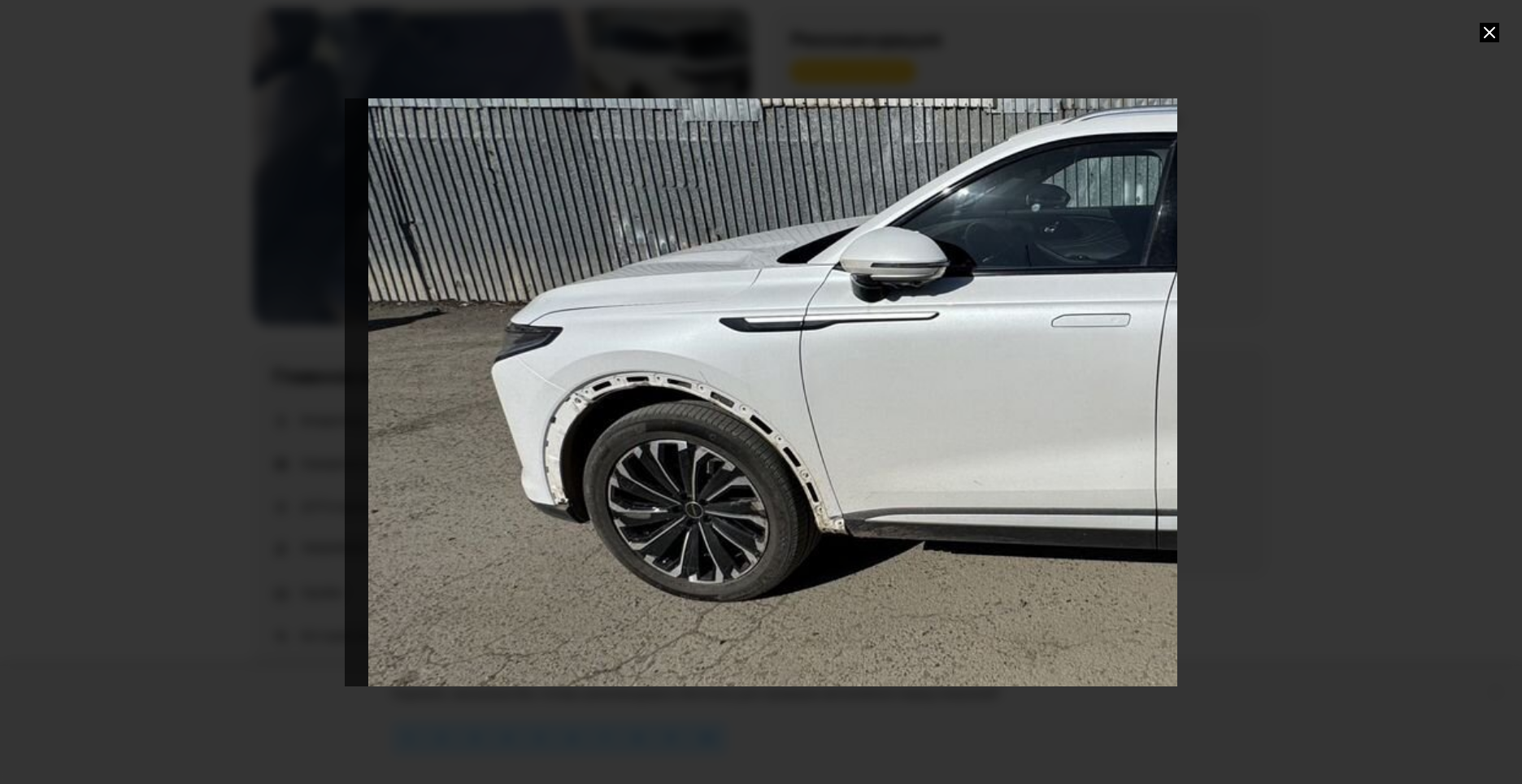
drag, startPoint x: 521, startPoint y: 461, endPoint x: 912, endPoint y: 389, distance: 397.6
click at [912, 389] on div "Go to Slide 3" at bounding box center [1152, 319] width 1666 height 1175
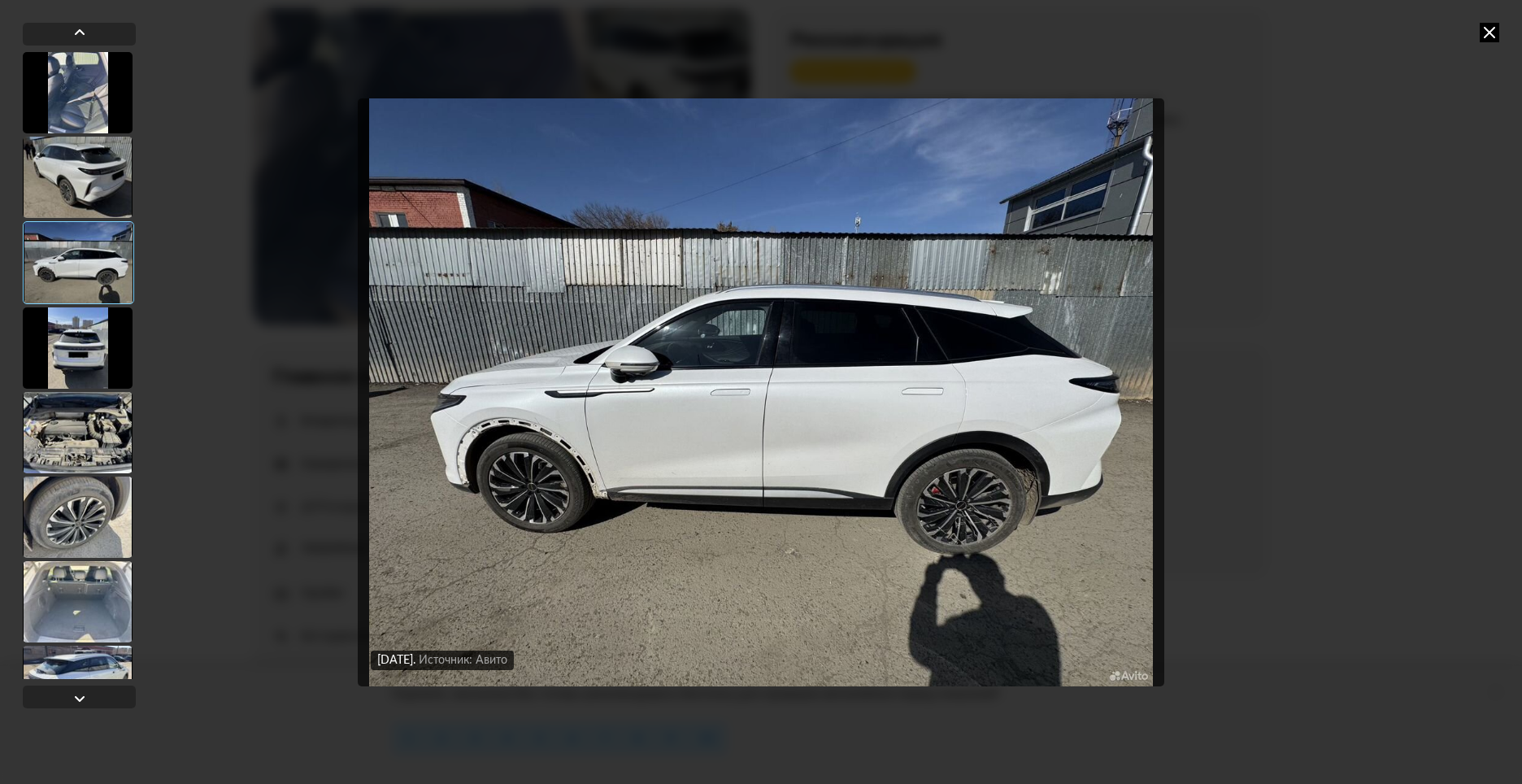
click at [442, 420] on img "Go to Slide 3" at bounding box center [761, 392] width 807 height 588
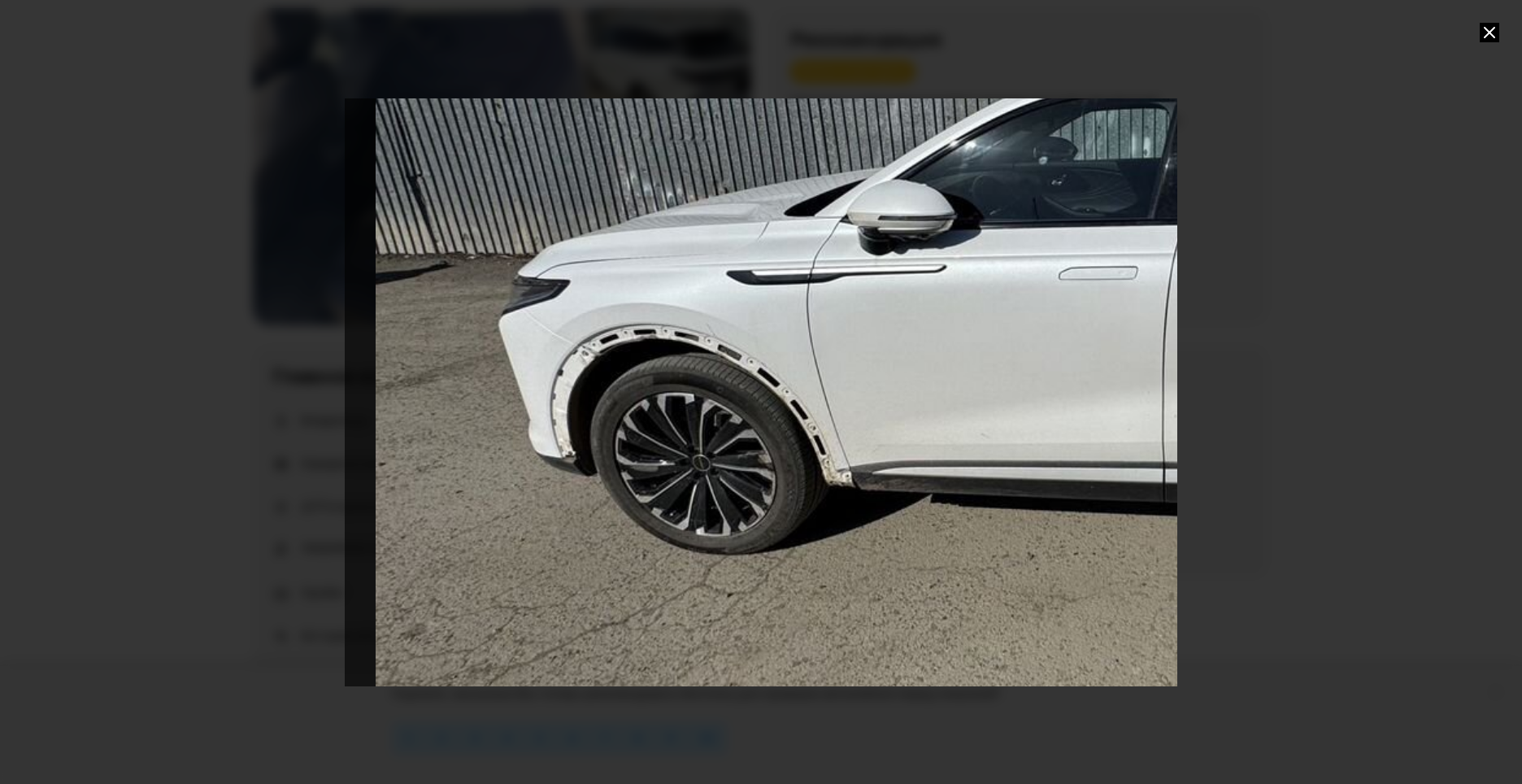
drag, startPoint x: 396, startPoint y: 558, endPoint x: 794, endPoint y: 440, distance: 415.1
click at [794, 440] on div "Go to Slide 3" at bounding box center [1159, 273] width 1666 height 1175
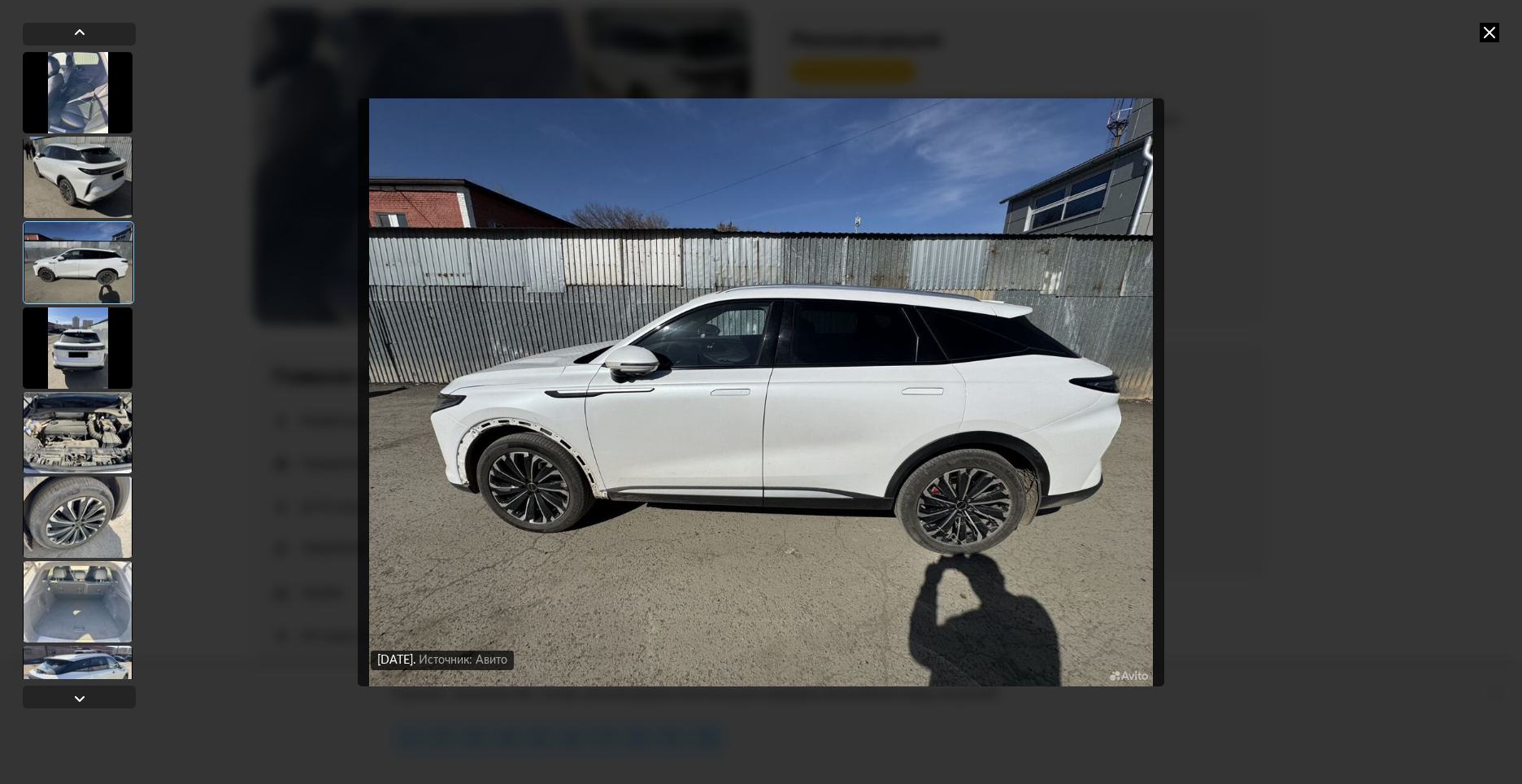
click at [56, 183] on div at bounding box center [78, 177] width 110 height 81
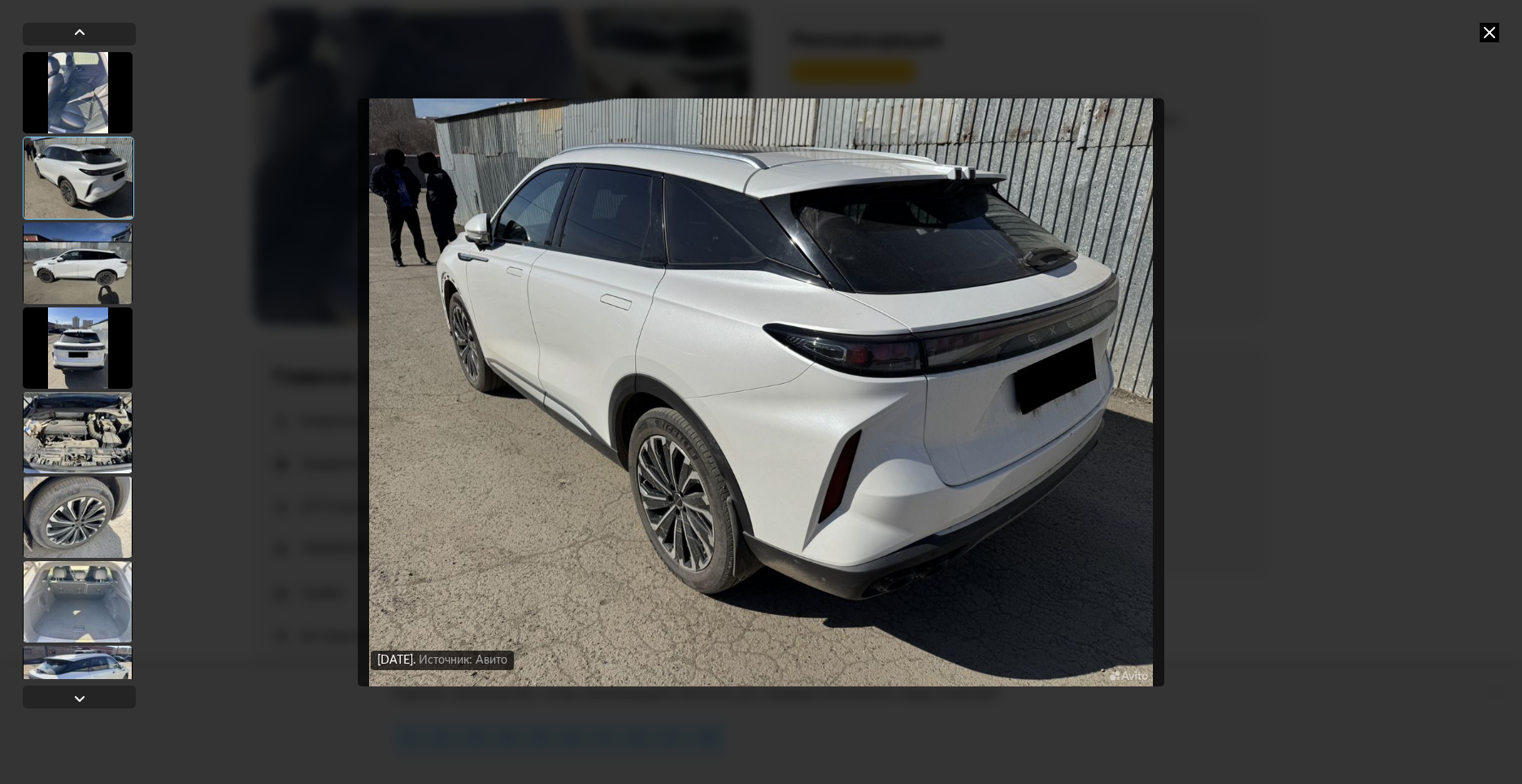
click at [63, 87] on div at bounding box center [78, 93] width 110 height 81
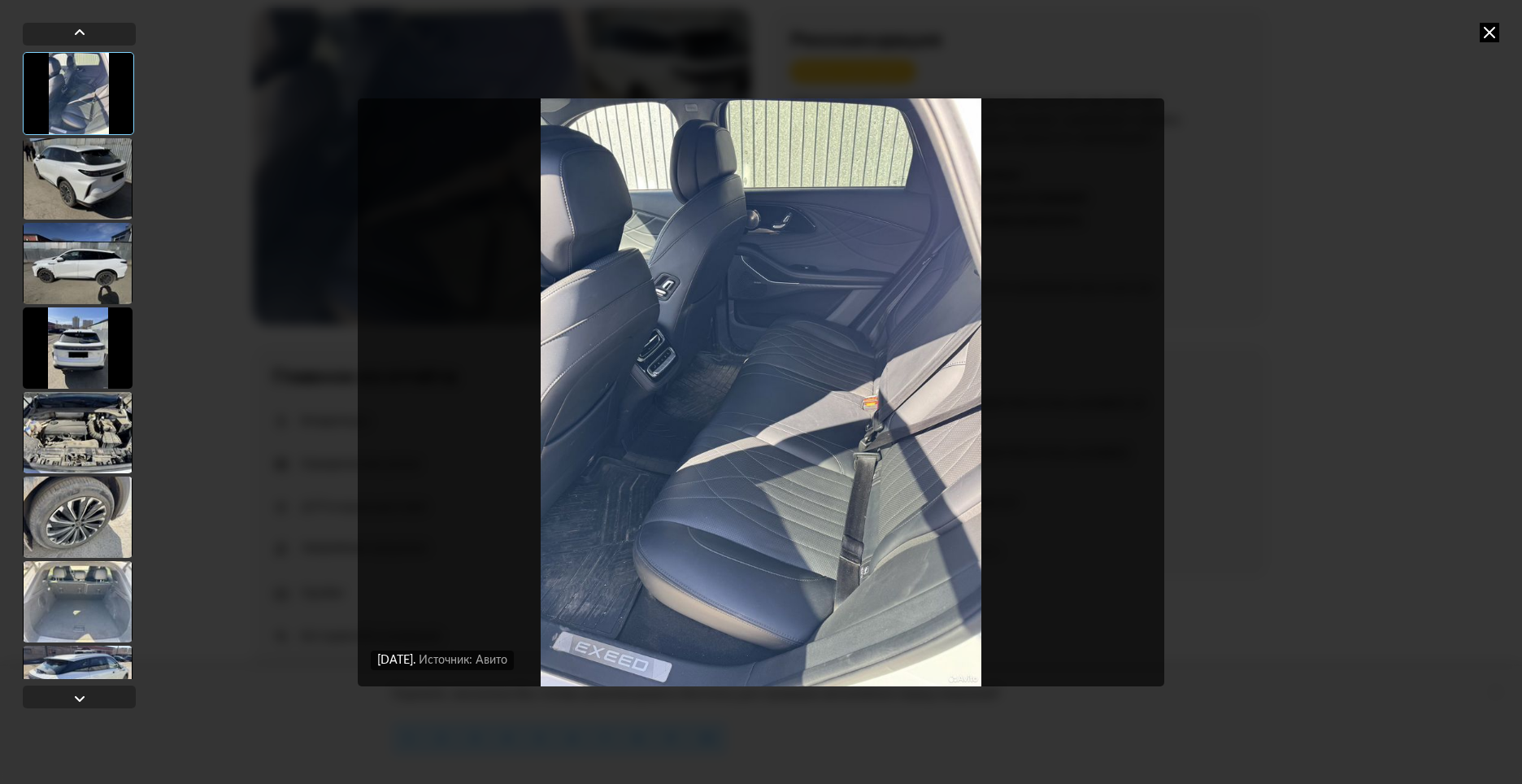
click at [84, 343] on div at bounding box center [78, 348] width 110 height 81
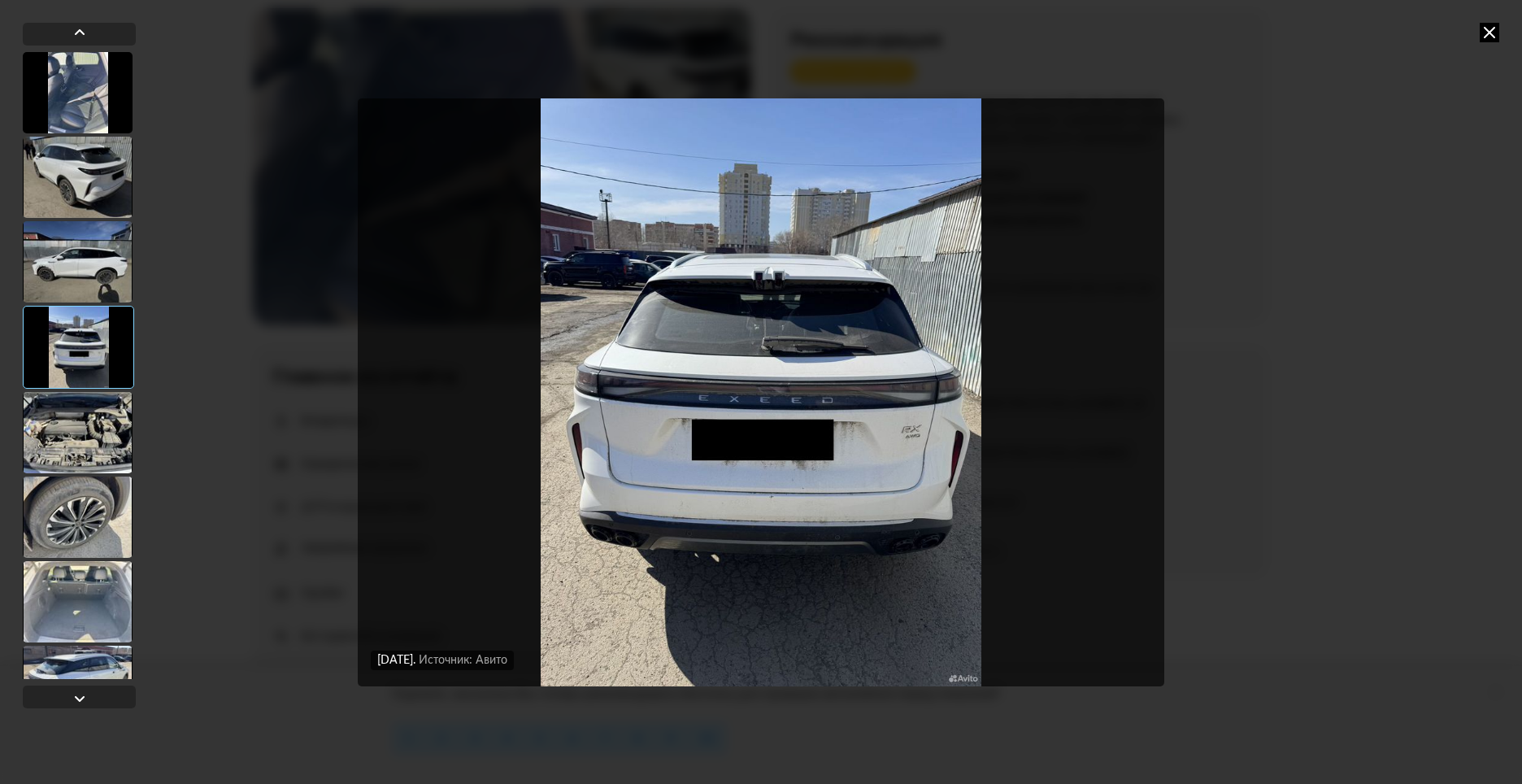
click at [84, 429] on div at bounding box center [78, 433] width 110 height 81
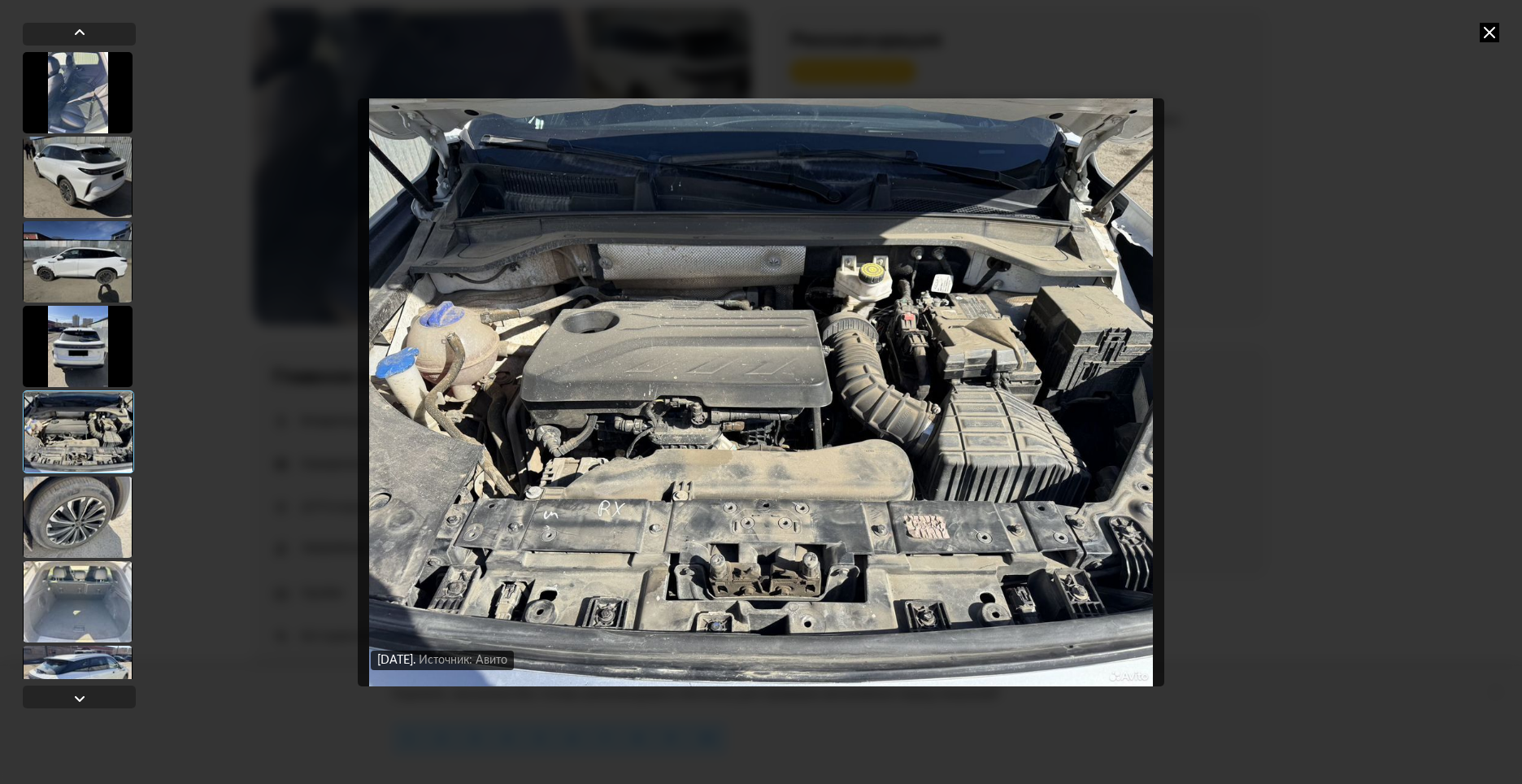
click at [785, 562] on img "Go to Slide 5" at bounding box center [761, 392] width 807 height 588
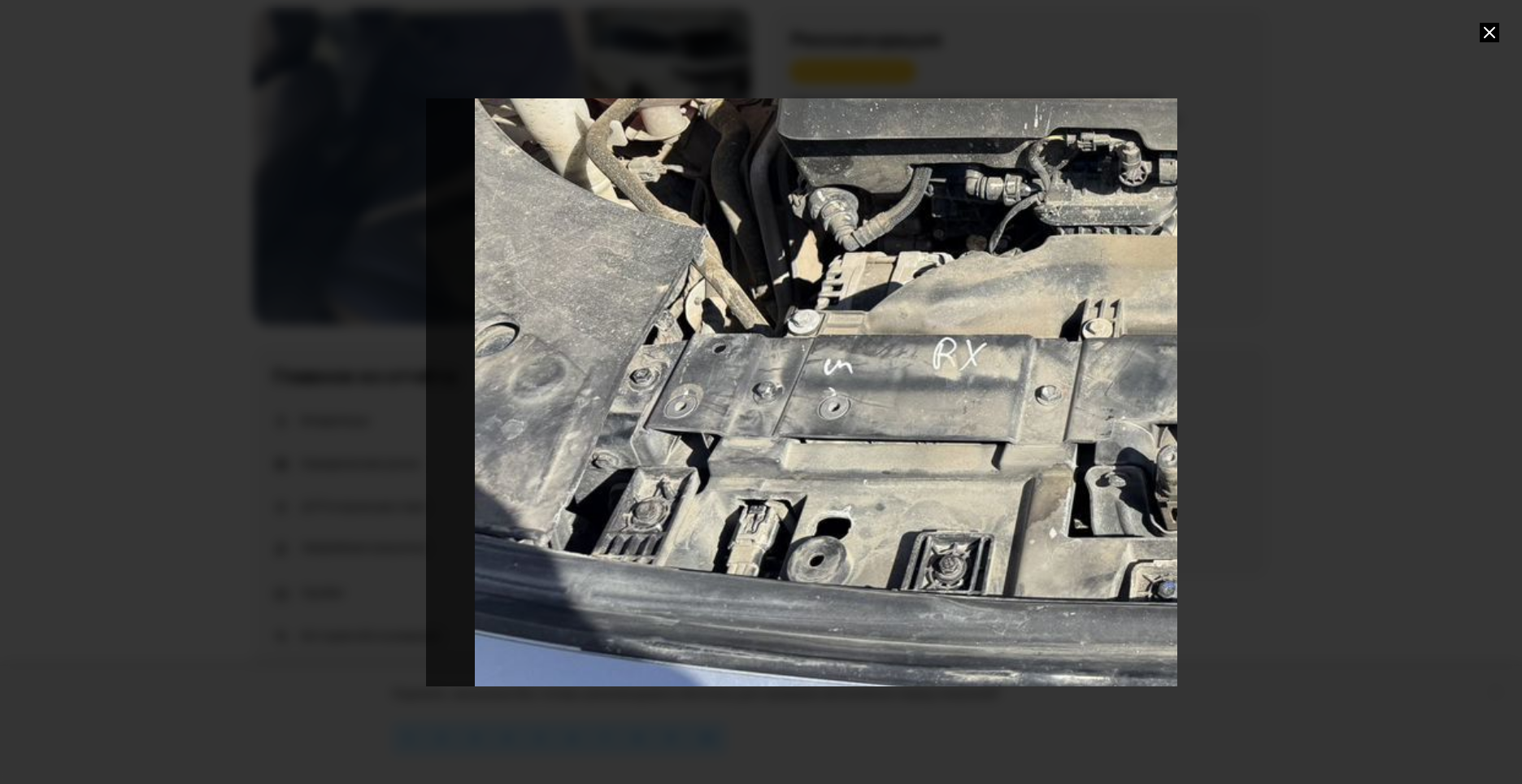
drag, startPoint x: 798, startPoint y: 583, endPoint x: 1405, endPoint y: 339, distance: 654.2
click at [1434, 337] on div at bounding box center [761, 392] width 1522 height 784
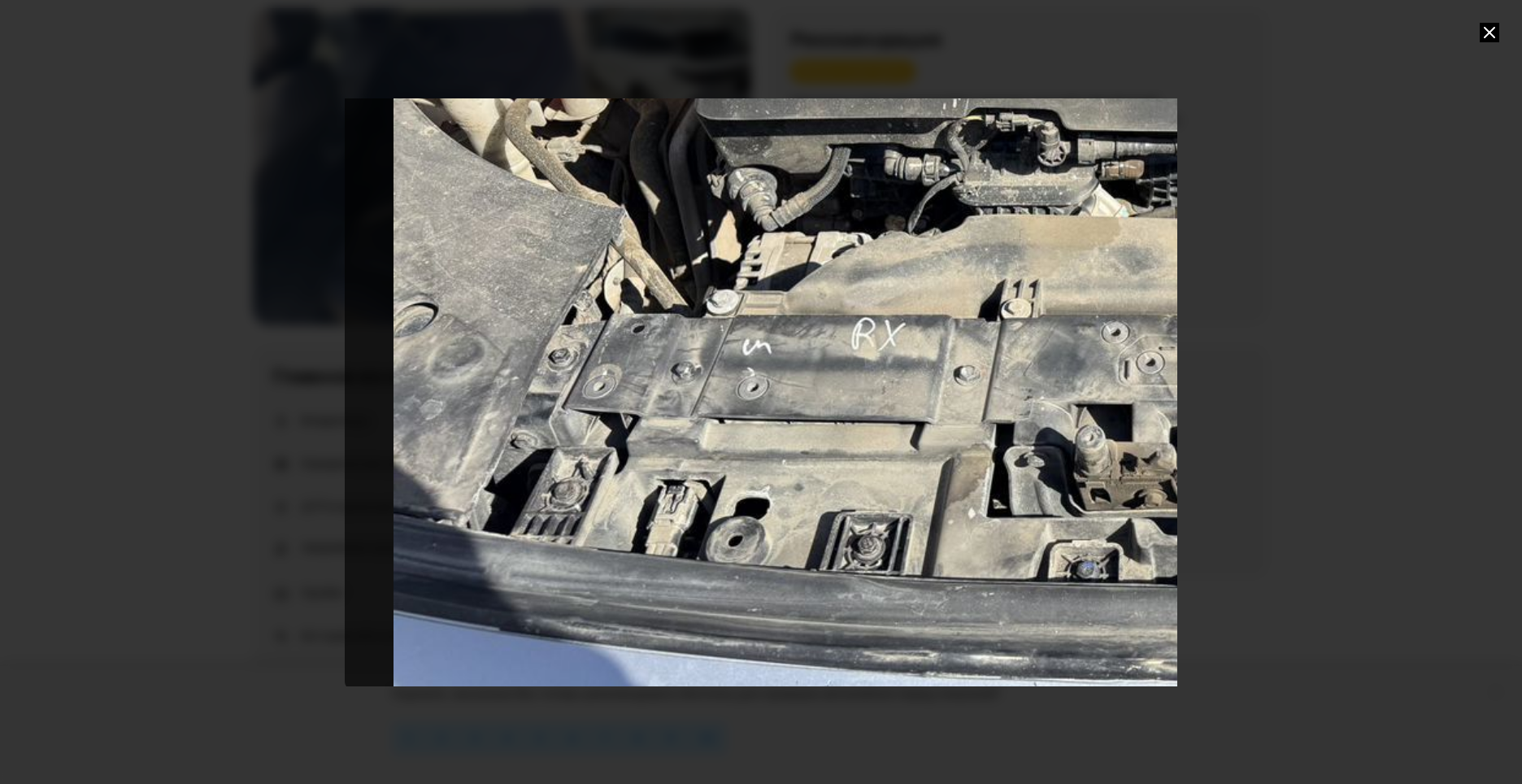
click at [563, 353] on div "Go to Slide 5" at bounding box center [1177, 101] width 1666 height 1175
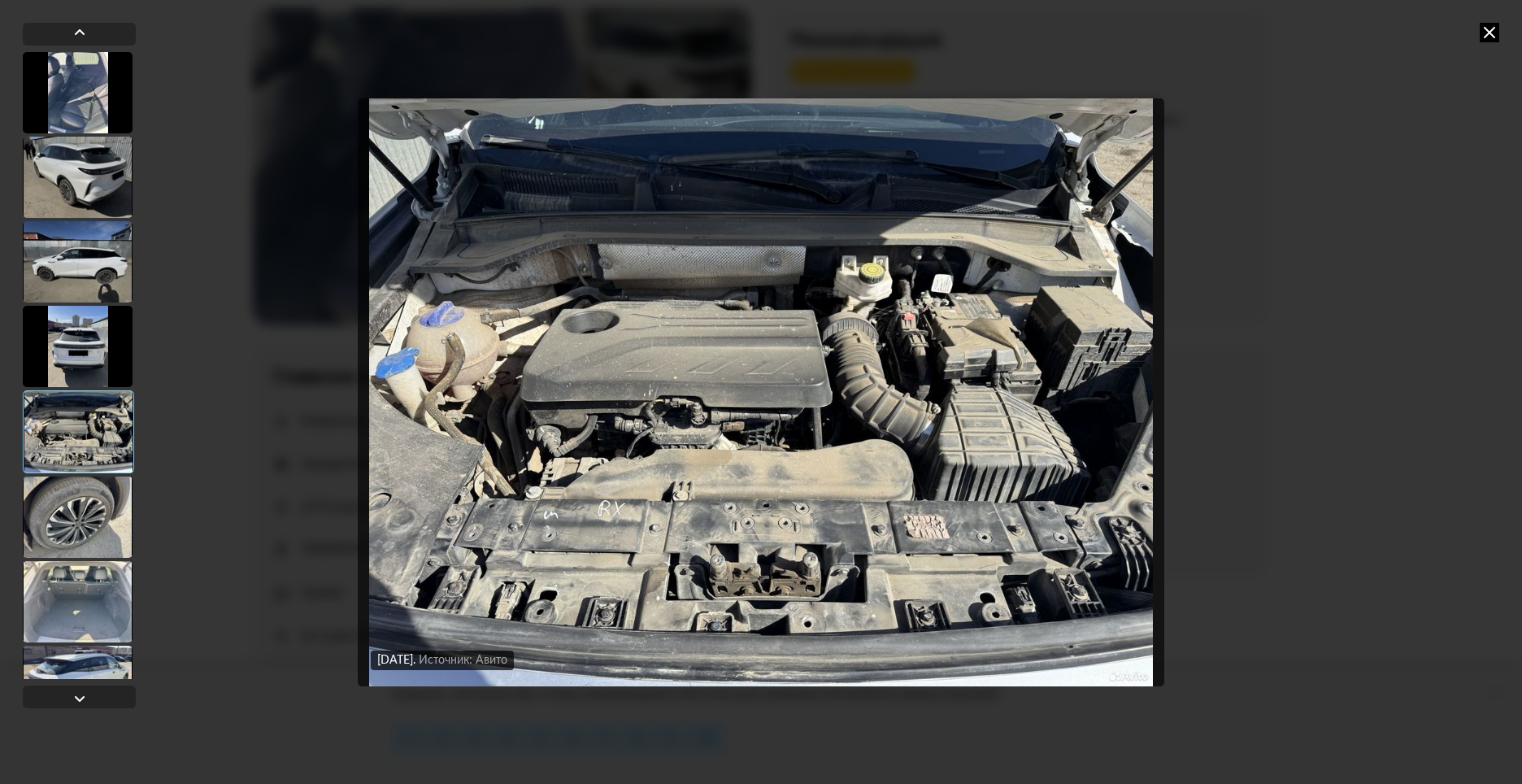
click at [84, 514] on div at bounding box center [78, 517] width 110 height 81
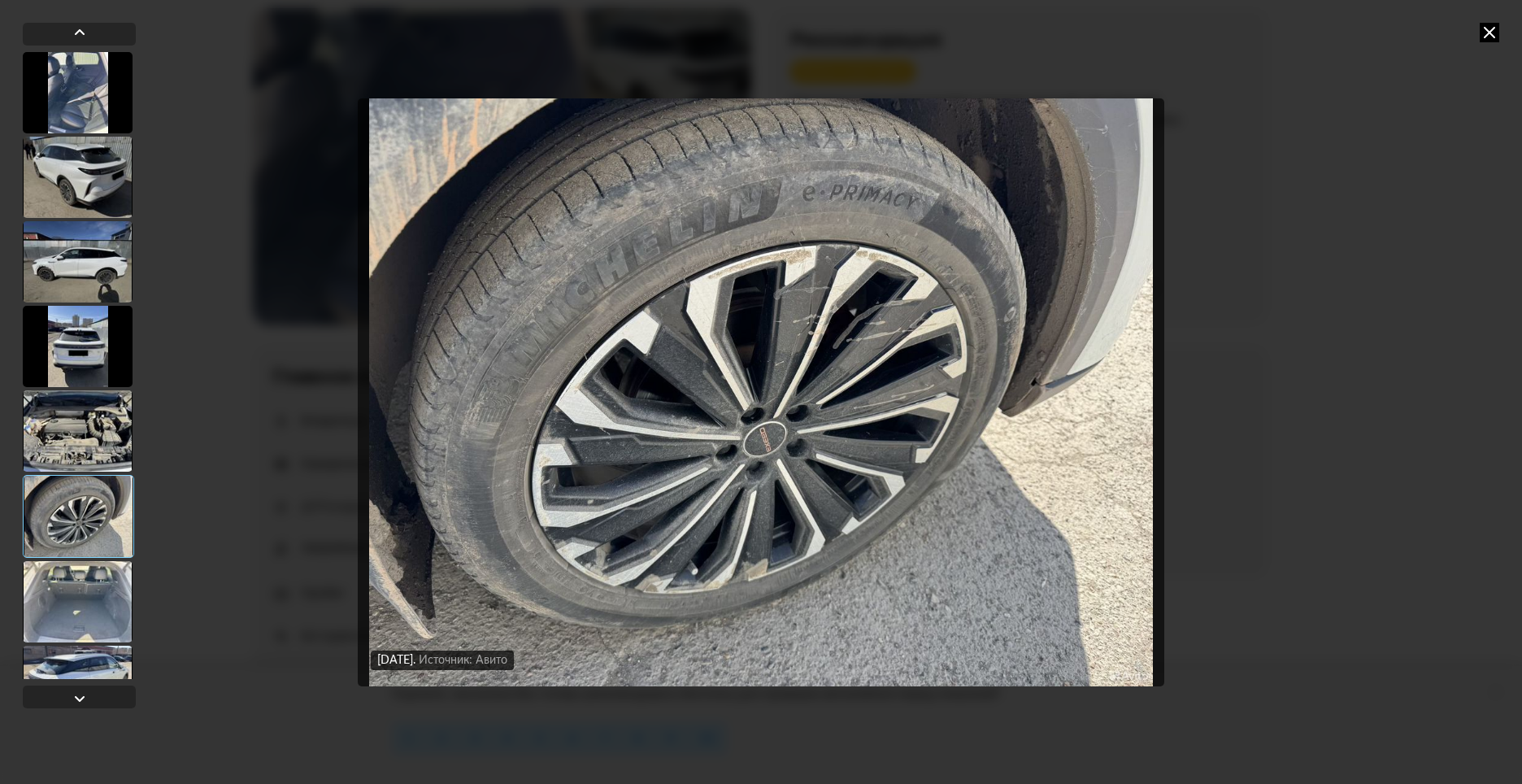
click at [91, 581] on div at bounding box center [78, 602] width 110 height 81
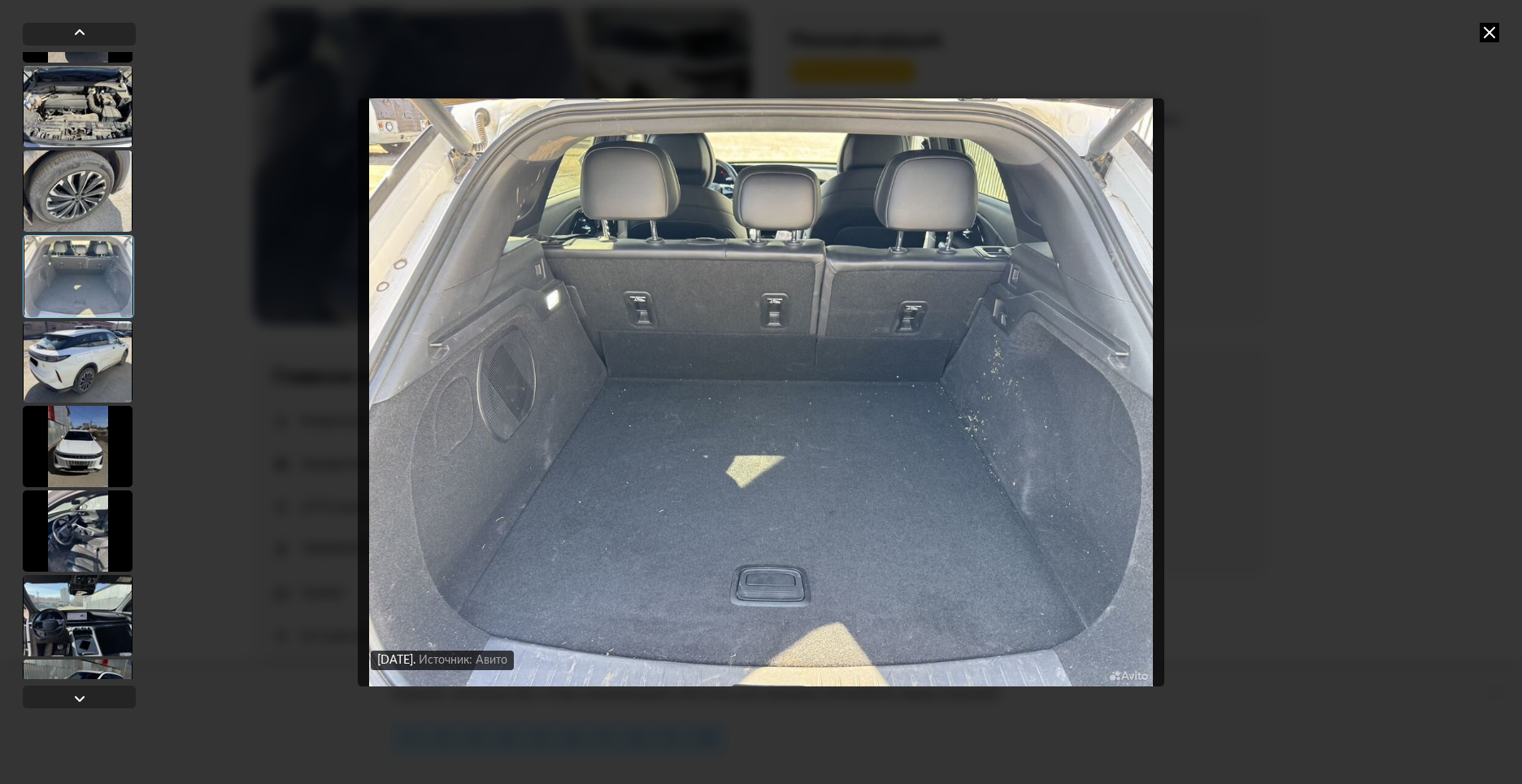
scroll to position [325, 0]
click at [77, 447] on div at bounding box center [78, 445] width 110 height 81
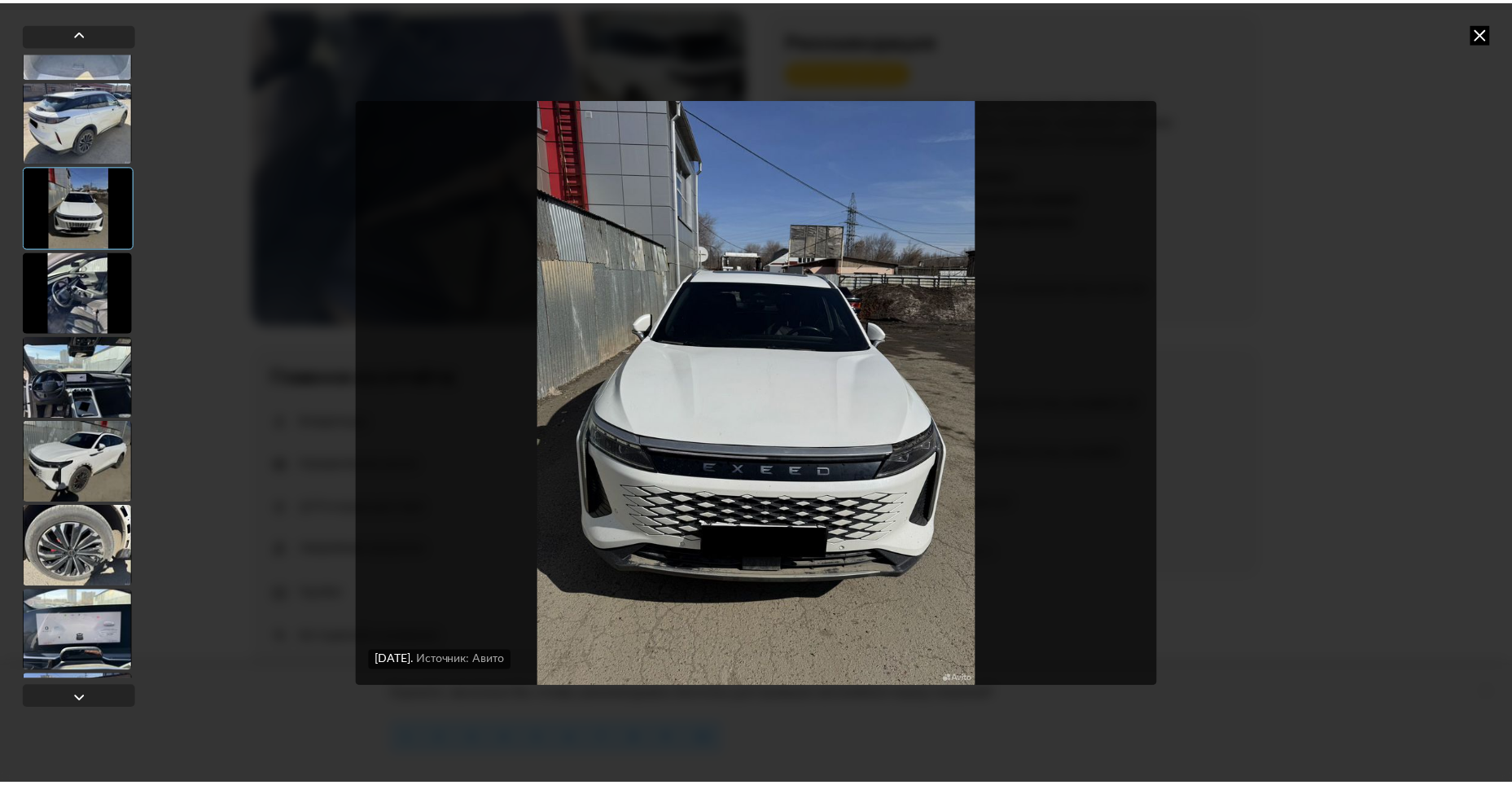
scroll to position [570, 0]
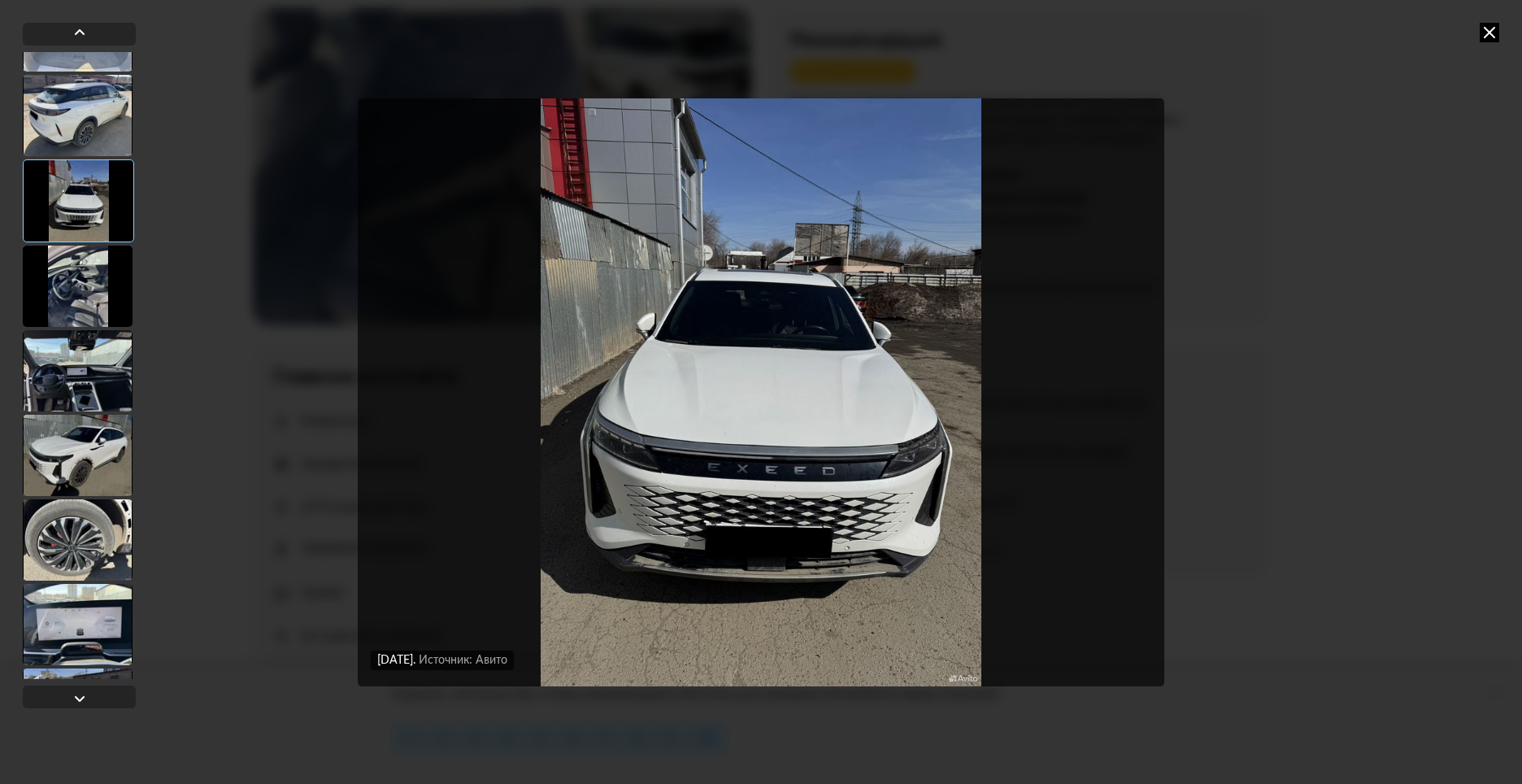
click at [75, 392] on div at bounding box center [78, 371] width 110 height 81
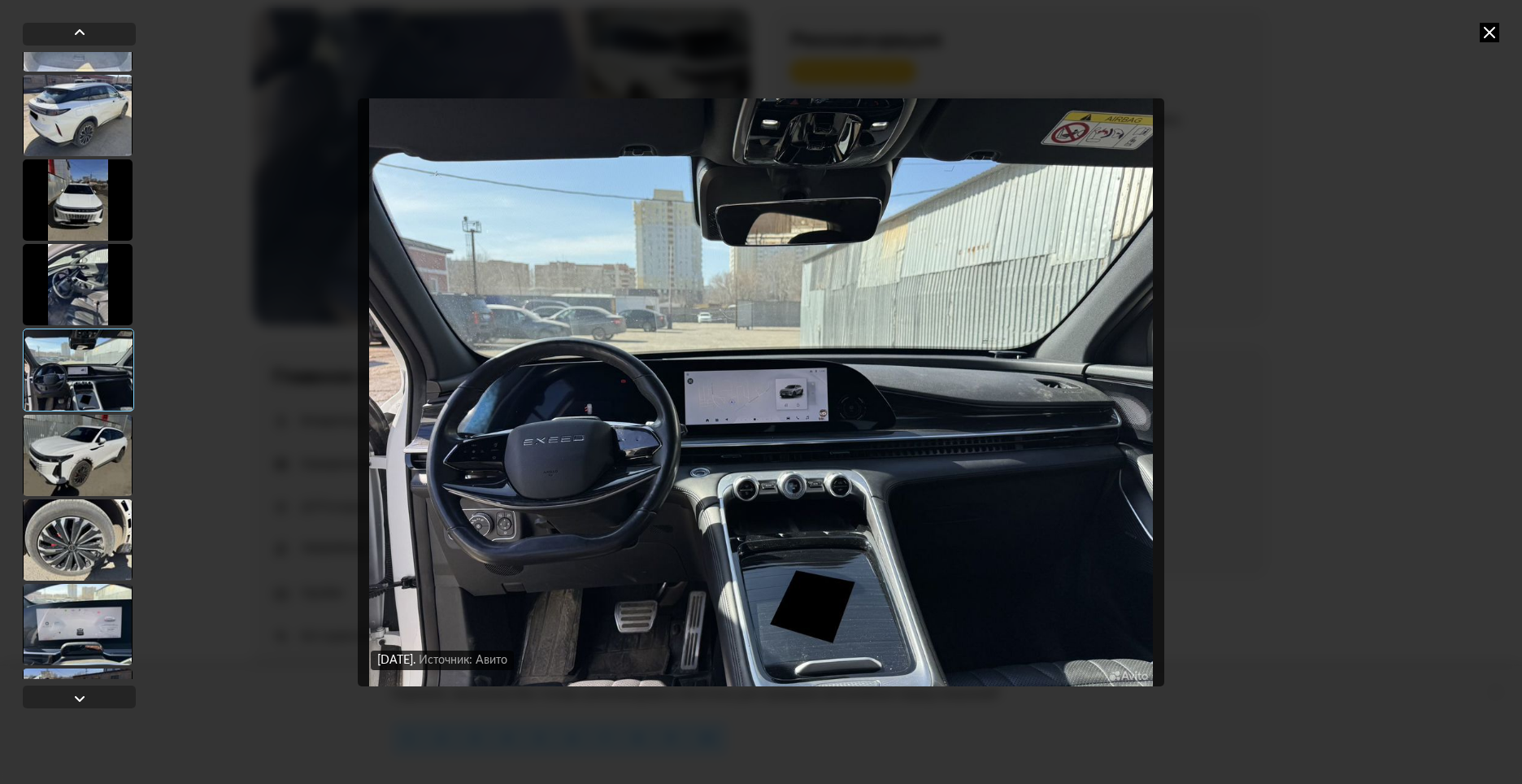
click at [72, 210] on div at bounding box center [78, 200] width 110 height 81
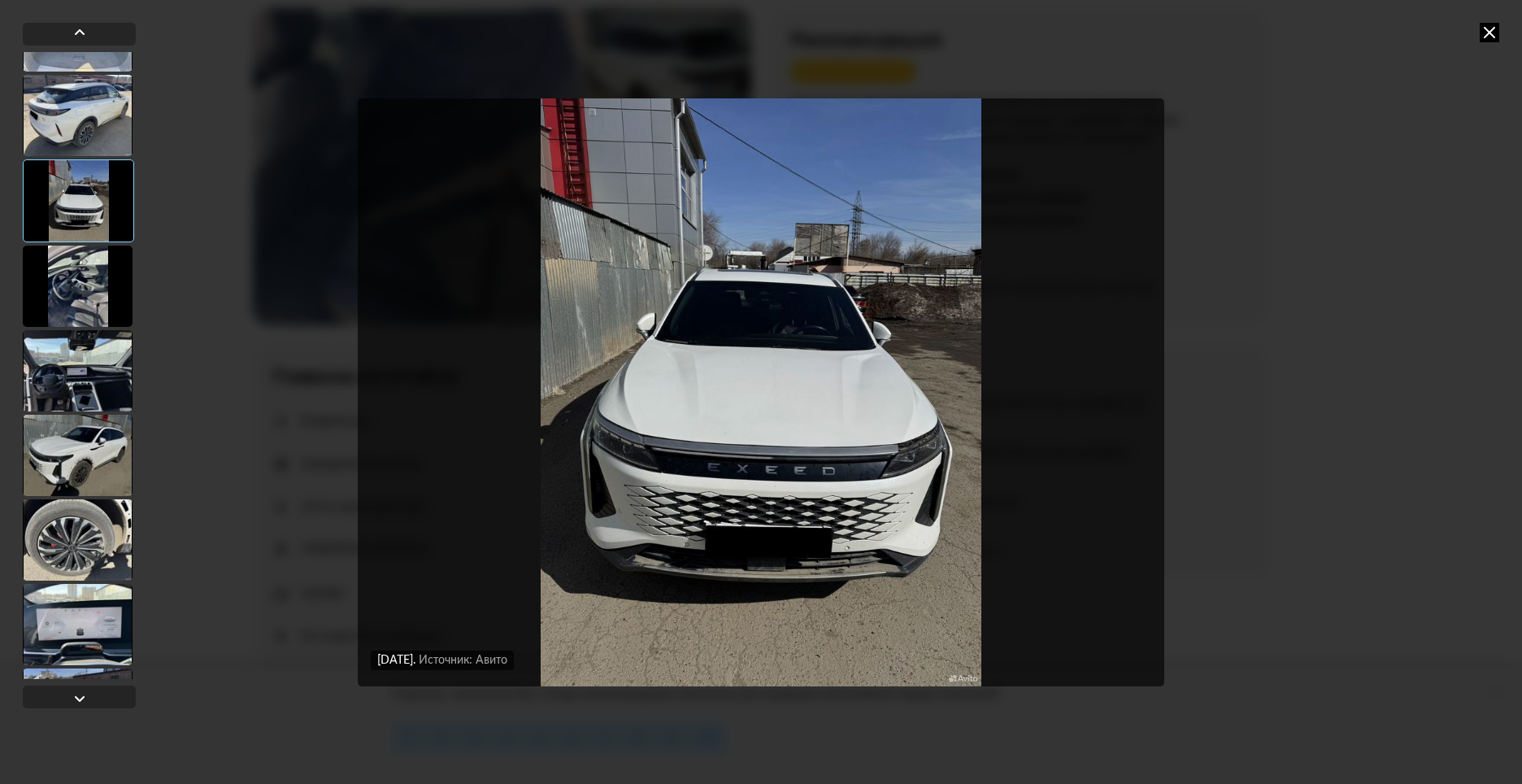
click at [756, 507] on img "Go to Slide 9" at bounding box center [761, 392] width 807 height 588
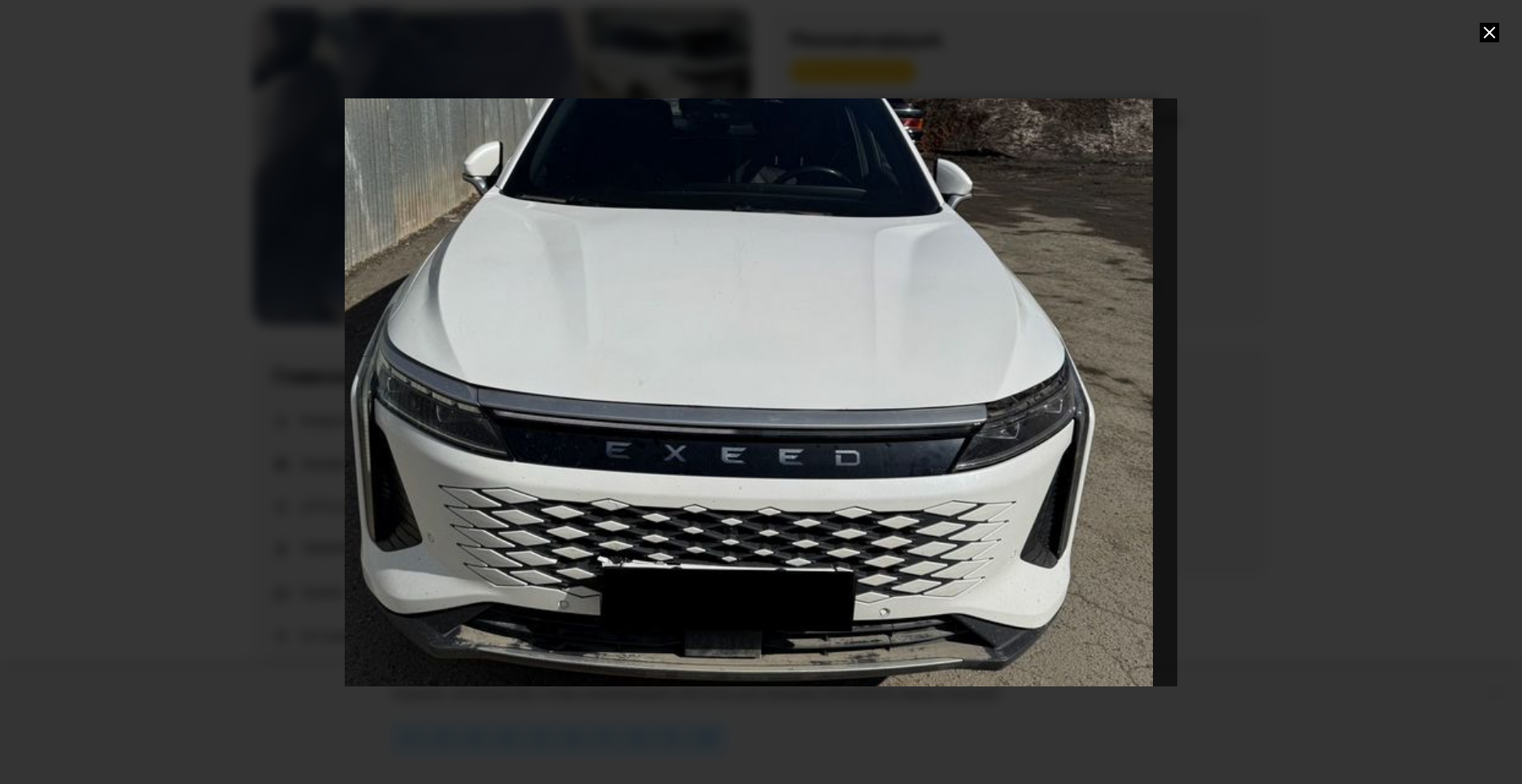
drag, startPoint x: 699, startPoint y: 594, endPoint x: 650, endPoint y: 503, distance: 103.4
click at [650, 503] on div "Go to Slide 9" at bounding box center [712, 299] width 1666 height 1175
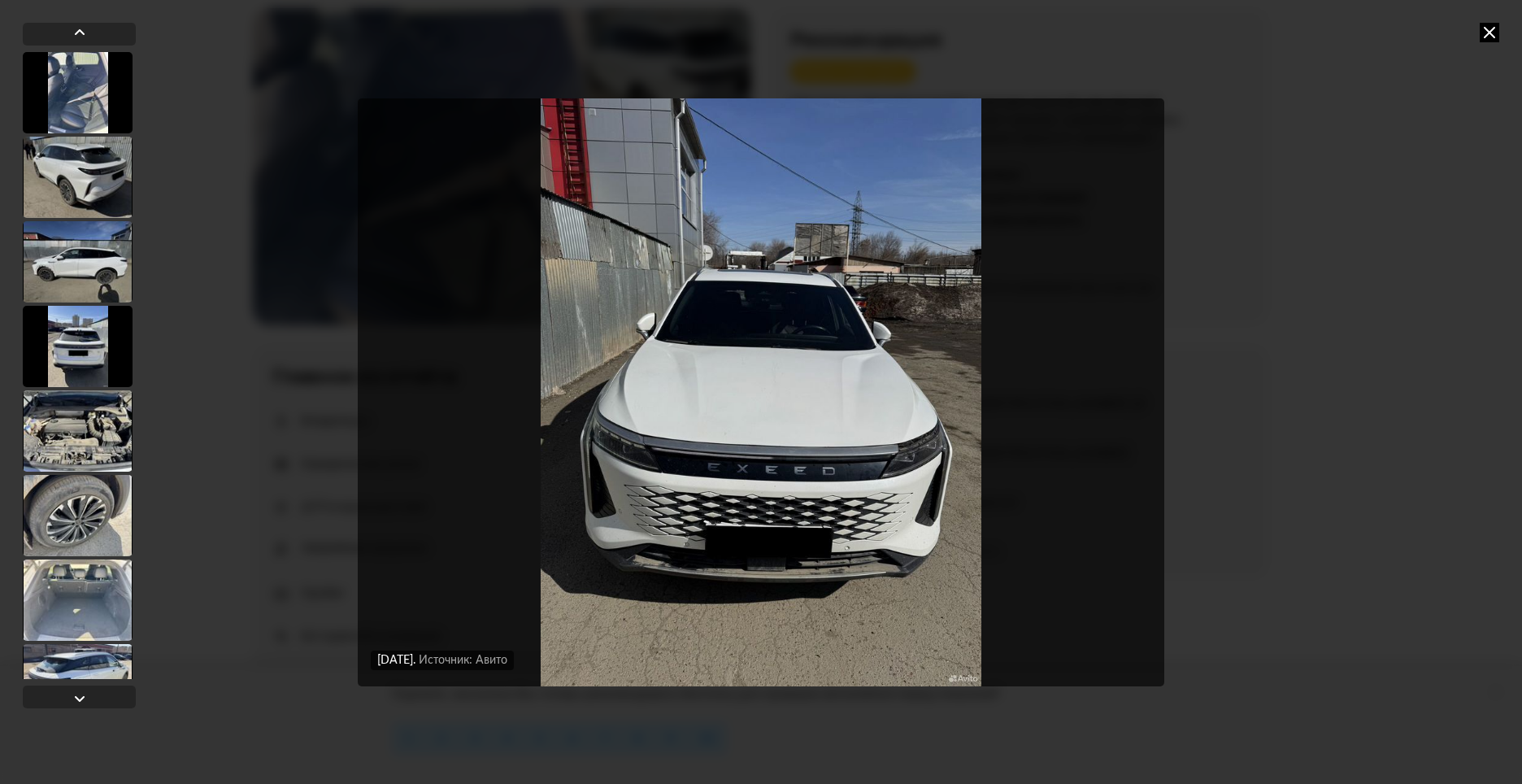
click at [724, 522] on img "Go to Slide 9" at bounding box center [761, 392] width 807 height 588
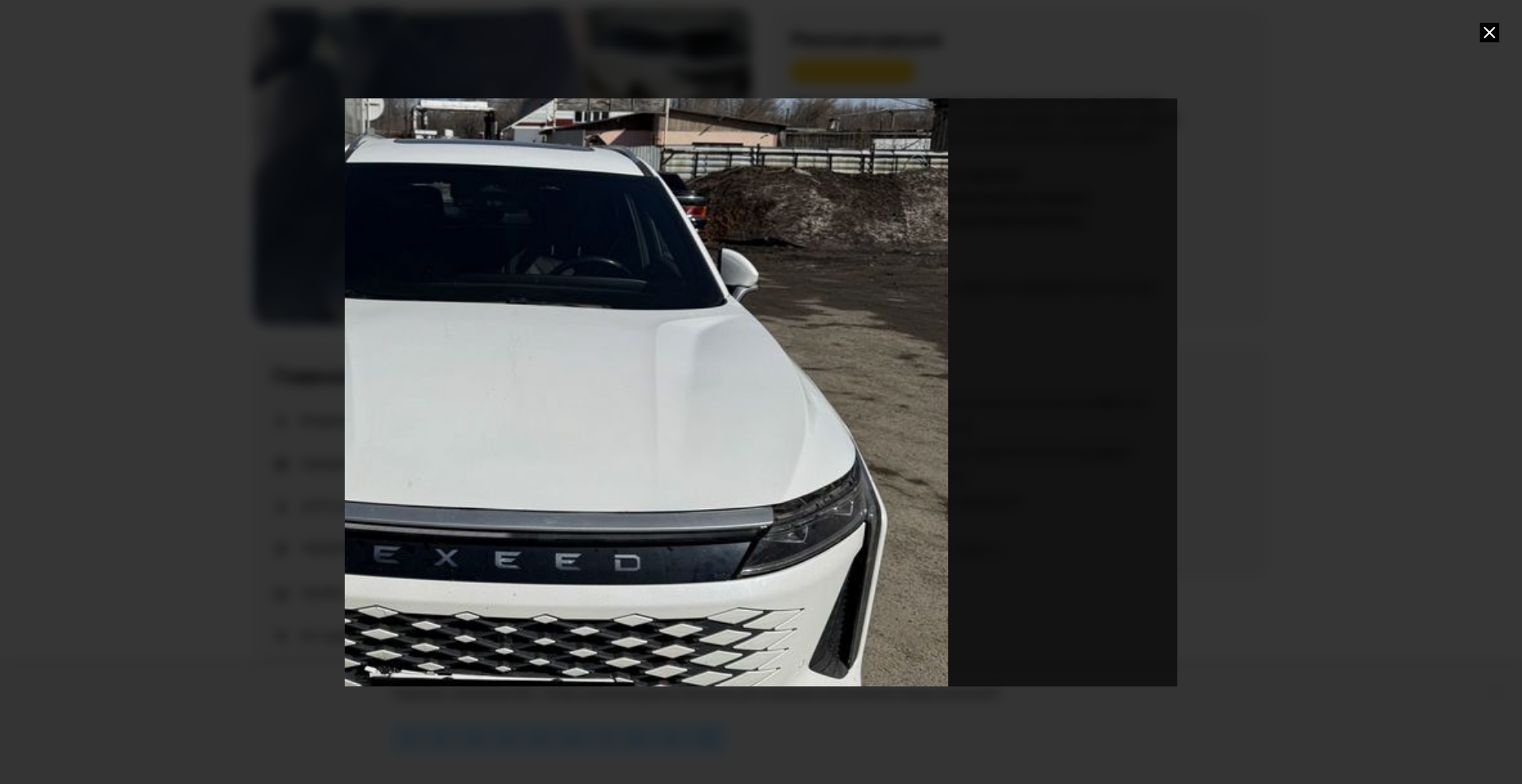
drag, startPoint x: 714, startPoint y: 527, endPoint x: 527, endPoint y: 529, distance: 187.0
click at [527, 529] on div "Go to Slide 9" at bounding box center [485, 397] width 1749 height 1235
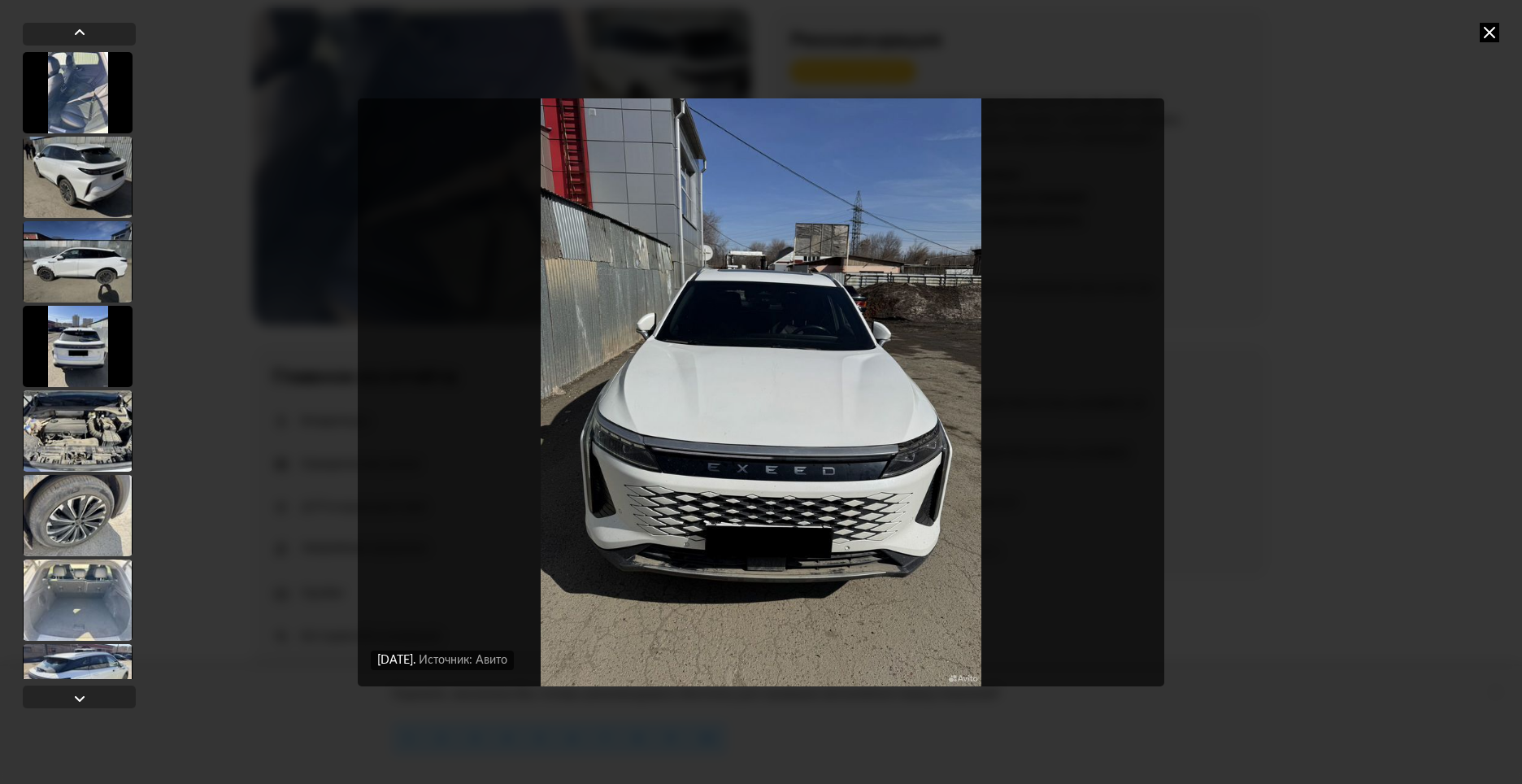
click at [826, 482] on img "Go to Slide 9" at bounding box center [761, 392] width 807 height 588
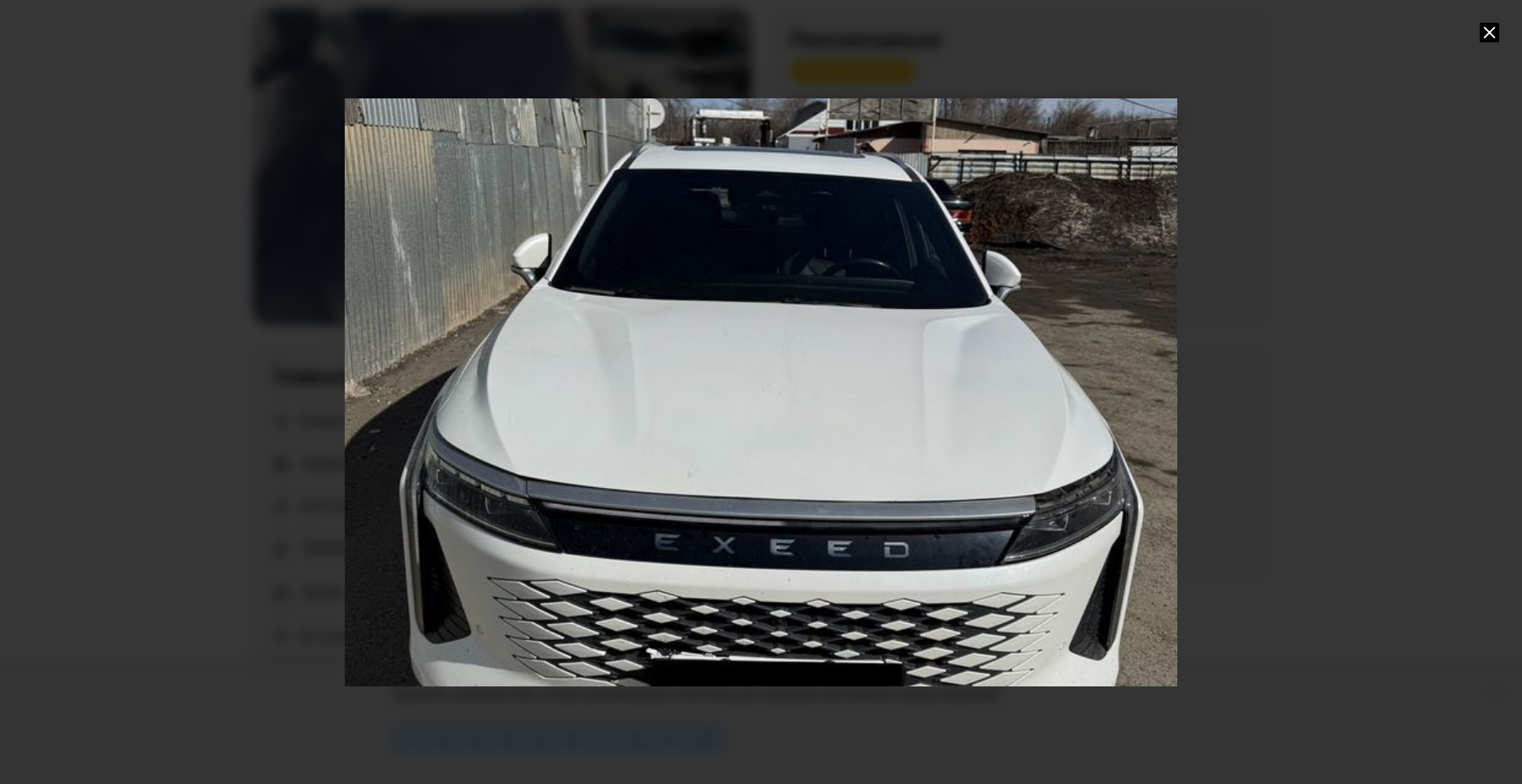
click at [870, 335] on div "Go to Slide 9" at bounding box center [761, 391] width 1666 height 1175
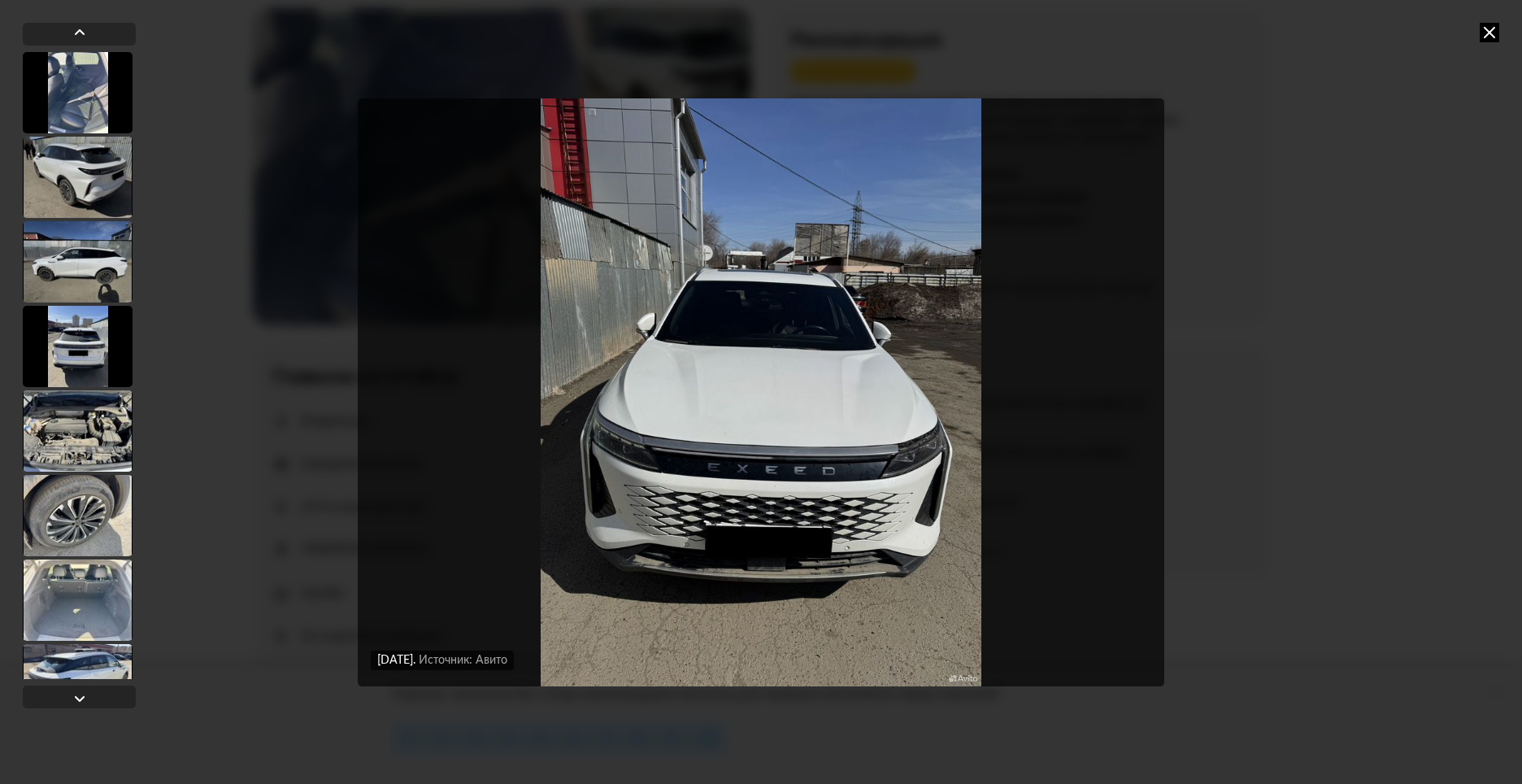
click at [1292, 313] on div "[DATE] Источник: Авито [DATE] Источник: Авито [DATE] Источник: Авито [DATE] Ист…" at bounding box center [761, 392] width 1522 height 784
click at [886, 338] on img "Go to Slide 9" at bounding box center [761, 392] width 807 height 588
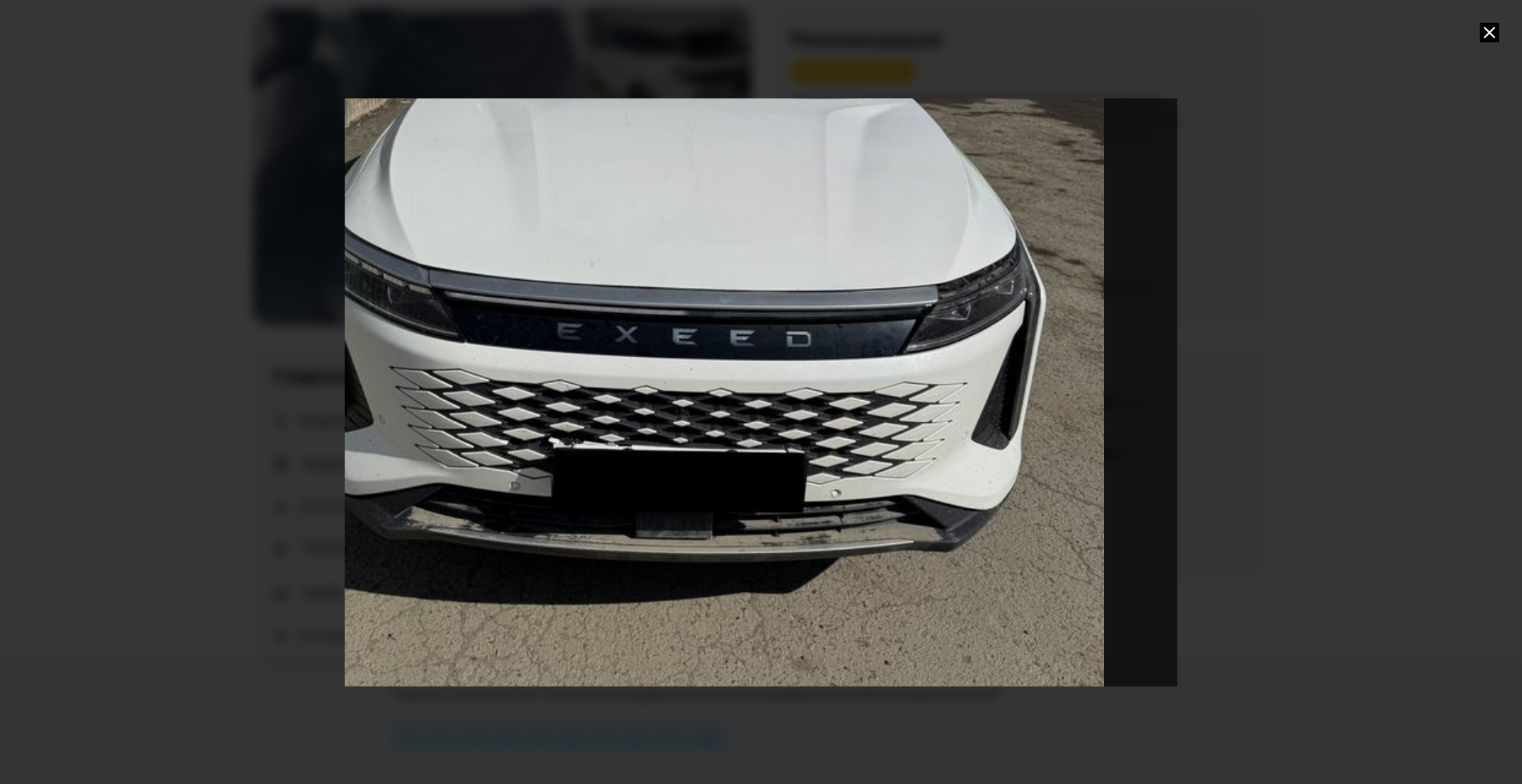
drag, startPoint x: 860, startPoint y: 504, endPoint x: 763, endPoint y: 292, distance: 233.1
click at [763, 292] on div "Go to Slide 9" at bounding box center [663, 181] width 1666 height 1175
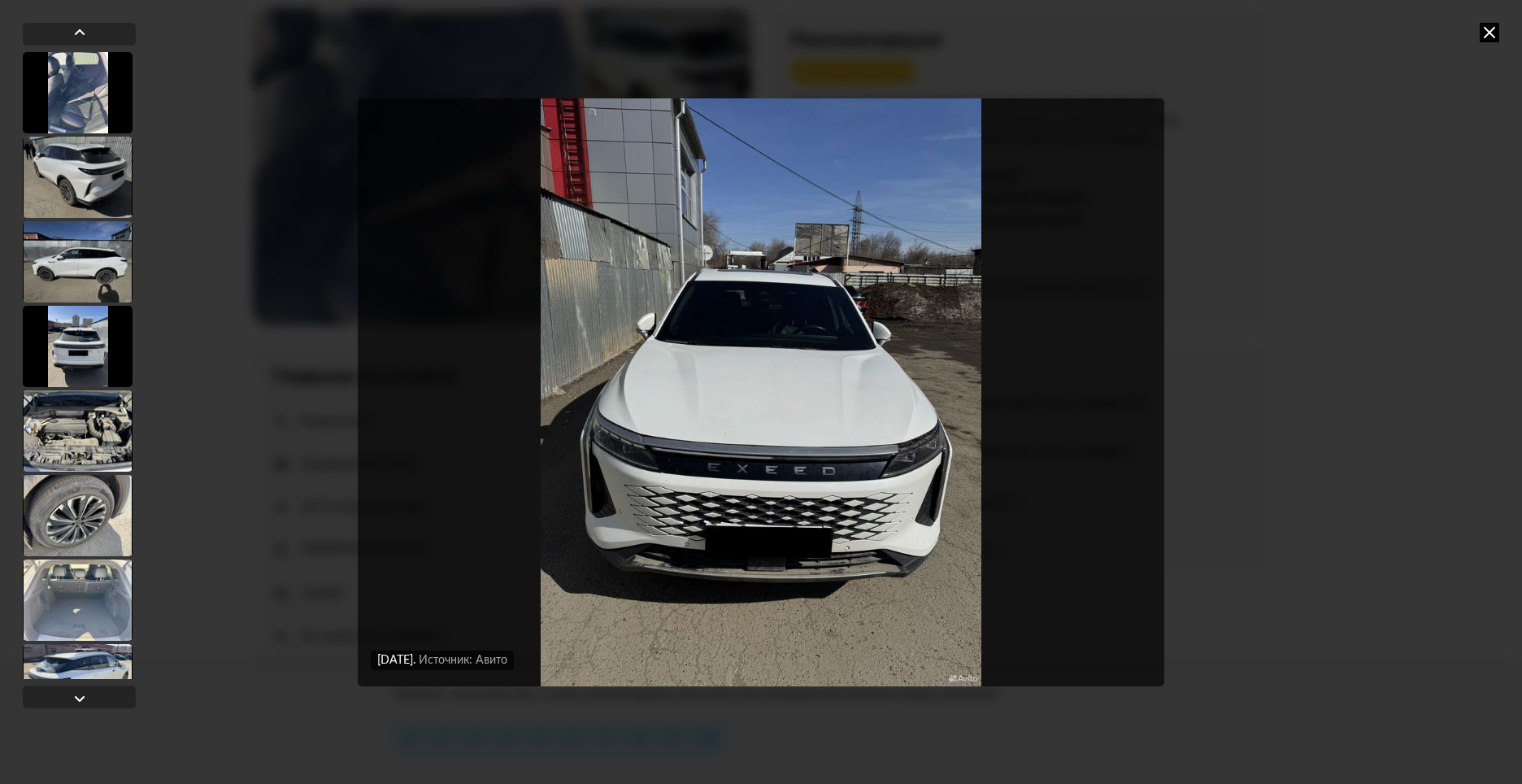
click at [1271, 260] on div "[DATE] Источник: Авито [DATE] Источник: Авито [DATE] Источник: Авито [DATE] Ист…" at bounding box center [761, 392] width 1522 height 784
click at [1496, 38] on icon at bounding box center [1489, 32] width 19 height 19
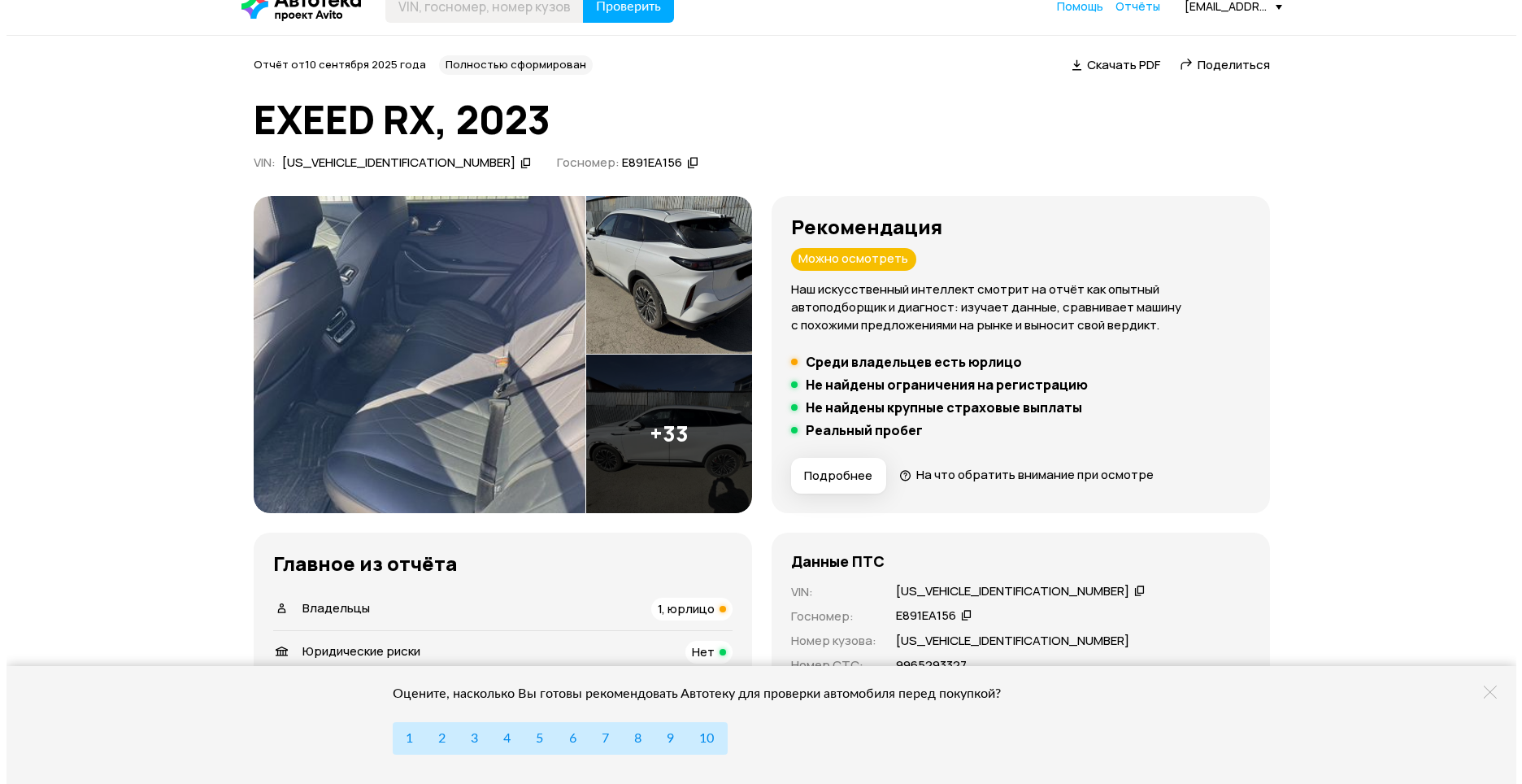
scroll to position [0, 0]
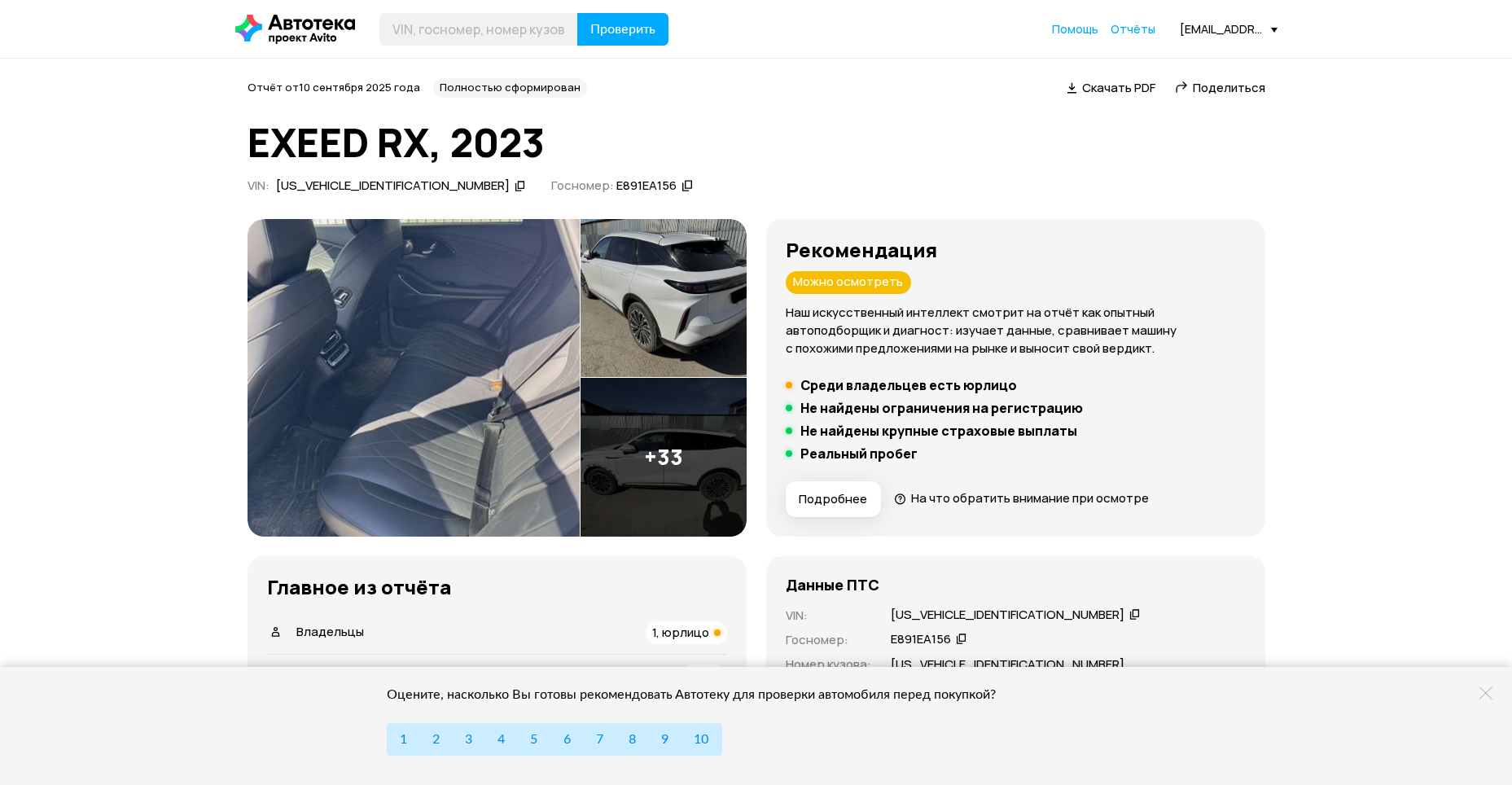
click at [701, 424] on img at bounding box center [663, 457] width 166 height 159
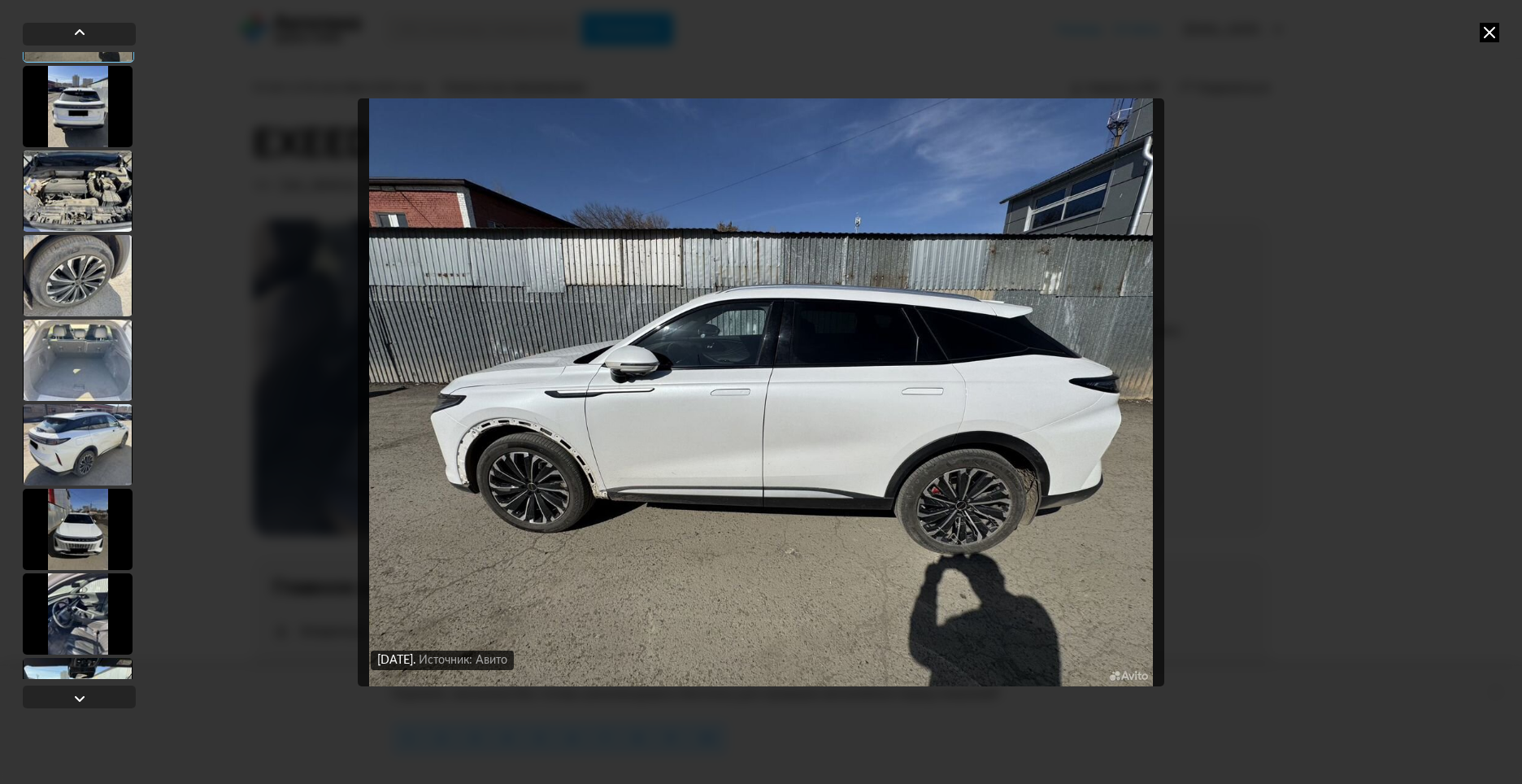
scroll to position [325, 0]
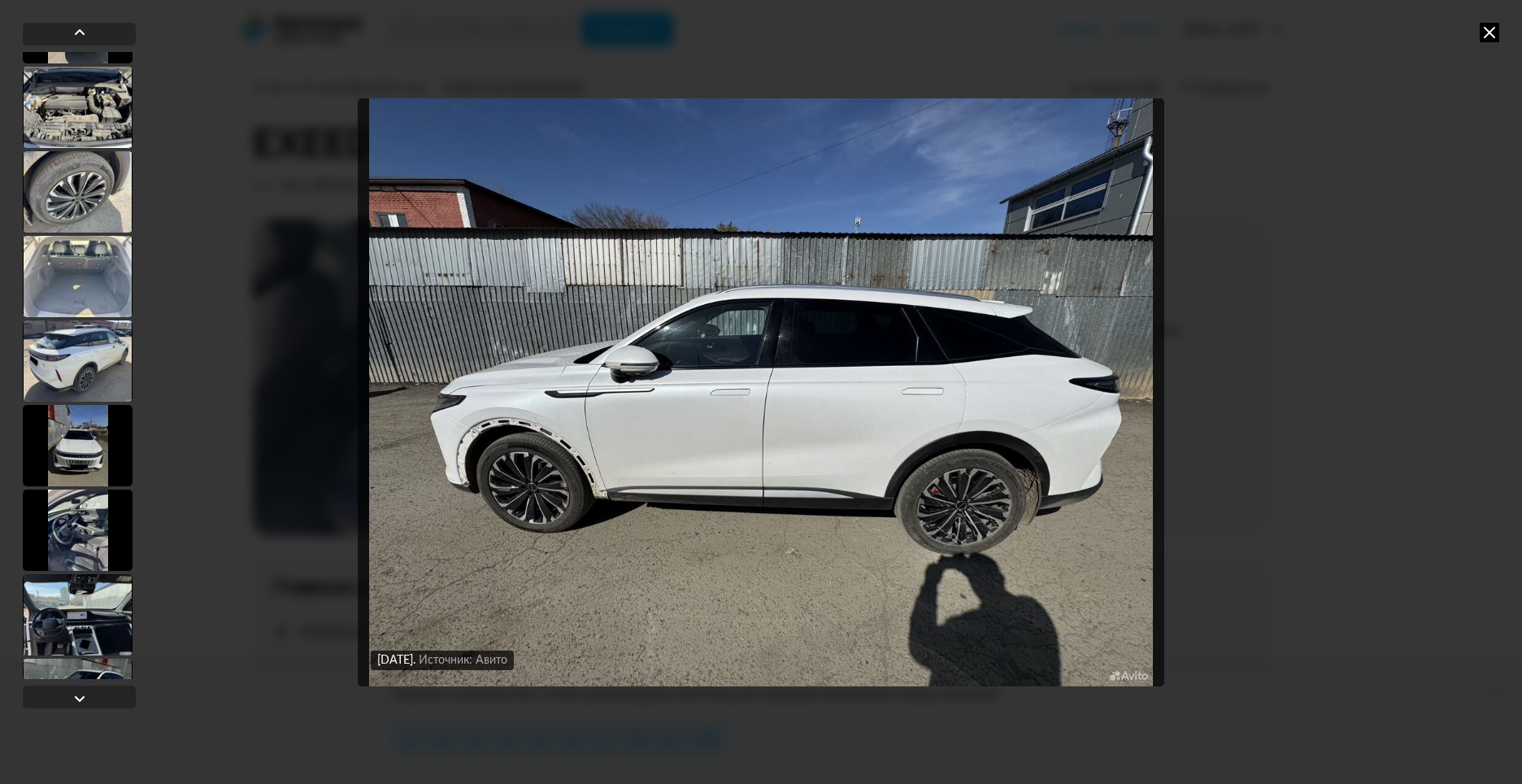
click at [84, 466] on div at bounding box center [78, 445] width 110 height 81
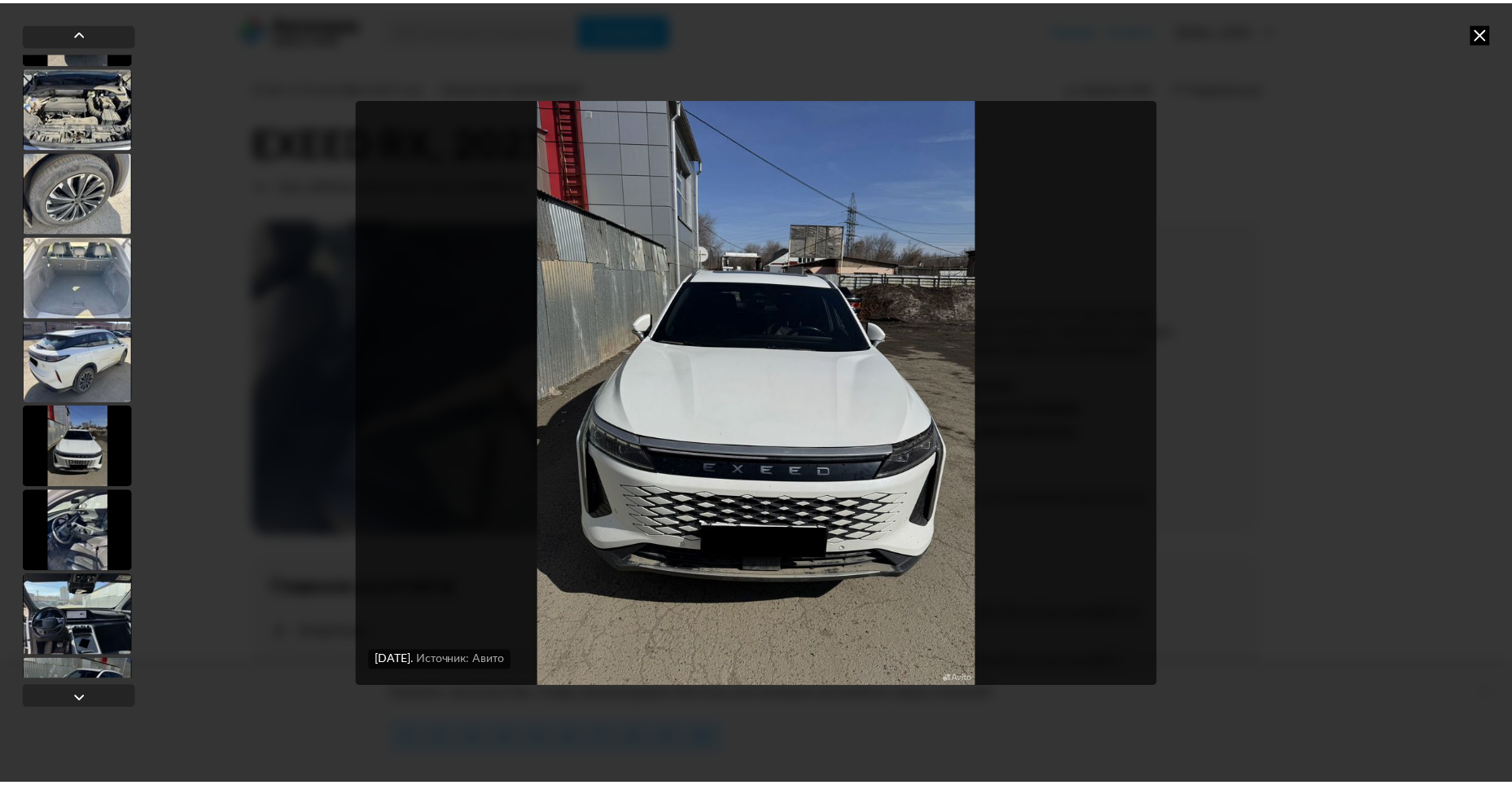
scroll to position [324, 0]
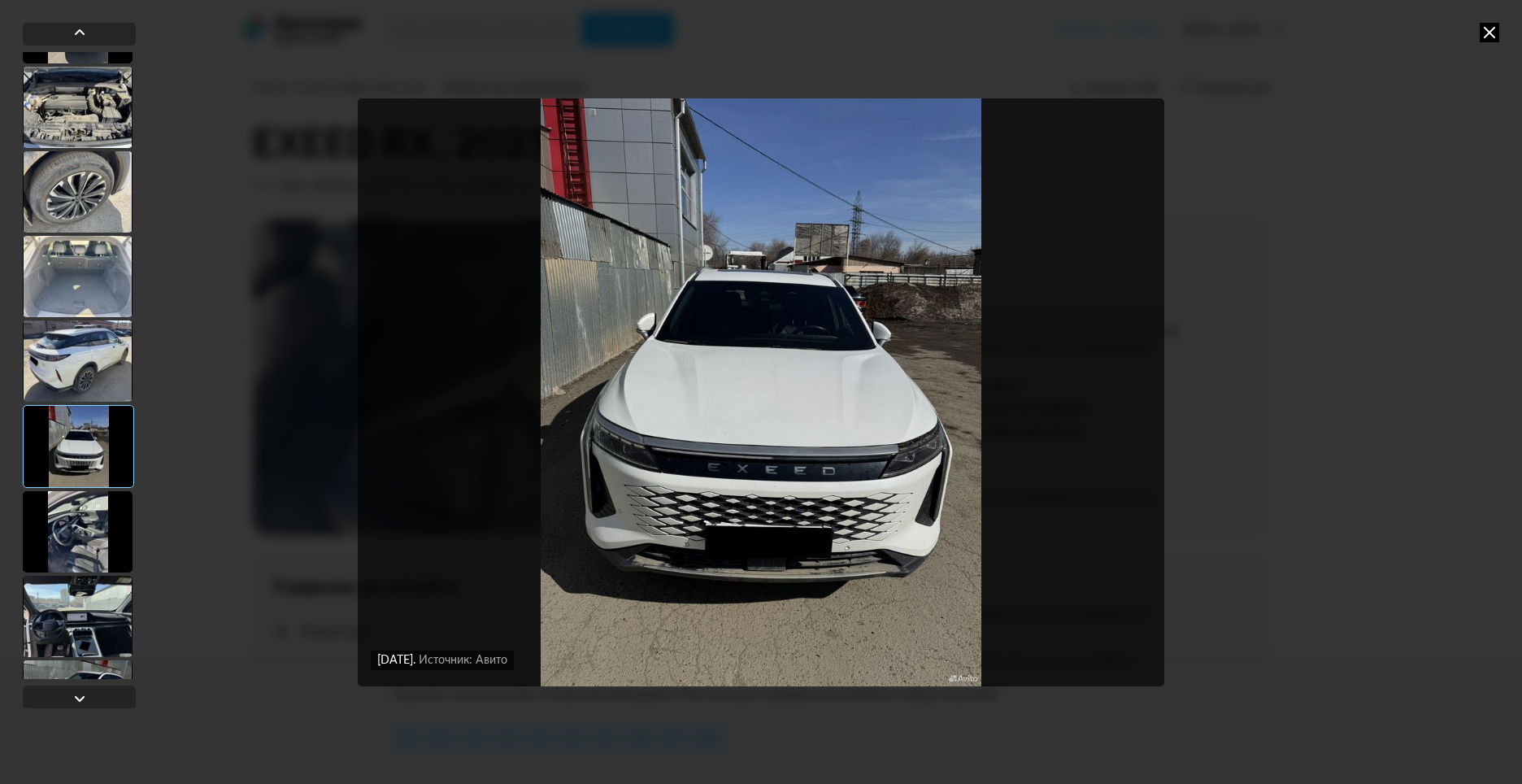
click at [725, 525] on img "Go to Slide 9" at bounding box center [761, 392] width 807 height 588
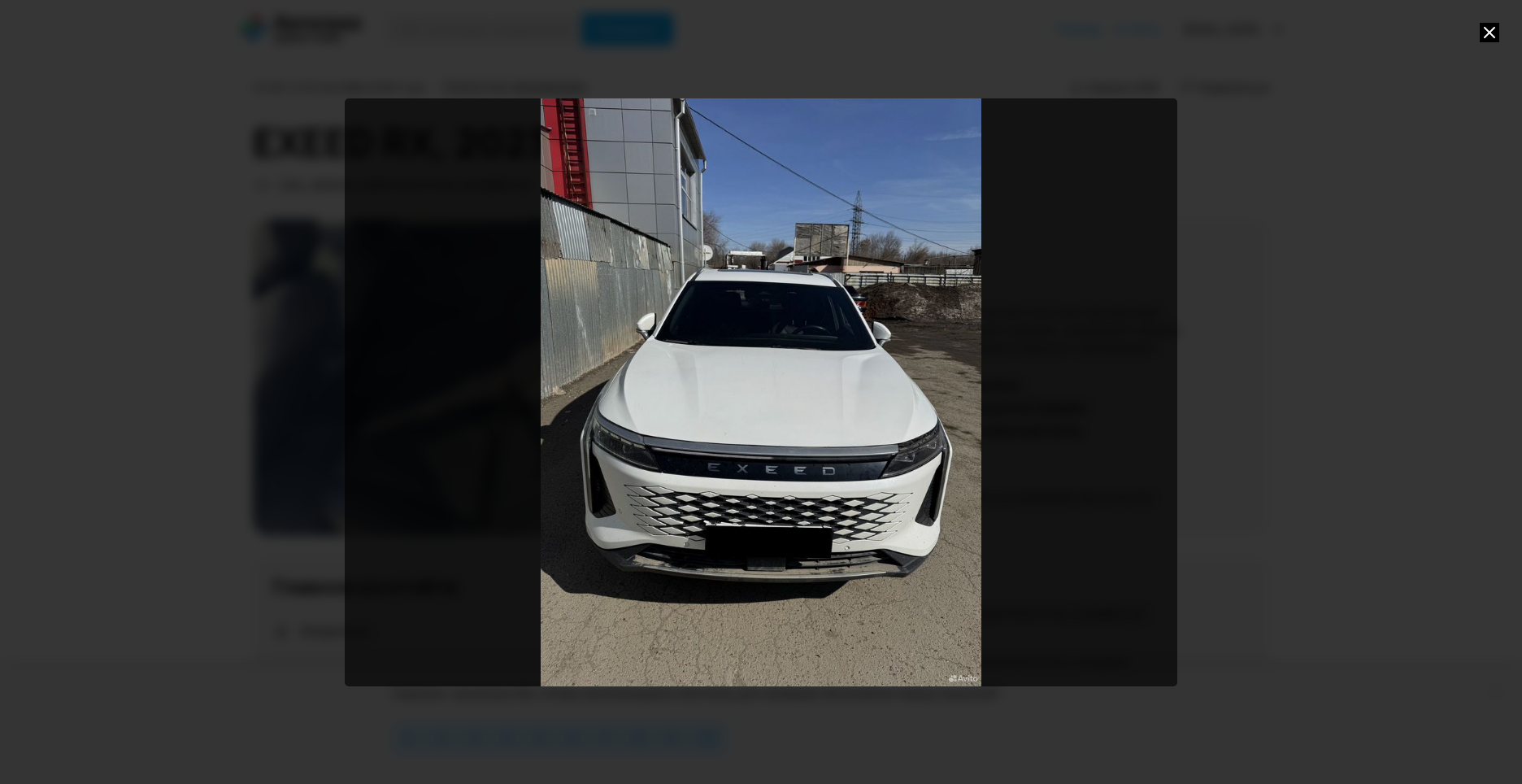
click at [761, 508] on div "Go to Slide 9" at bounding box center [761, 392] width 832 height 588
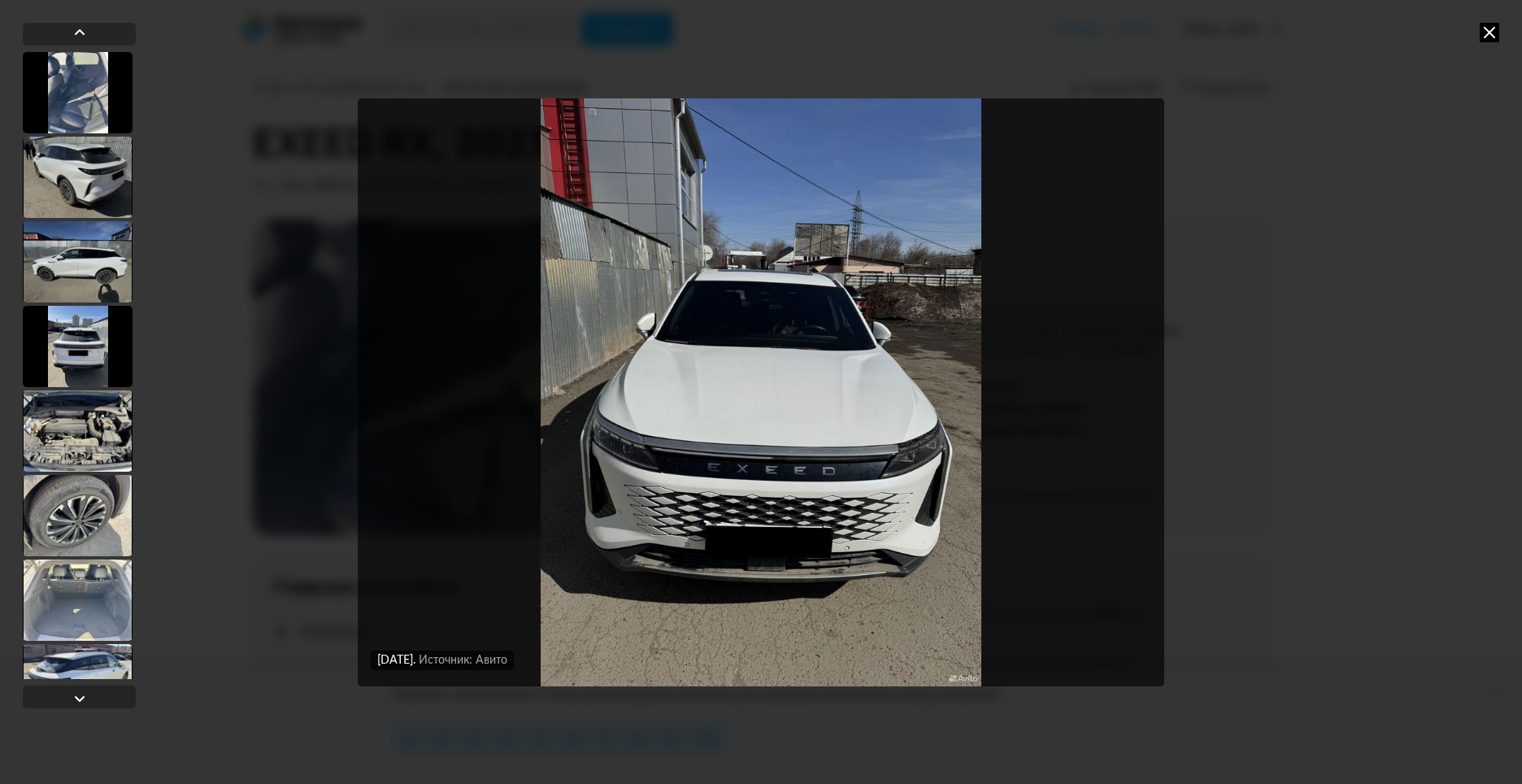
click at [766, 493] on img "Go to Slide 9" at bounding box center [761, 392] width 807 height 588
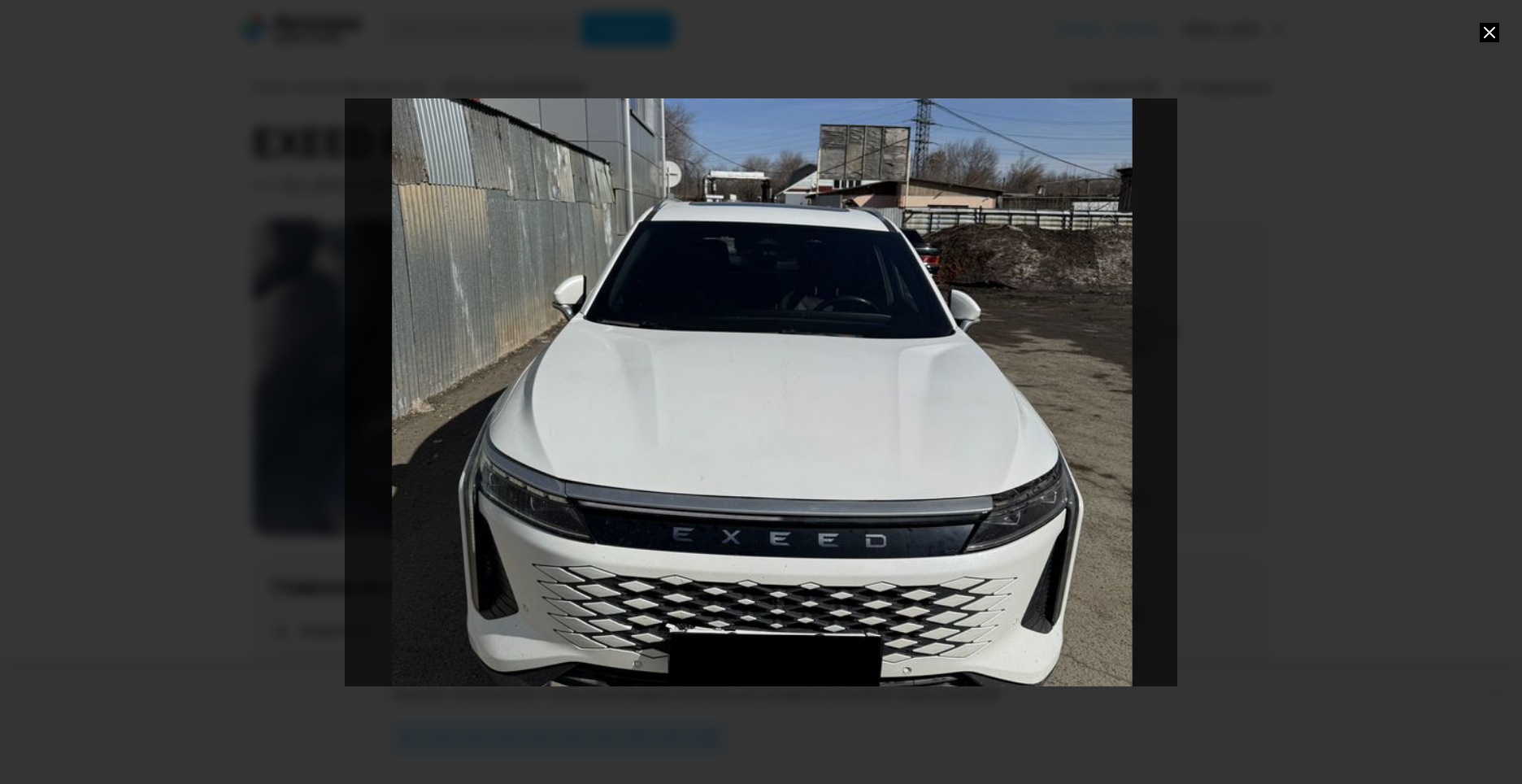
click at [1352, 112] on div at bounding box center [761, 392] width 1522 height 784
click at [1492, 37] on icon at bounding box center [1489, 32] width 19 height 19
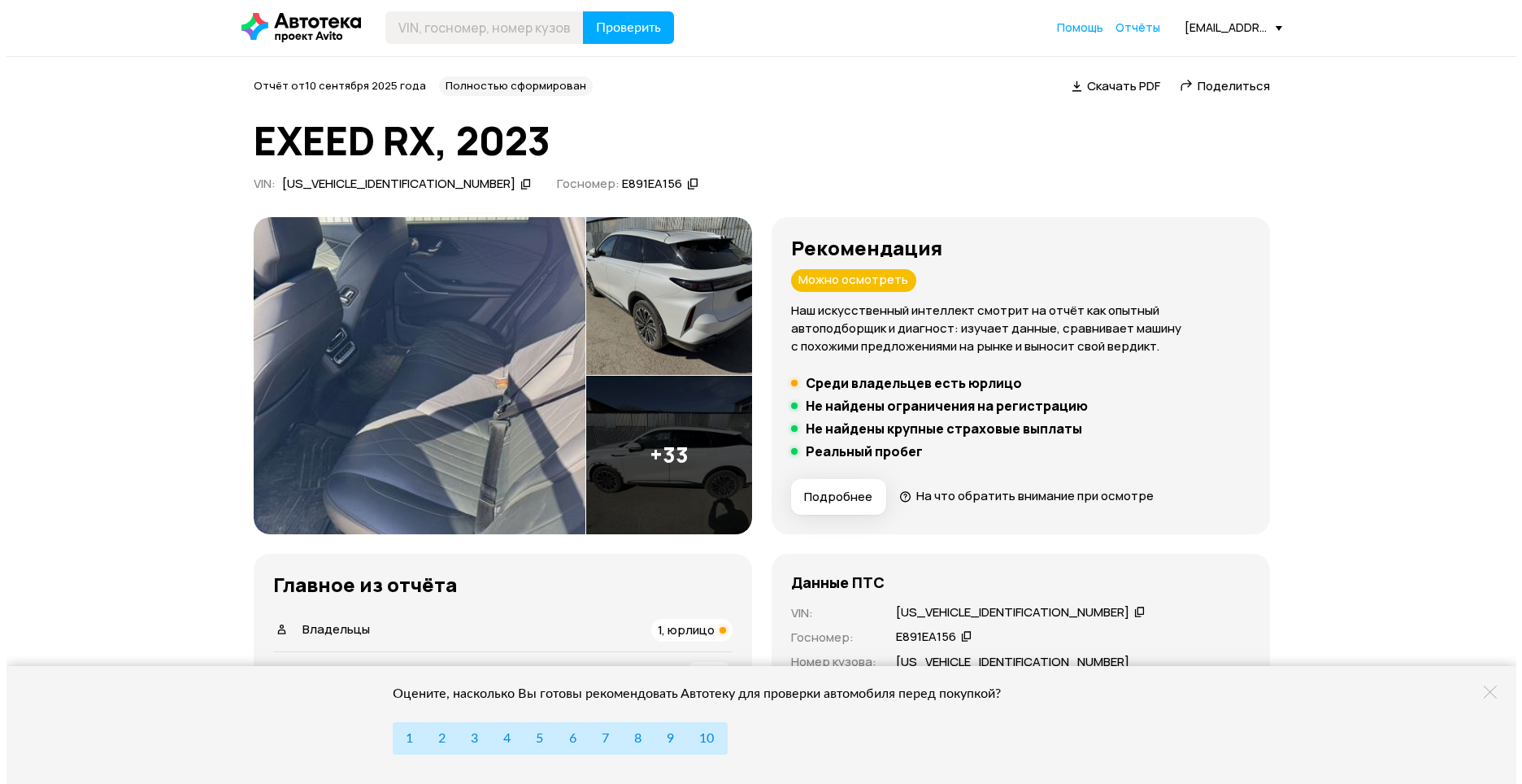
scroll to position [0, 0]
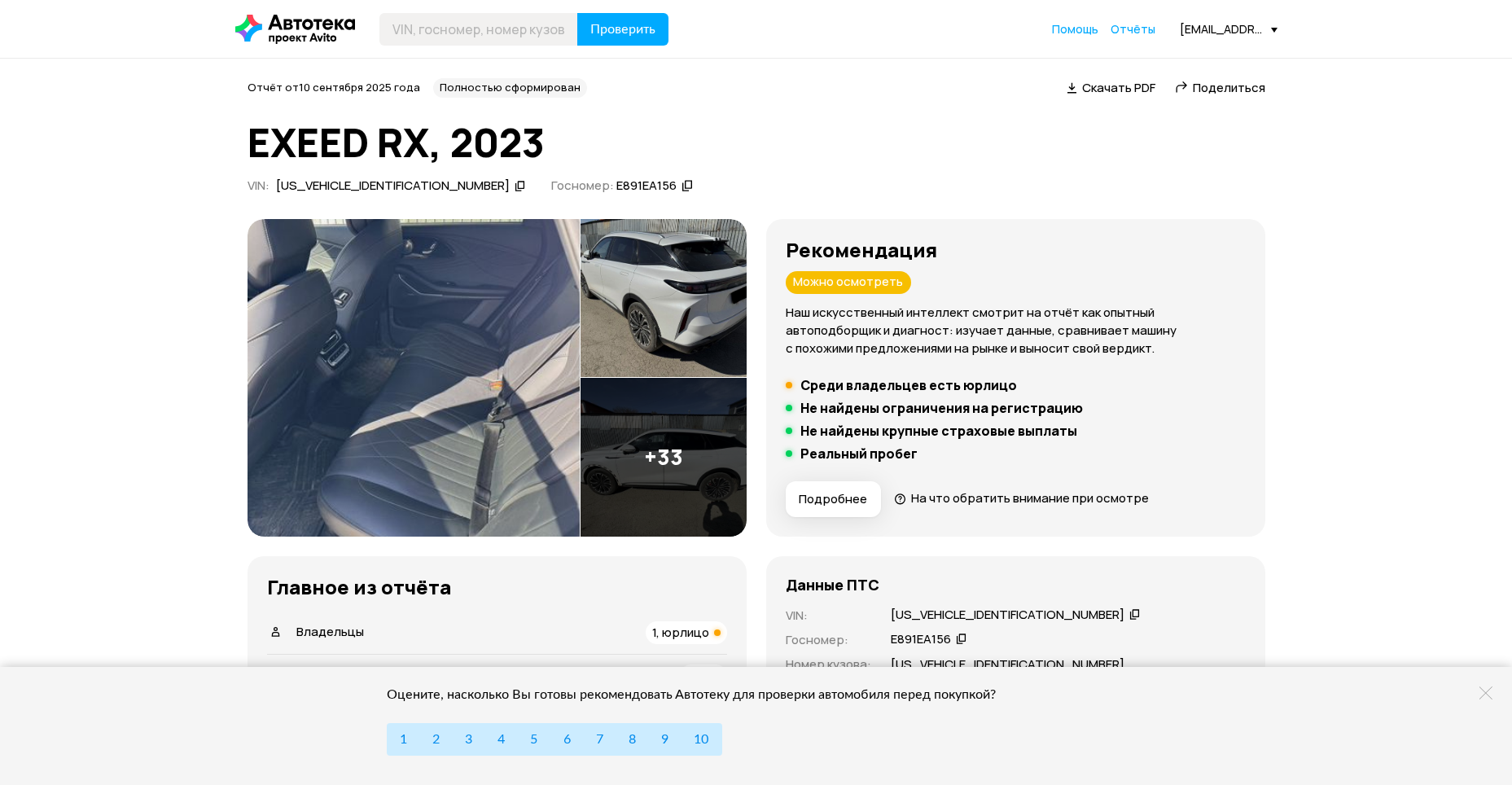
click at [350, 295] on img at bounding box center [414, 377] width 333 height 317
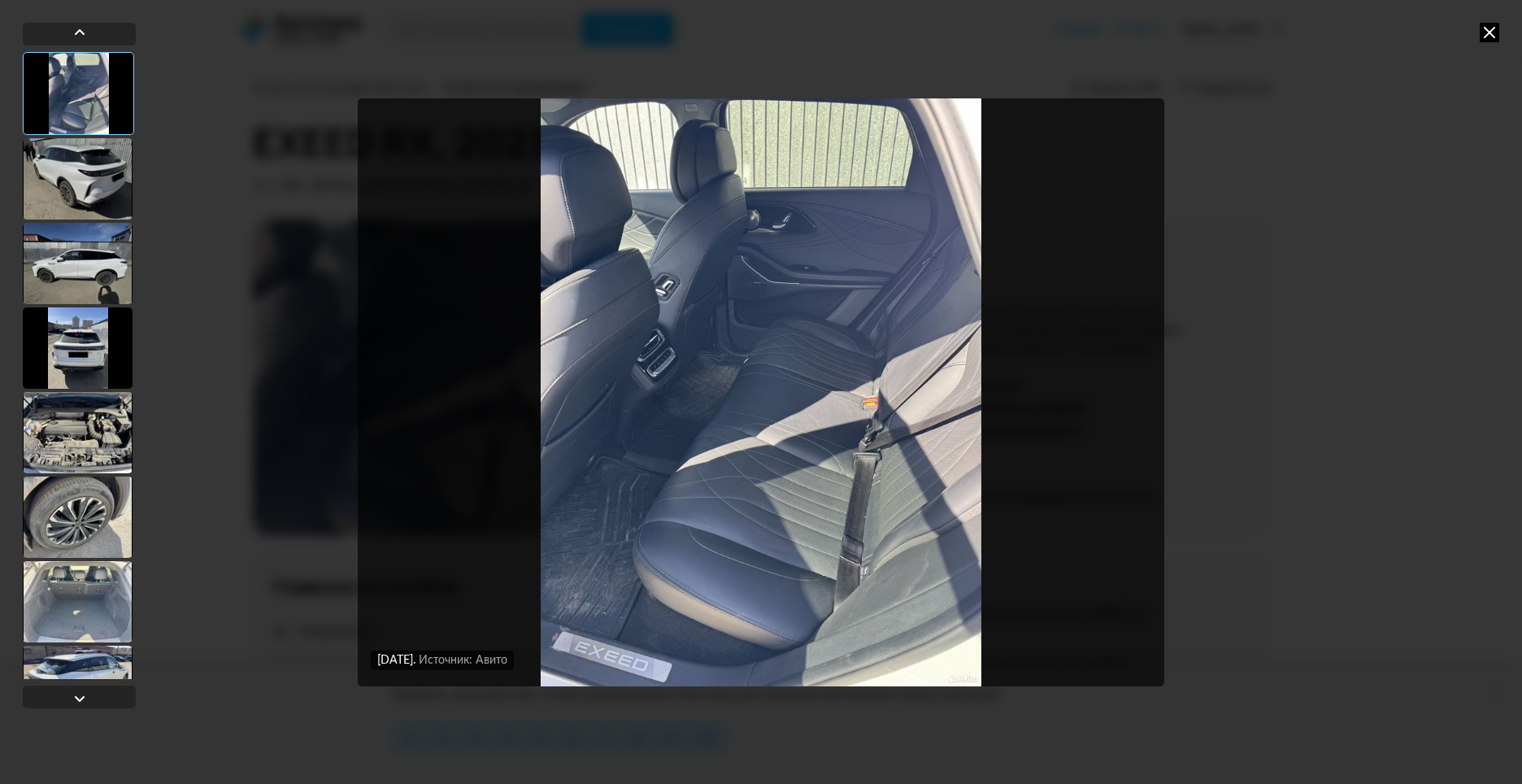
click at [667, 282] on img "Go to Slide 1" at bounding box center [761, 392] width 807 height 588
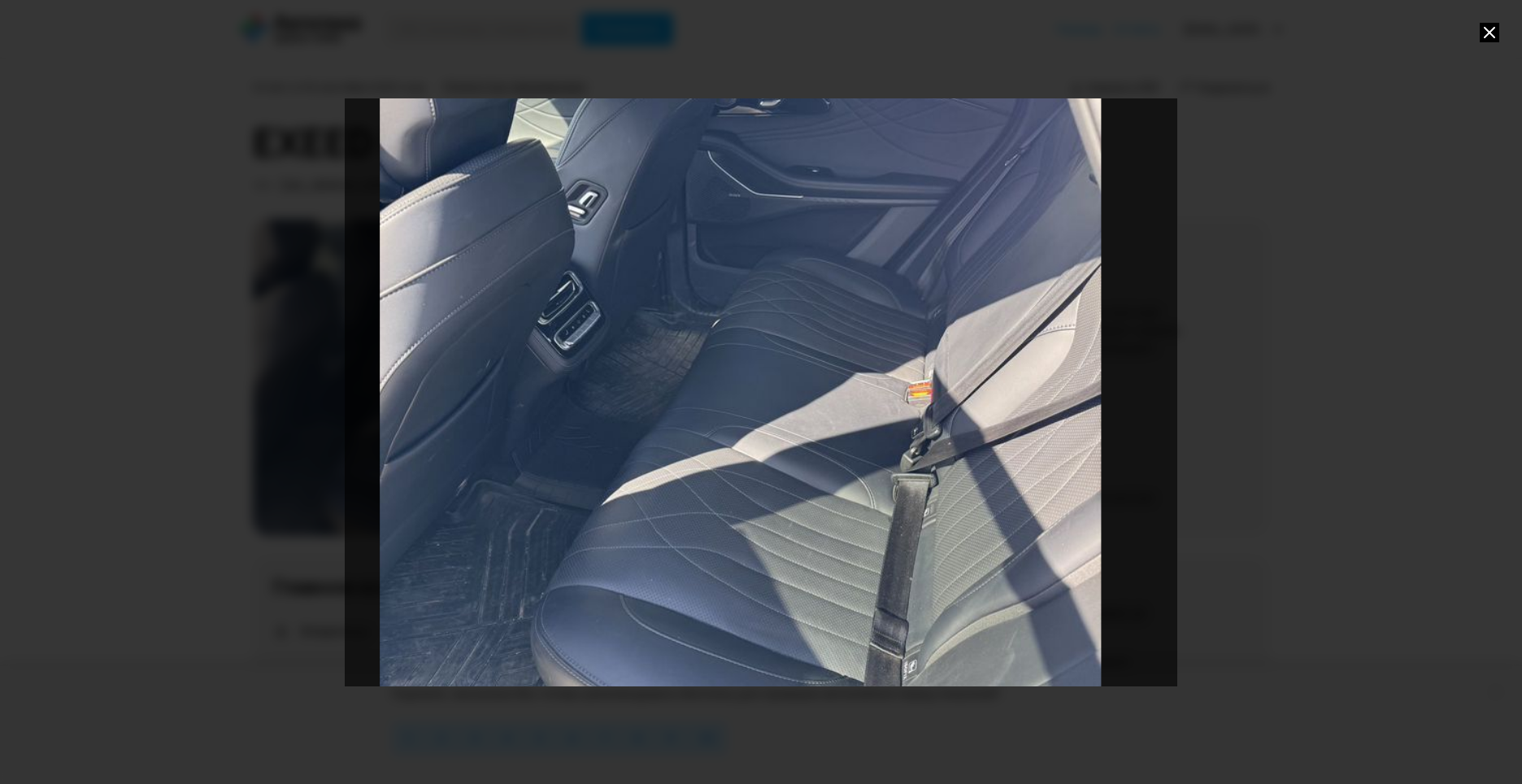
click at [1482, 31] on icon at bounding box center [1489, 32] width 19 height 19
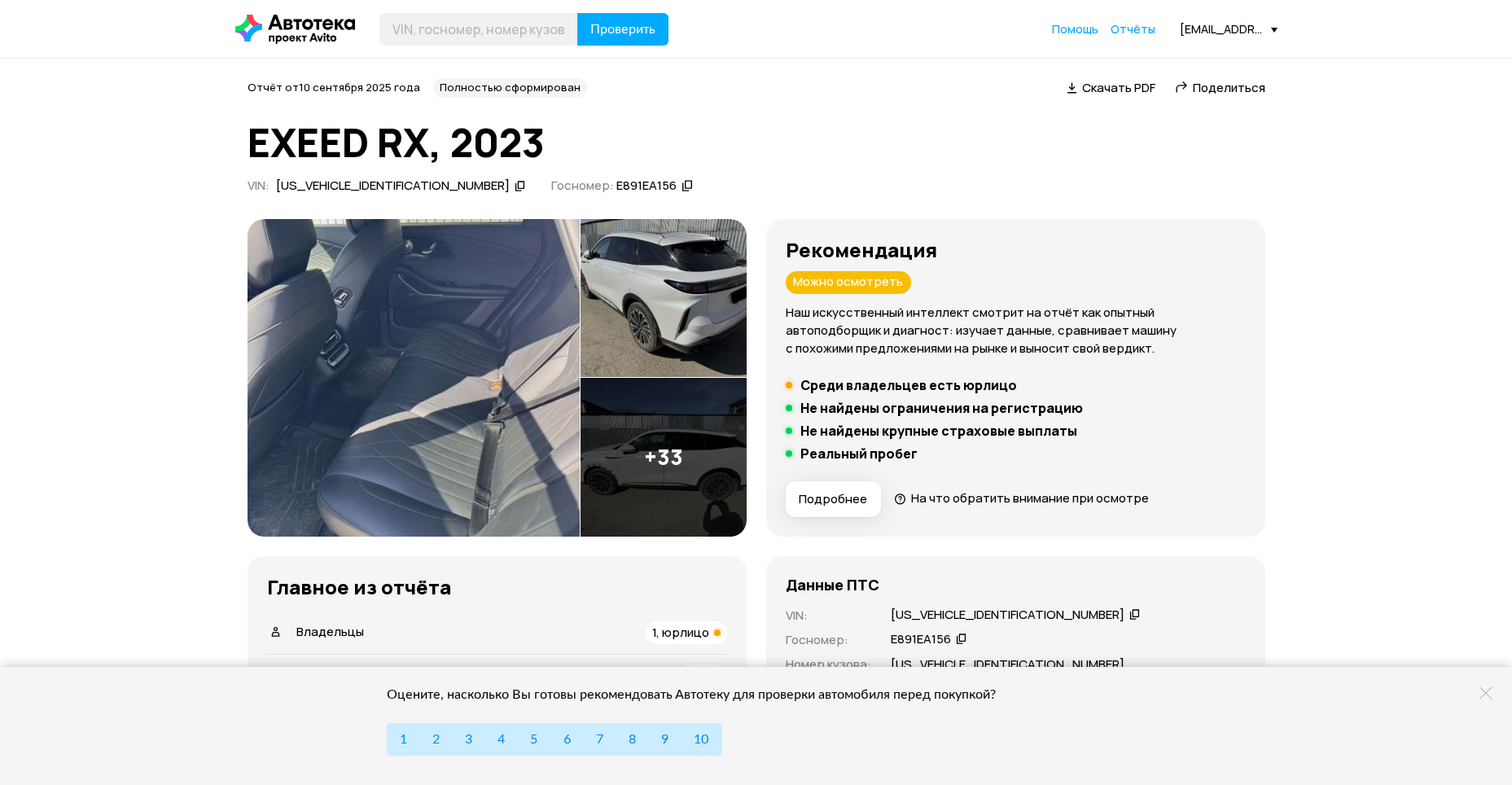
click at [364, 287] on img at bounding box center [414, 377] width 333 height 317
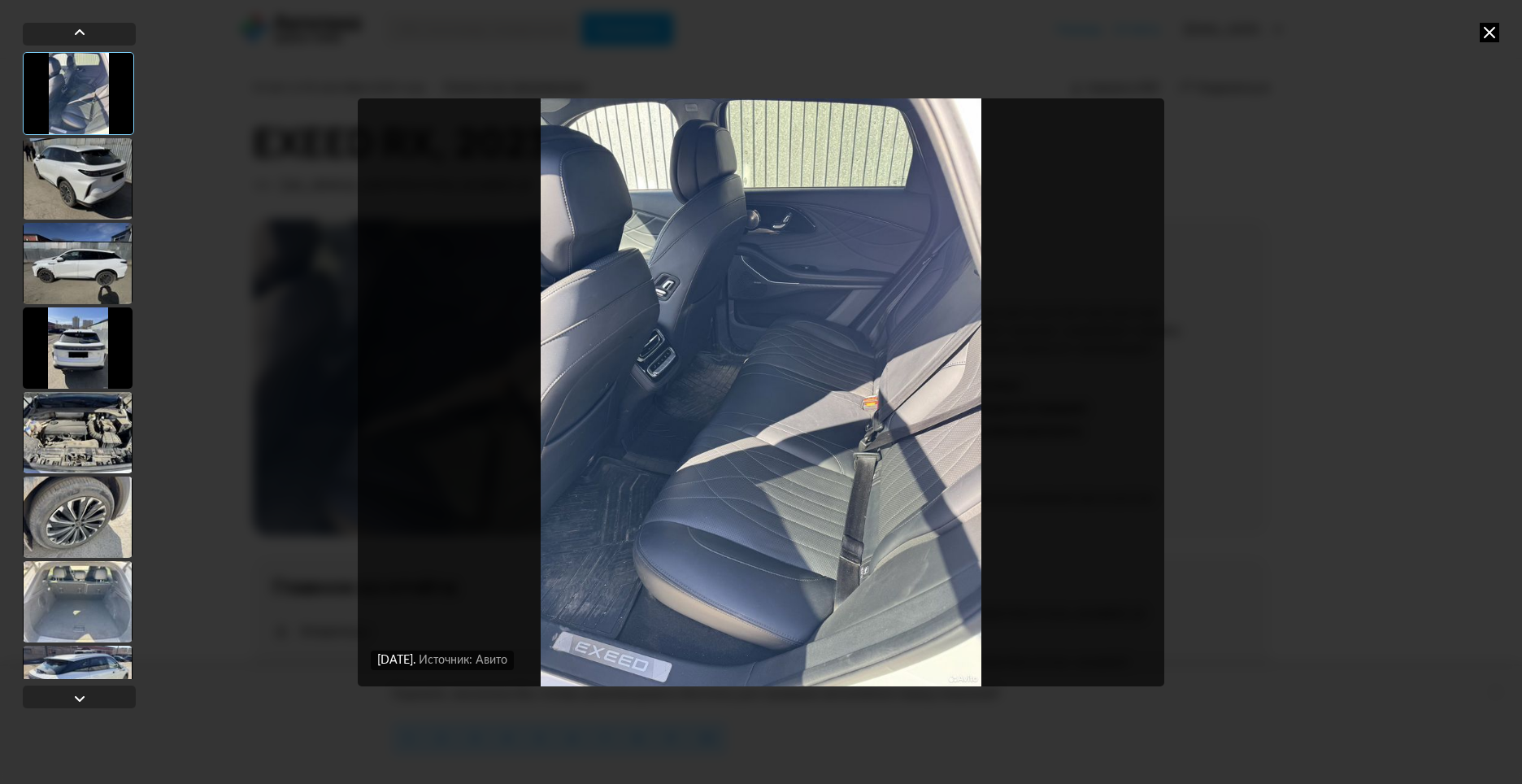
drag, startPoint x: 90, startPoint y: 592, endPoint x: 85, endPoint y: 573, distance: 19.6
click at [87, 582] on div at bounding box center [78, 602] width 110 height 81
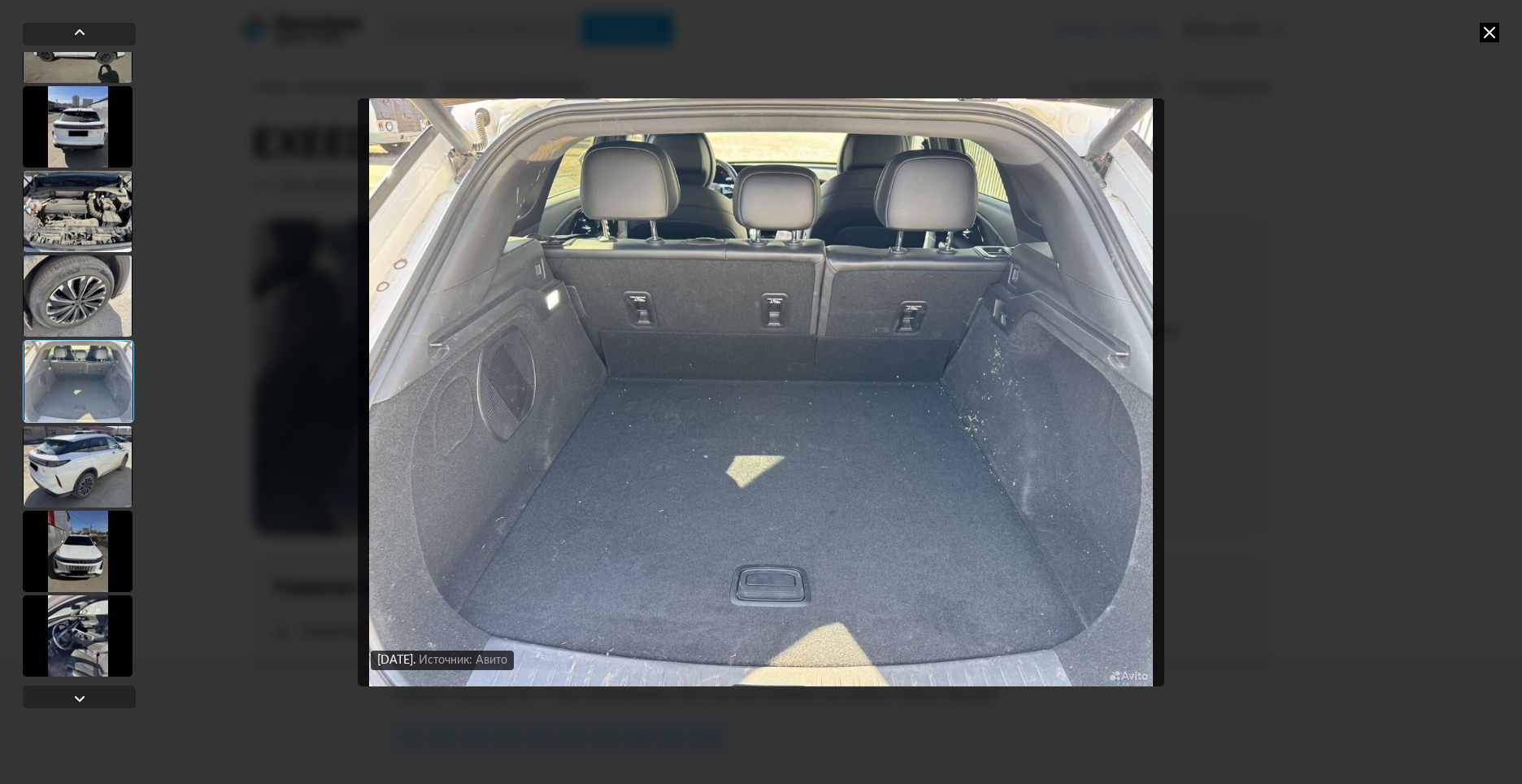
scroll to position [244, 0]
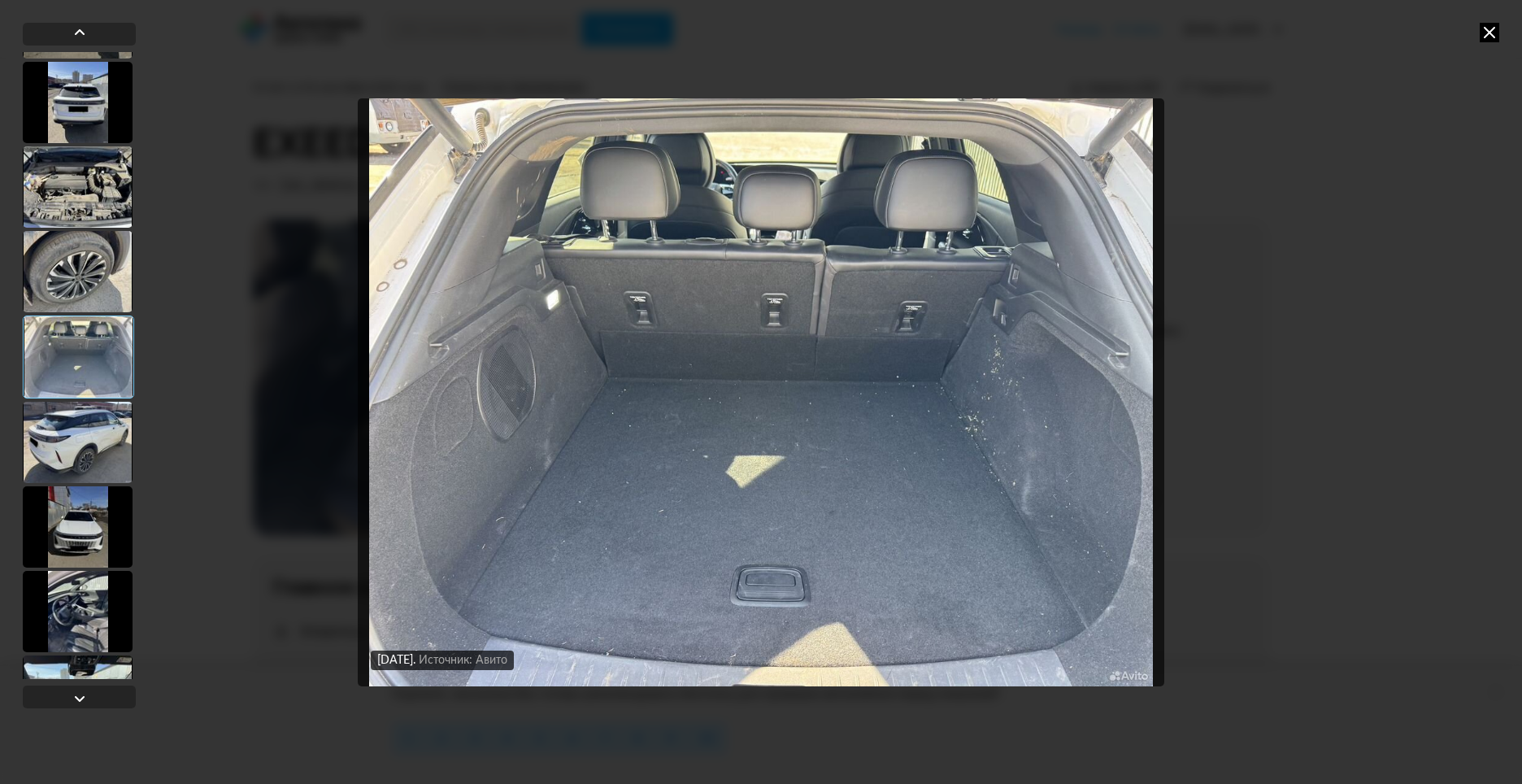
click at [75, 423] on div at bounding box center [78, 442] width 110 height 81
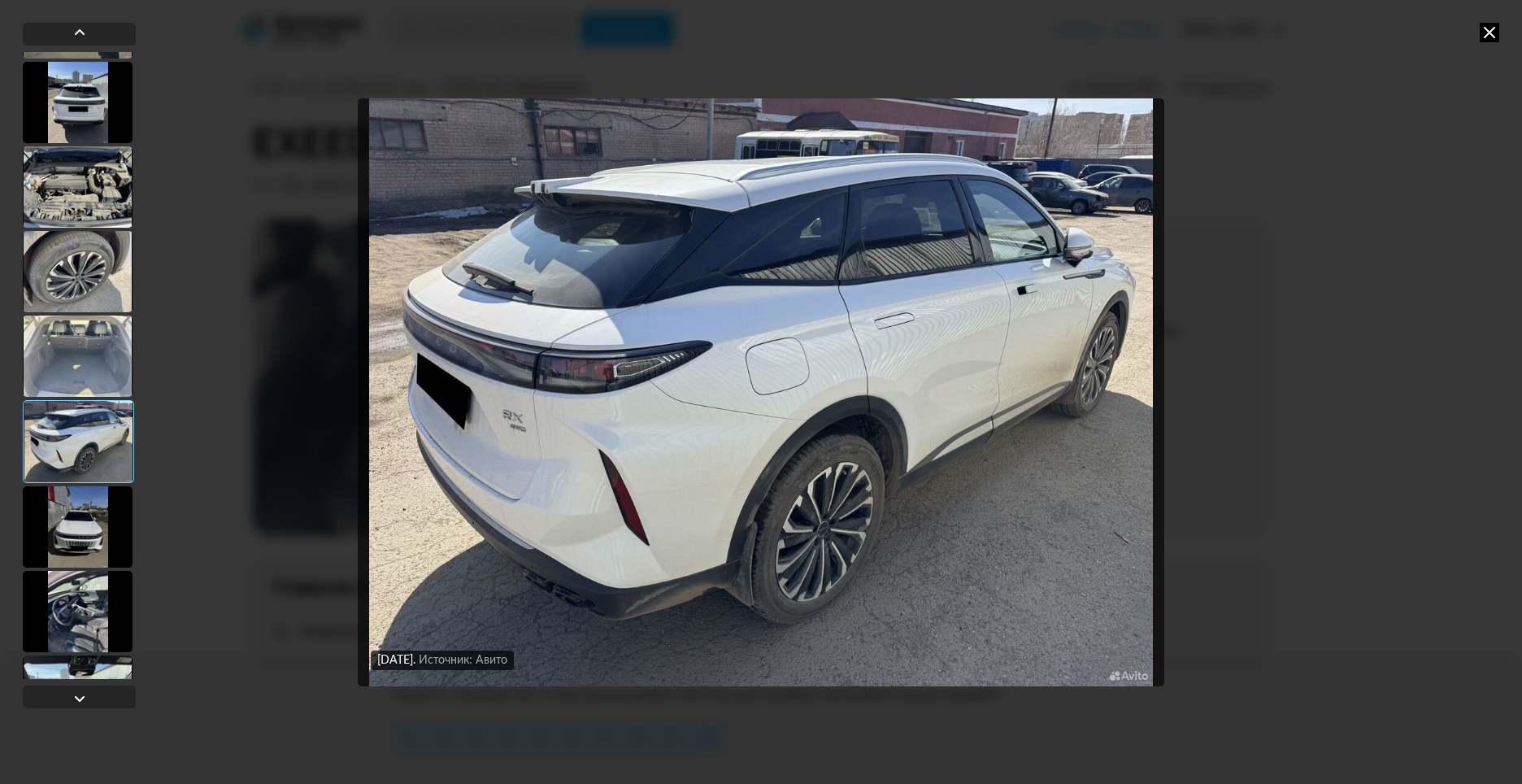
click at [88, 612] on div at bounding box center [78, 611] width 110 height 81
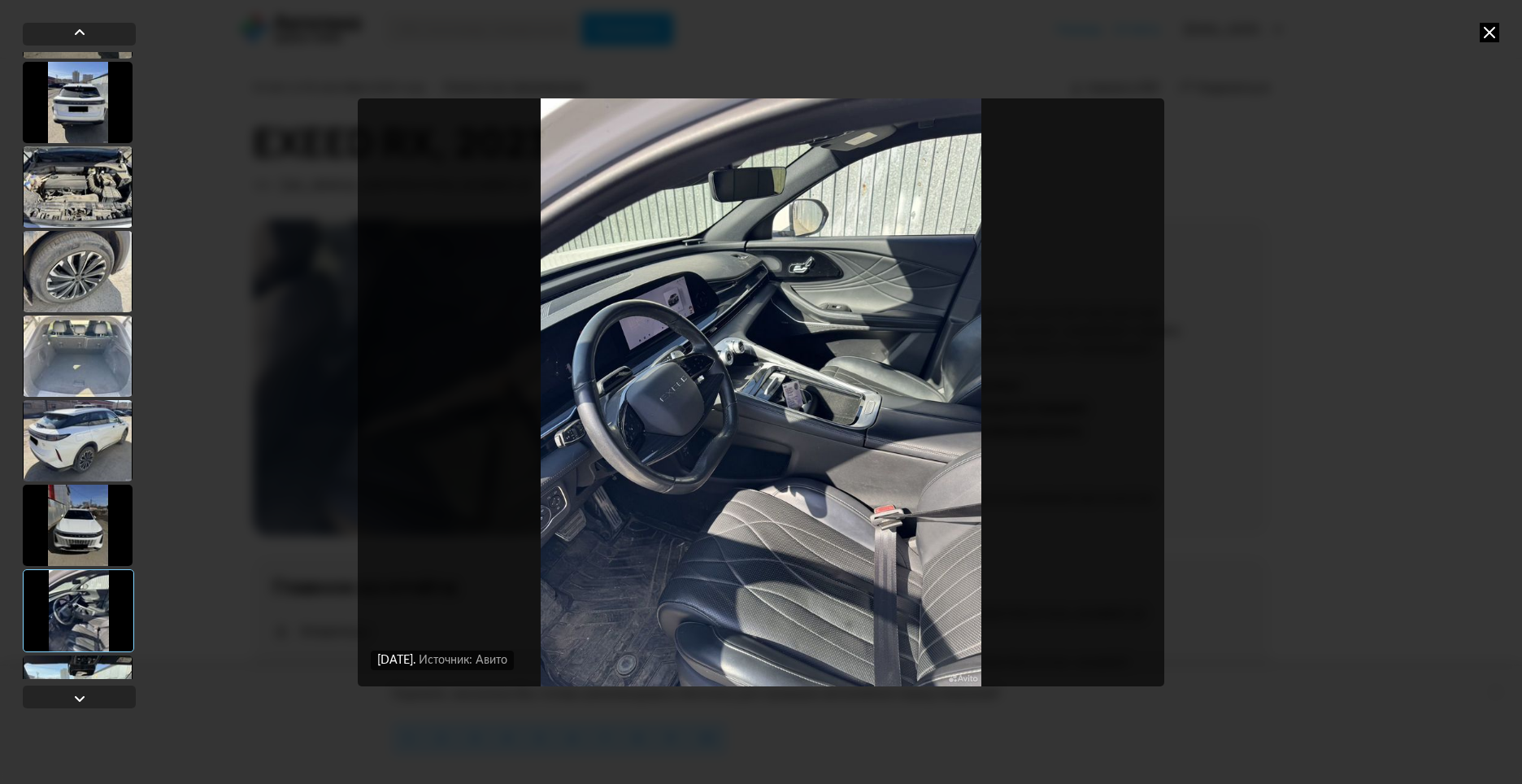
click at [588, 398] on img "Go to Slide 10" at bounding box center [761, 392] width 807 height 588
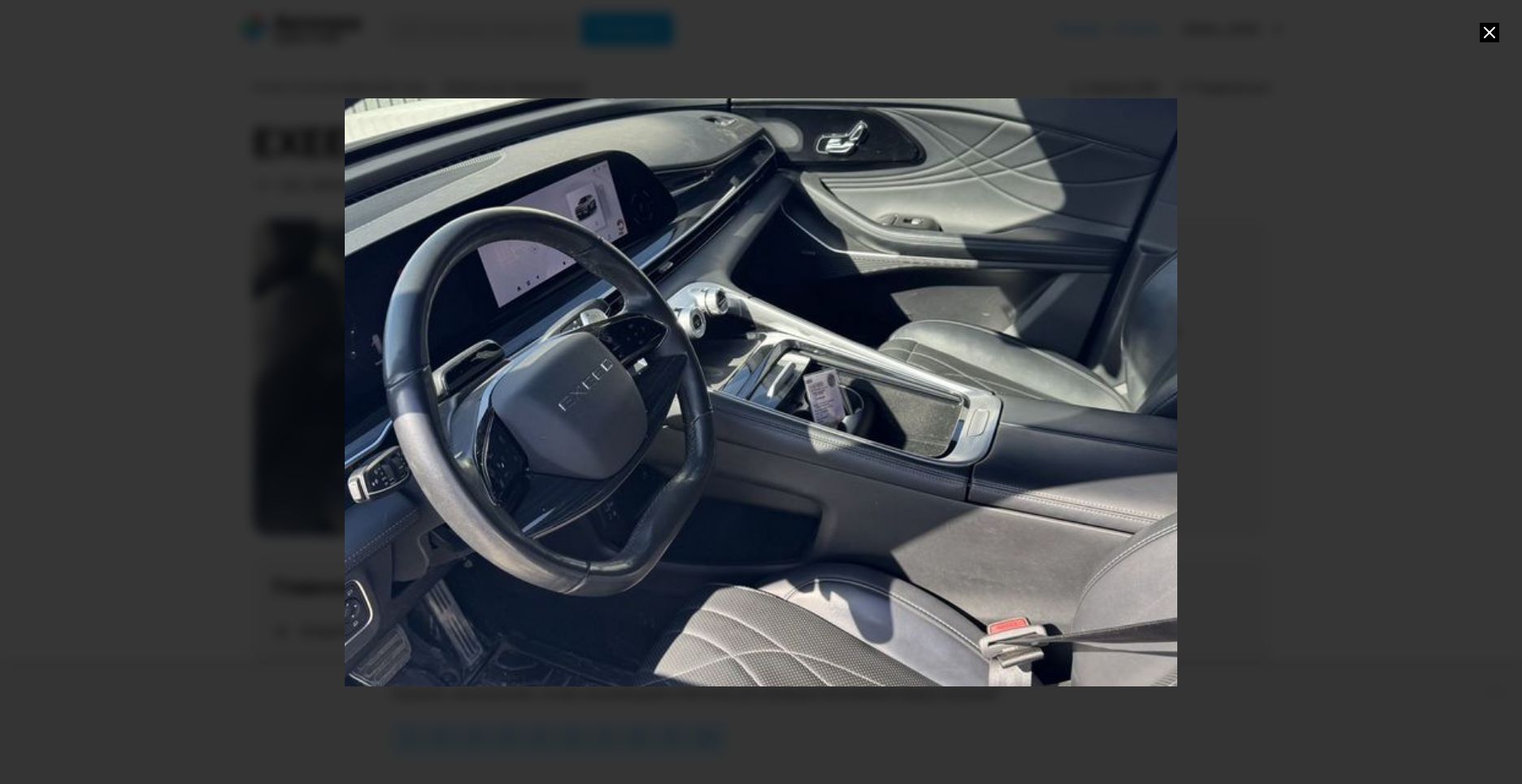
click at [588, 398] on div "Go to Slide 10" at bounding box center [761, 391] width 1666 height 1175
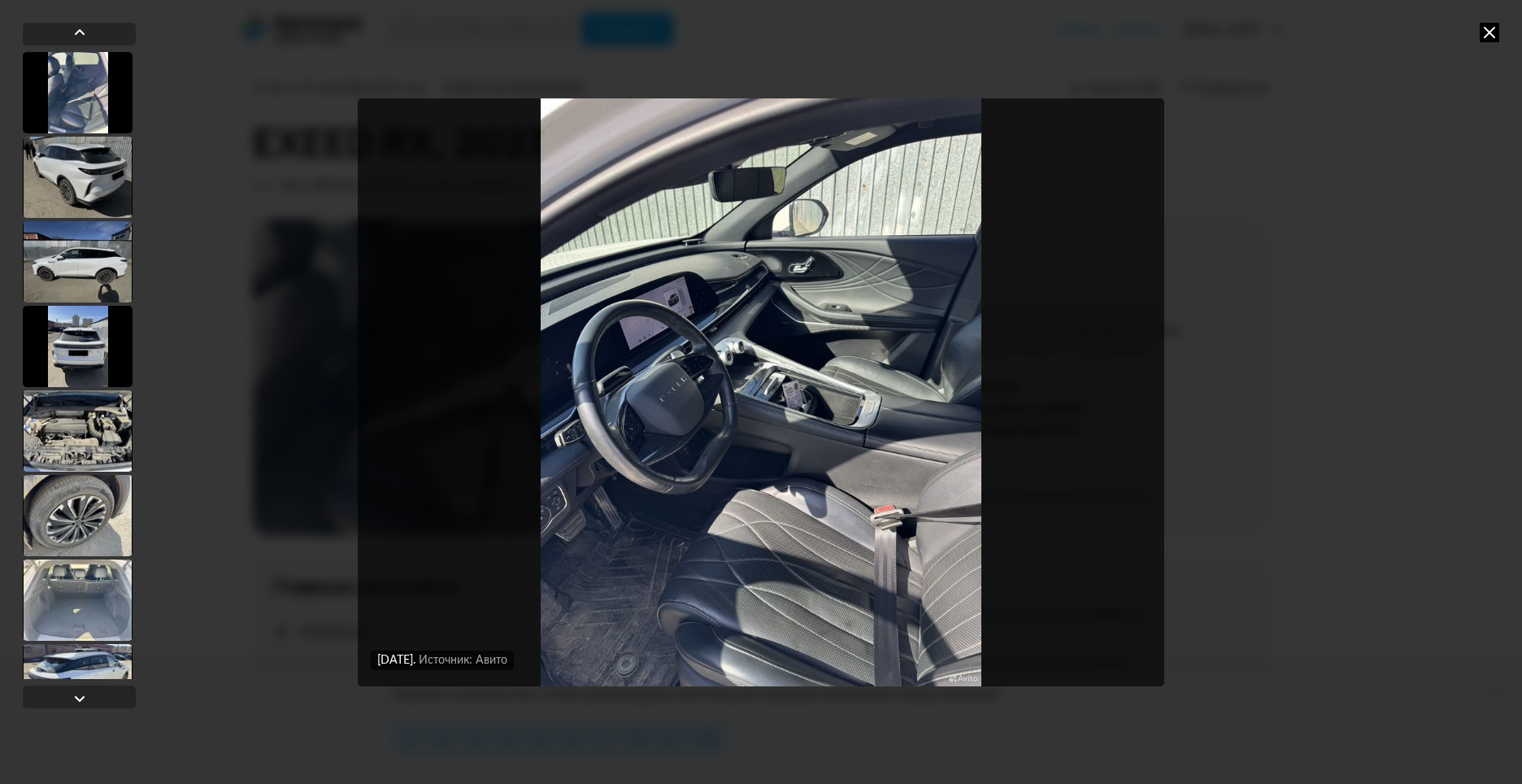
click at [89, 425] on div at bounding box center [78, 431] width 110 height 81
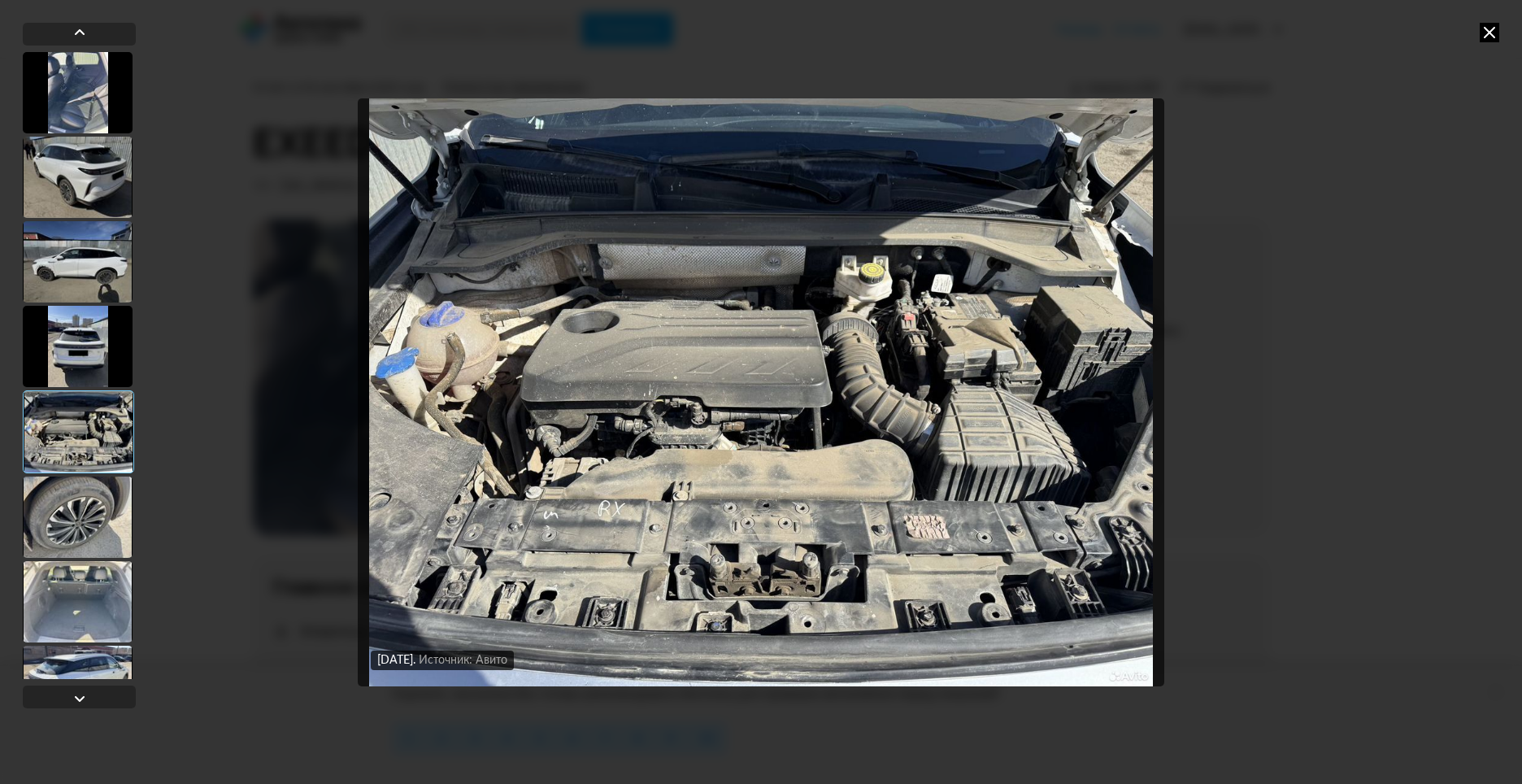
click at [108, 368] on div at bounding box center [78, 346] width 110 height 81
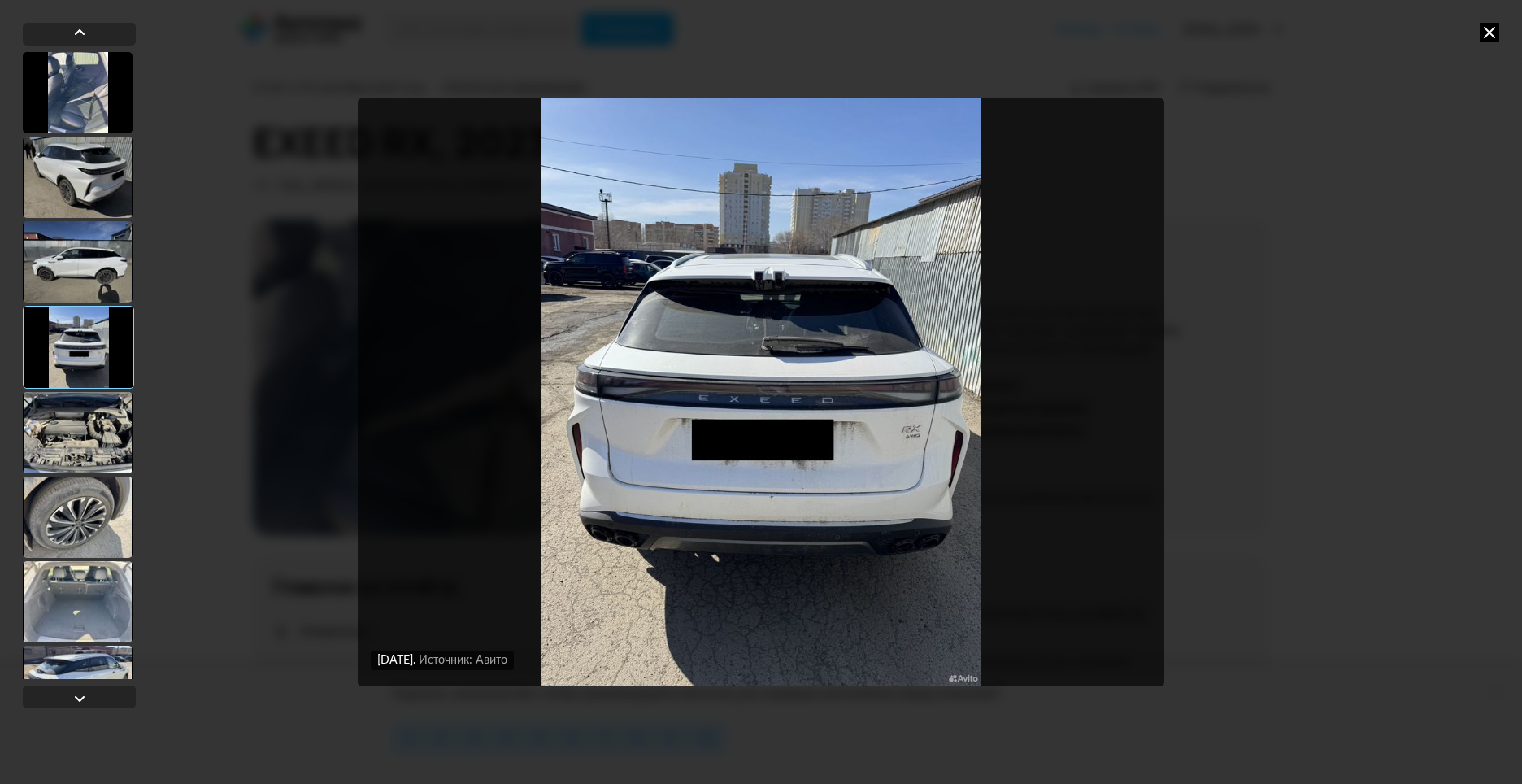
click at [85, 423] on div at bounding box center [78, 433] width 110 height 81
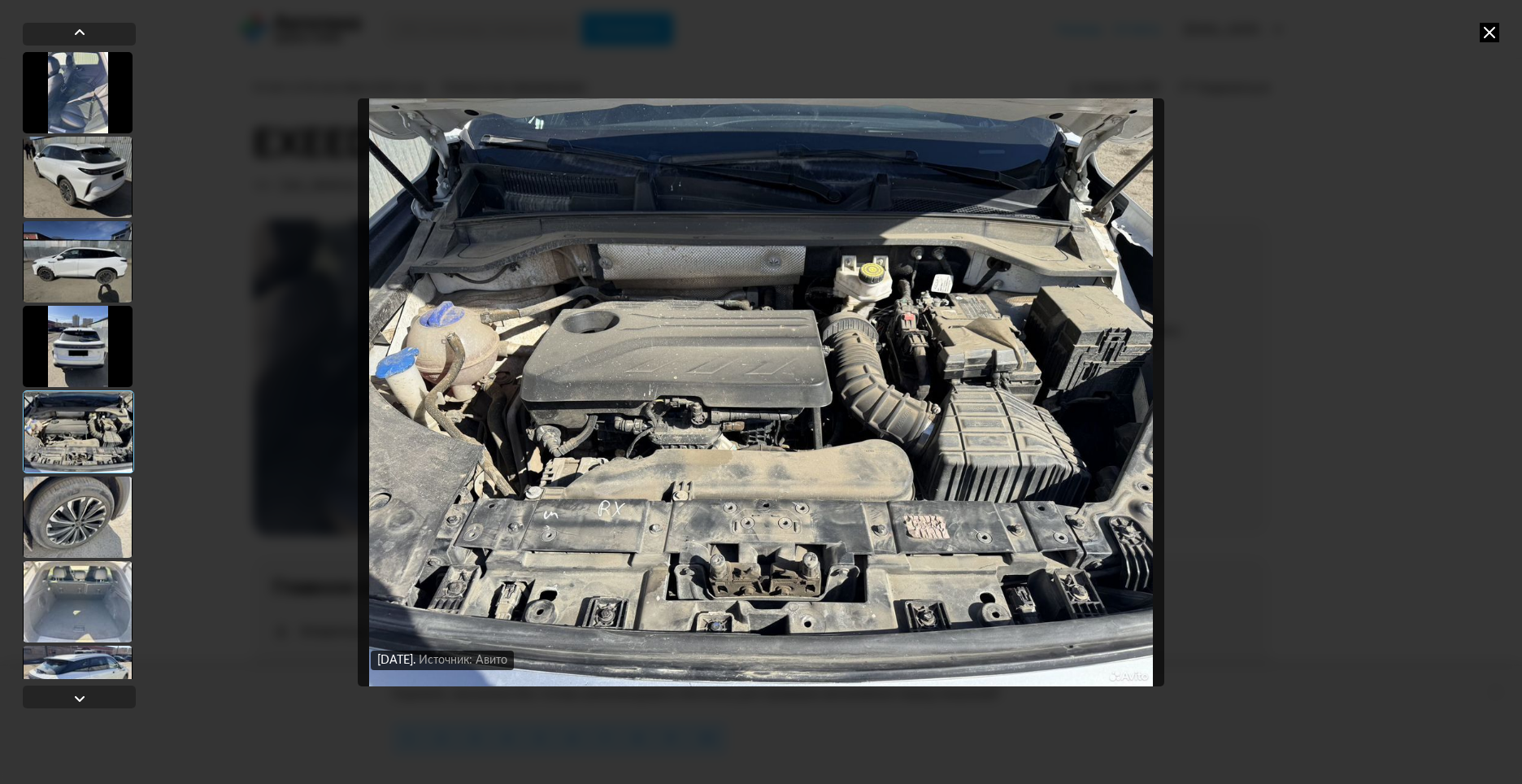
click at [85, 423] on div at bounding box center [79, 432] width 112 height 83
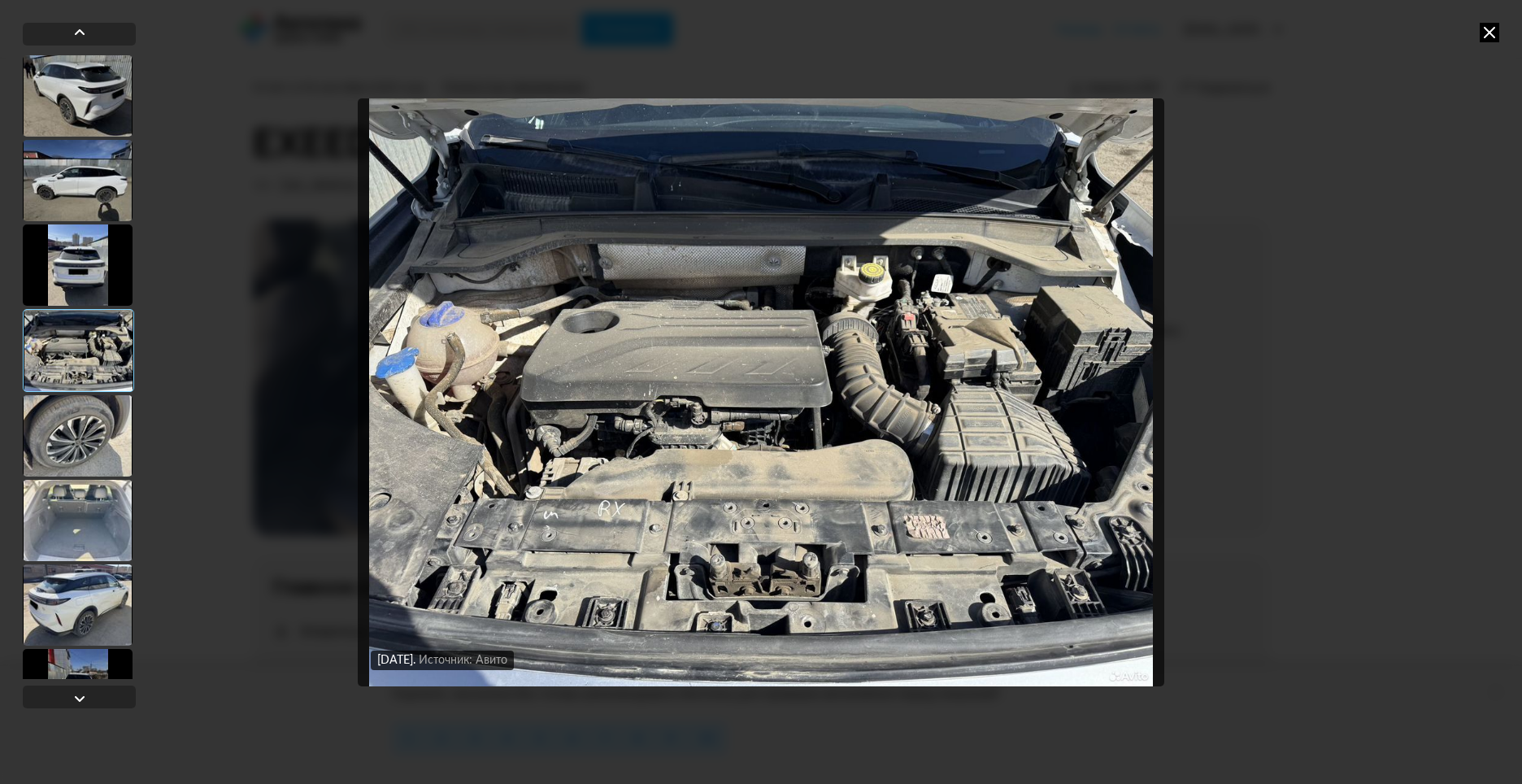
click at [78, 418] on div at bounding box center [78, 436] width 110 height 81
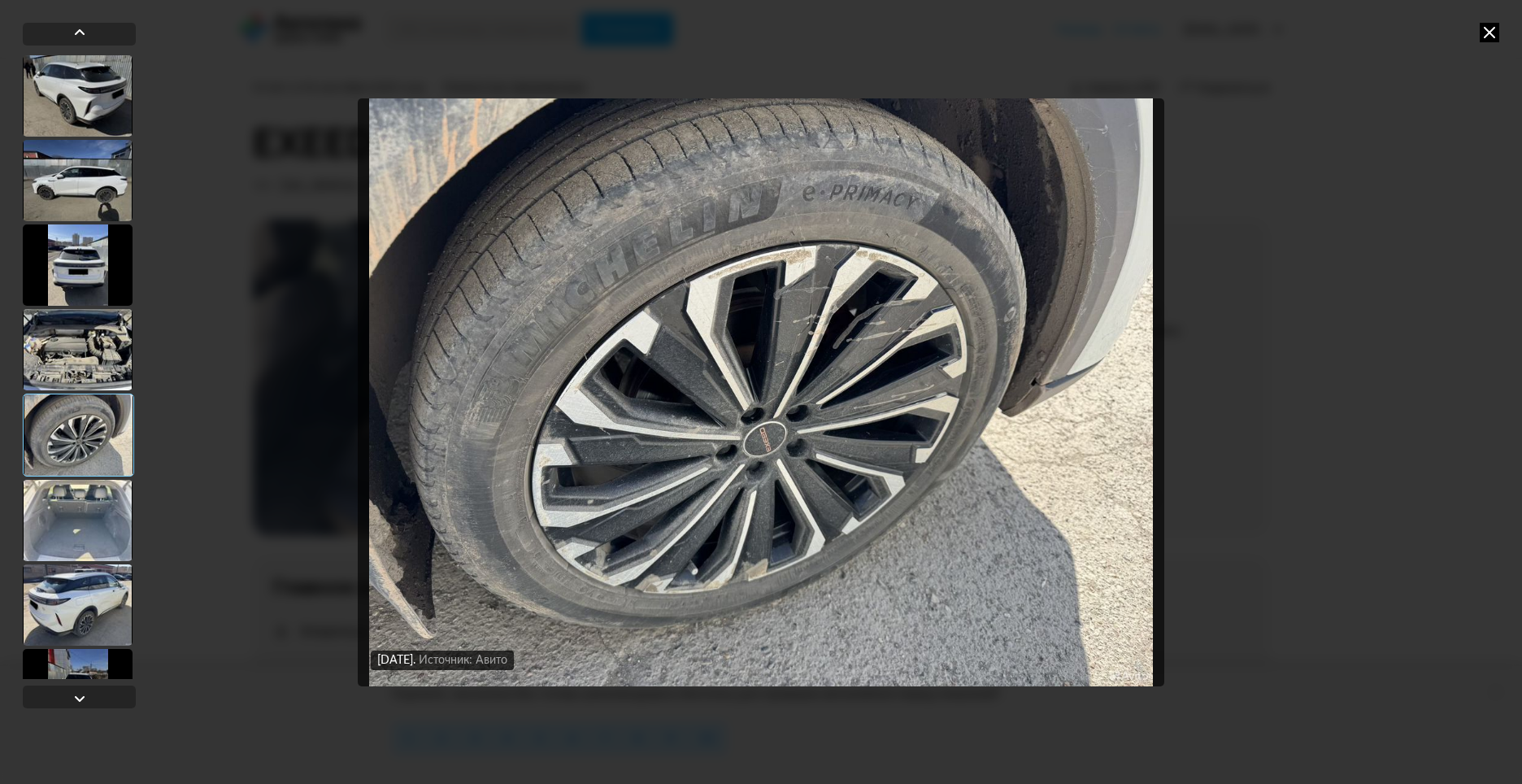
click at [99, 506] on div at bounding box center [78, 520] width 110 height 81
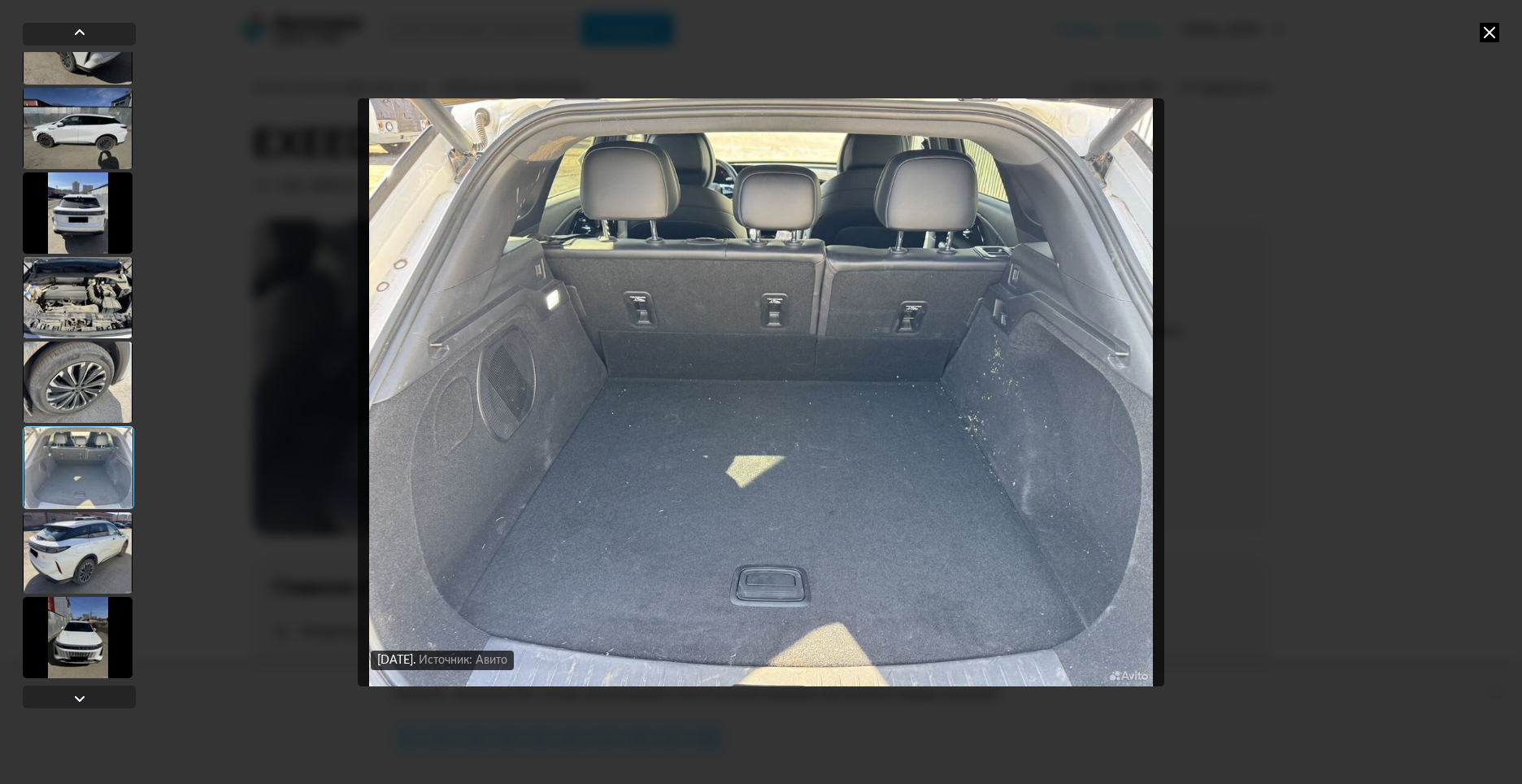
scroll to position [162, 0]
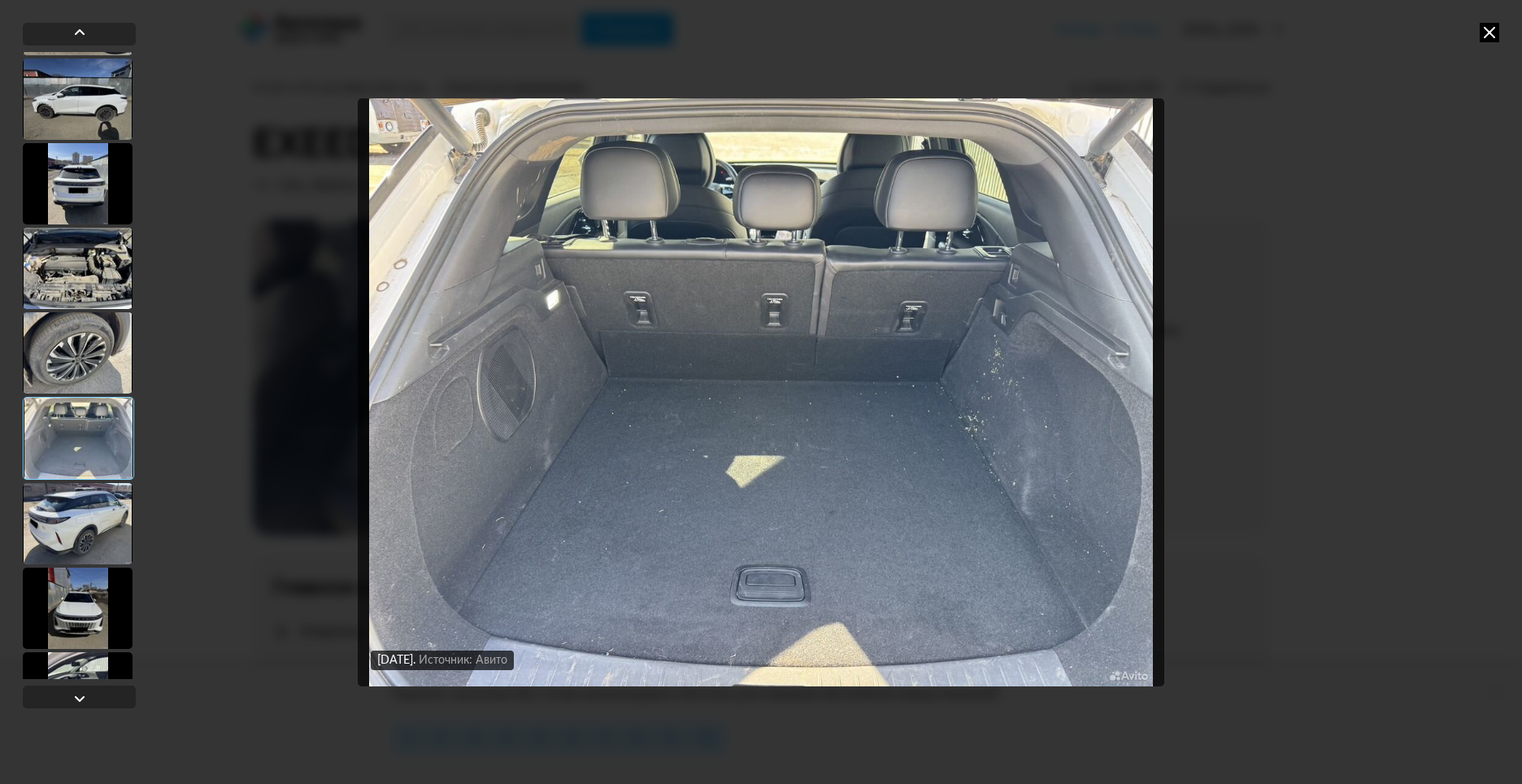
click at [96, 483] on div at bounding box center [78, 524] width 110 height 81
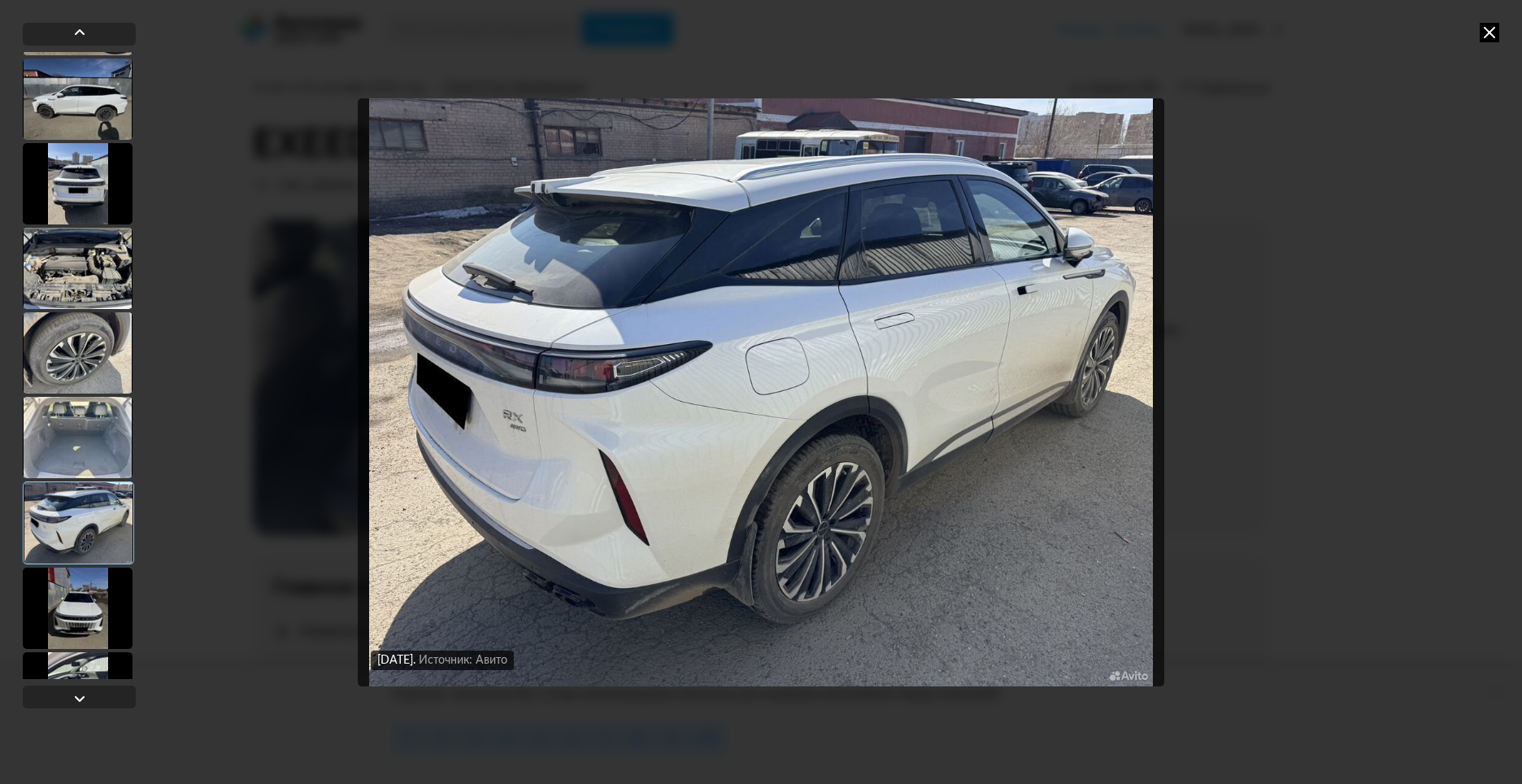
scroll to position [244, 0]
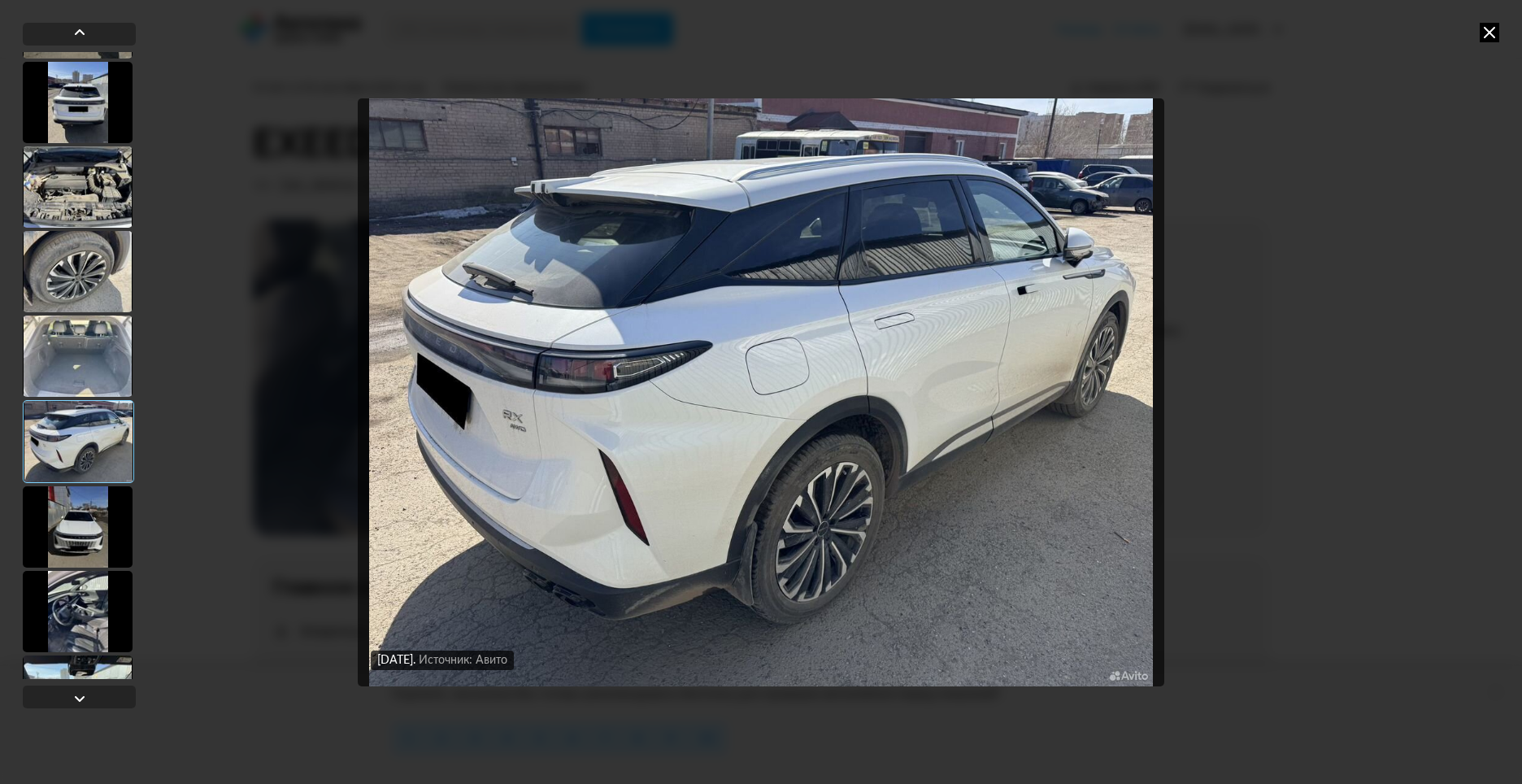
click at [106, 495] on div at bounding box center [78, 526] width 110 height 81
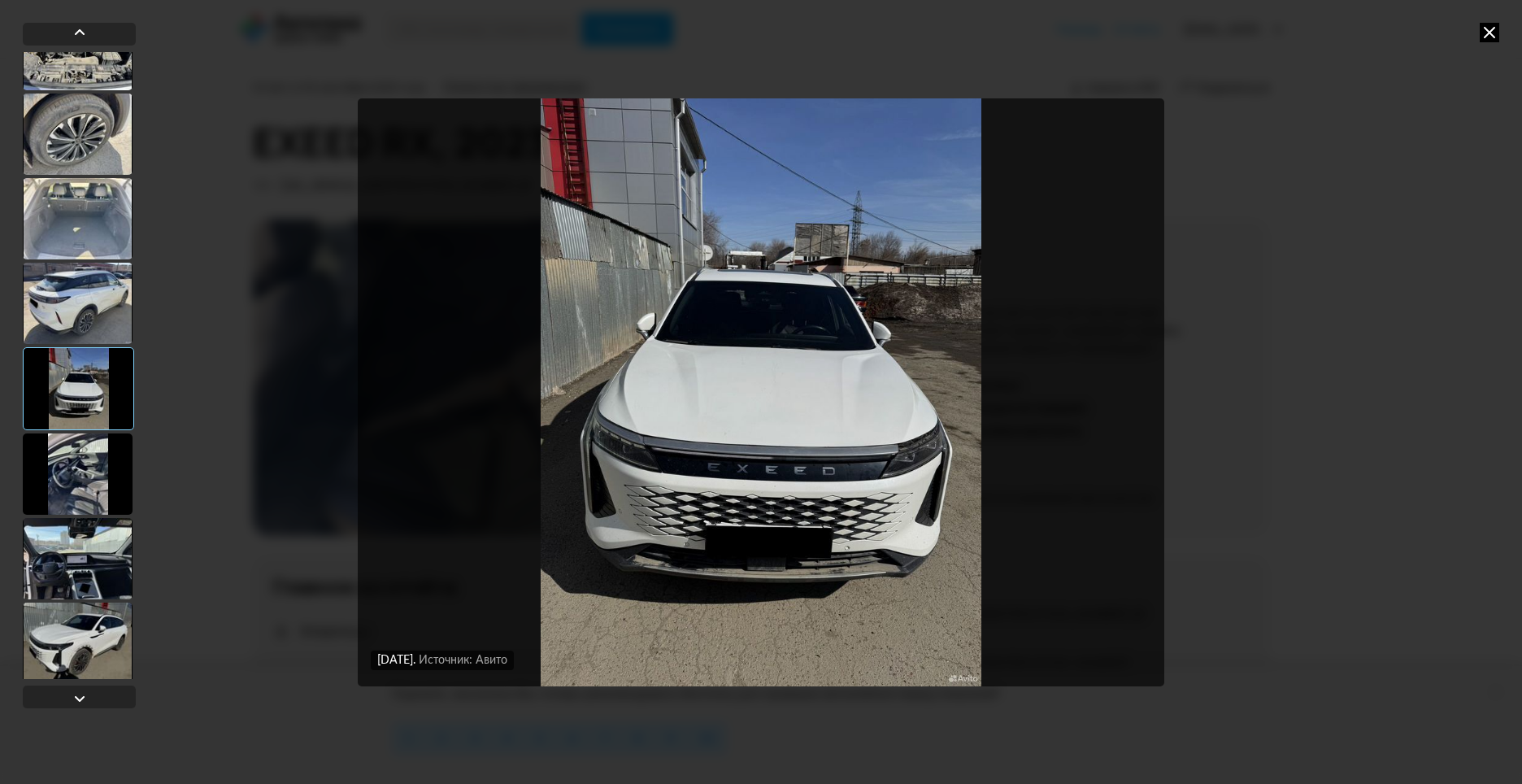
scroll to position [406, 0]
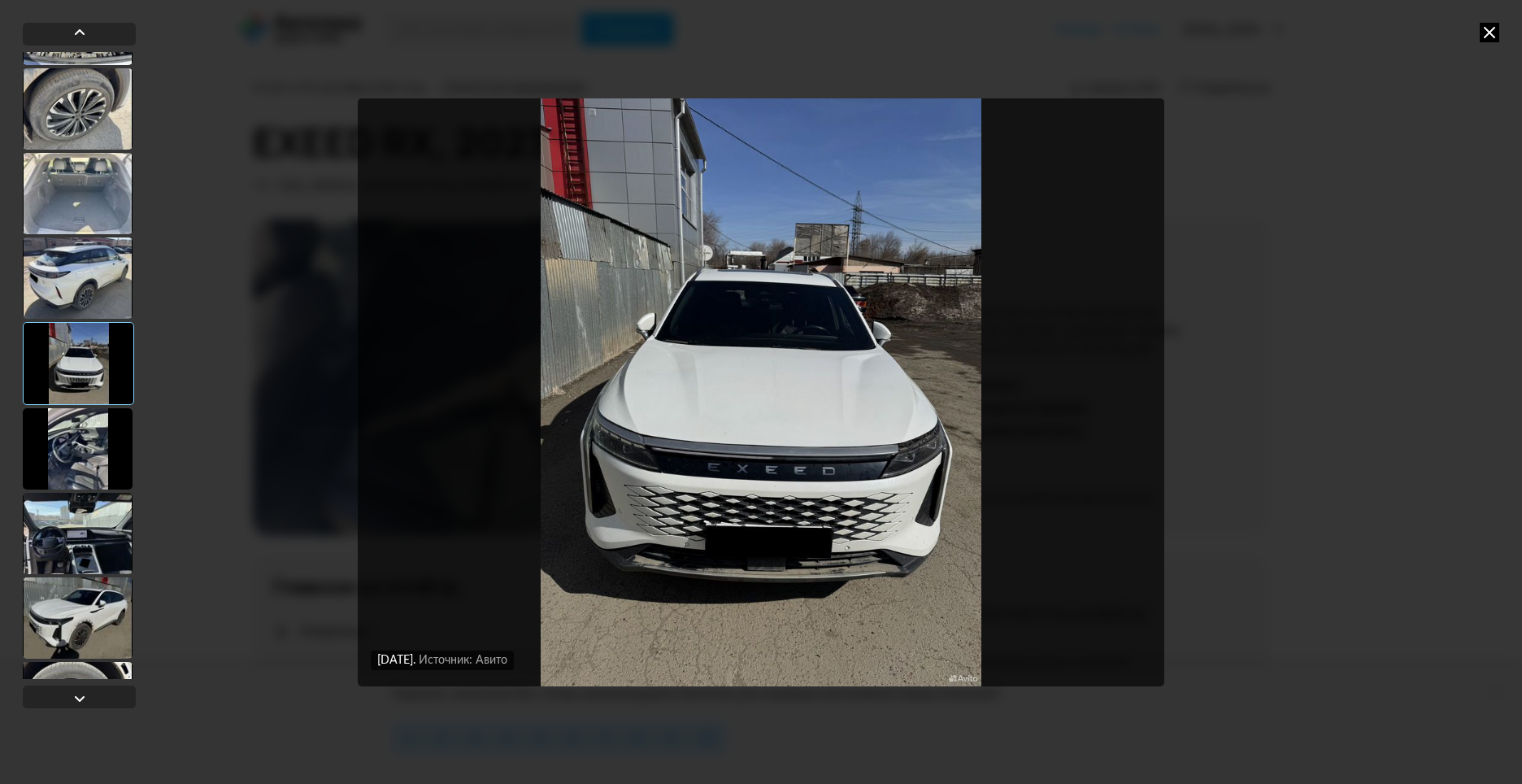
click at [97, 443] on div at bounding box center [78, 449] width 110 height 81
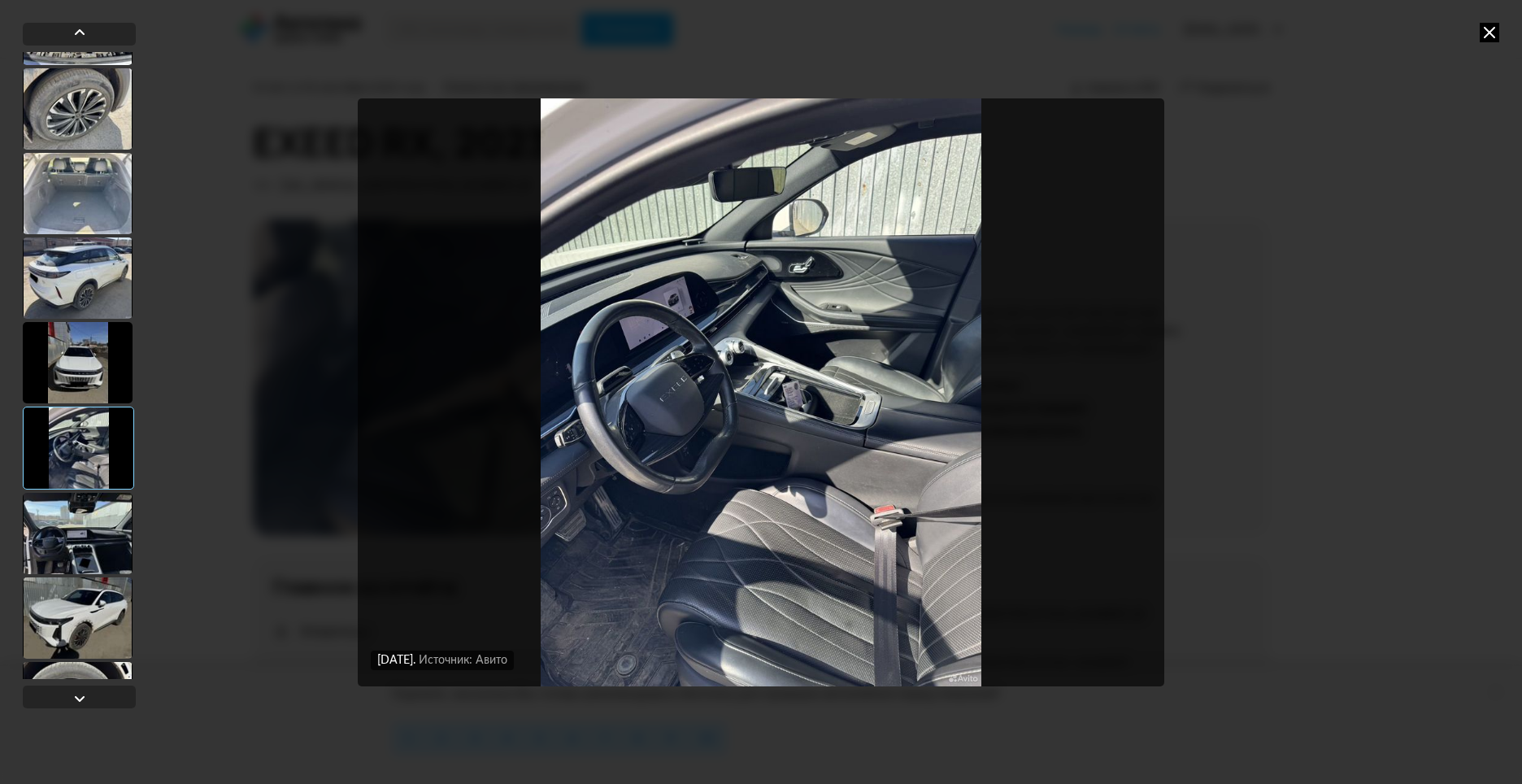
scroll to position [487, 0]
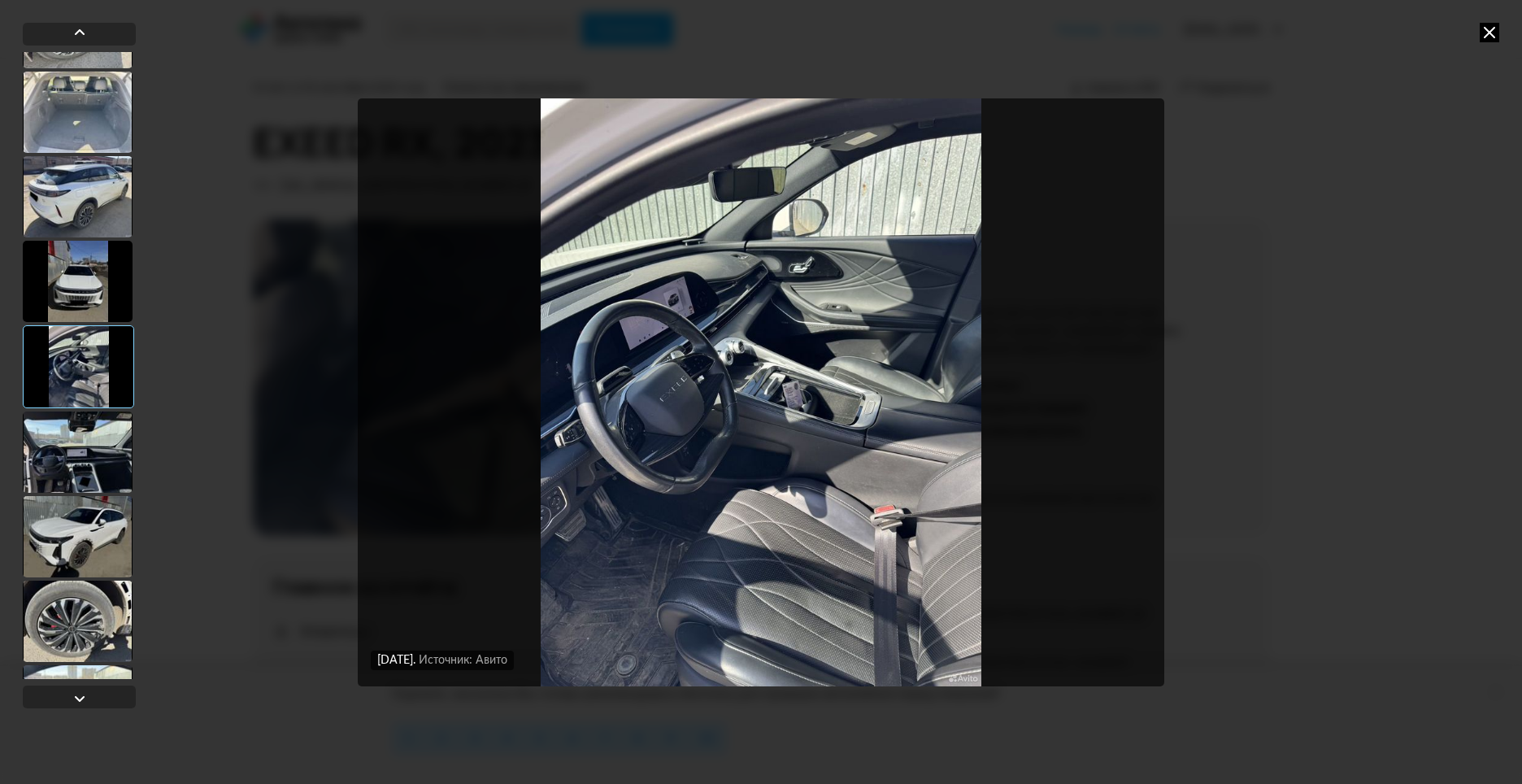
click at [97, 443] on div at bounding box center [78, 452] width 110 height 81
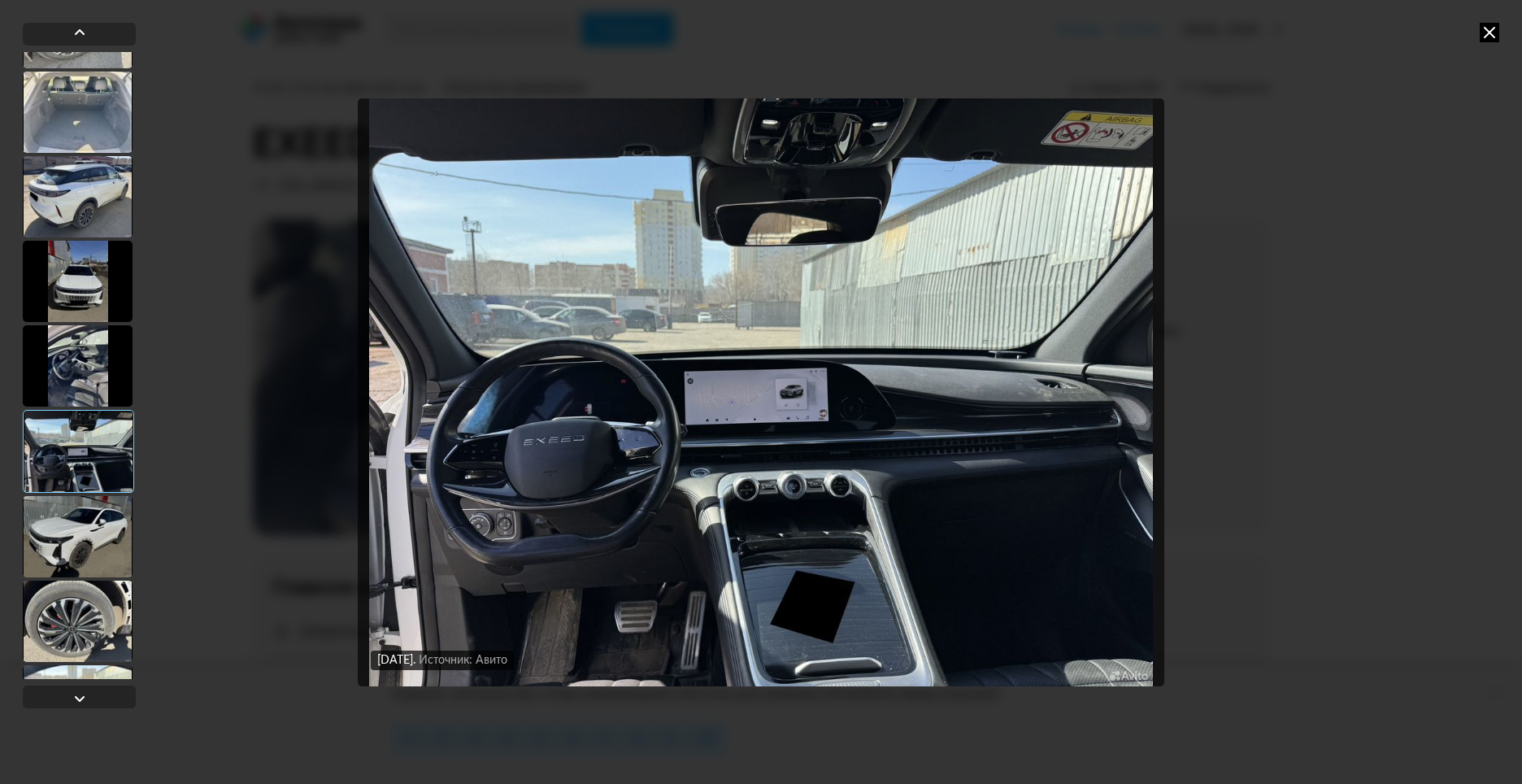
click at [764, 428] on img "Go to Slide 11" at bounding box center [761, 392] width 807 height 588
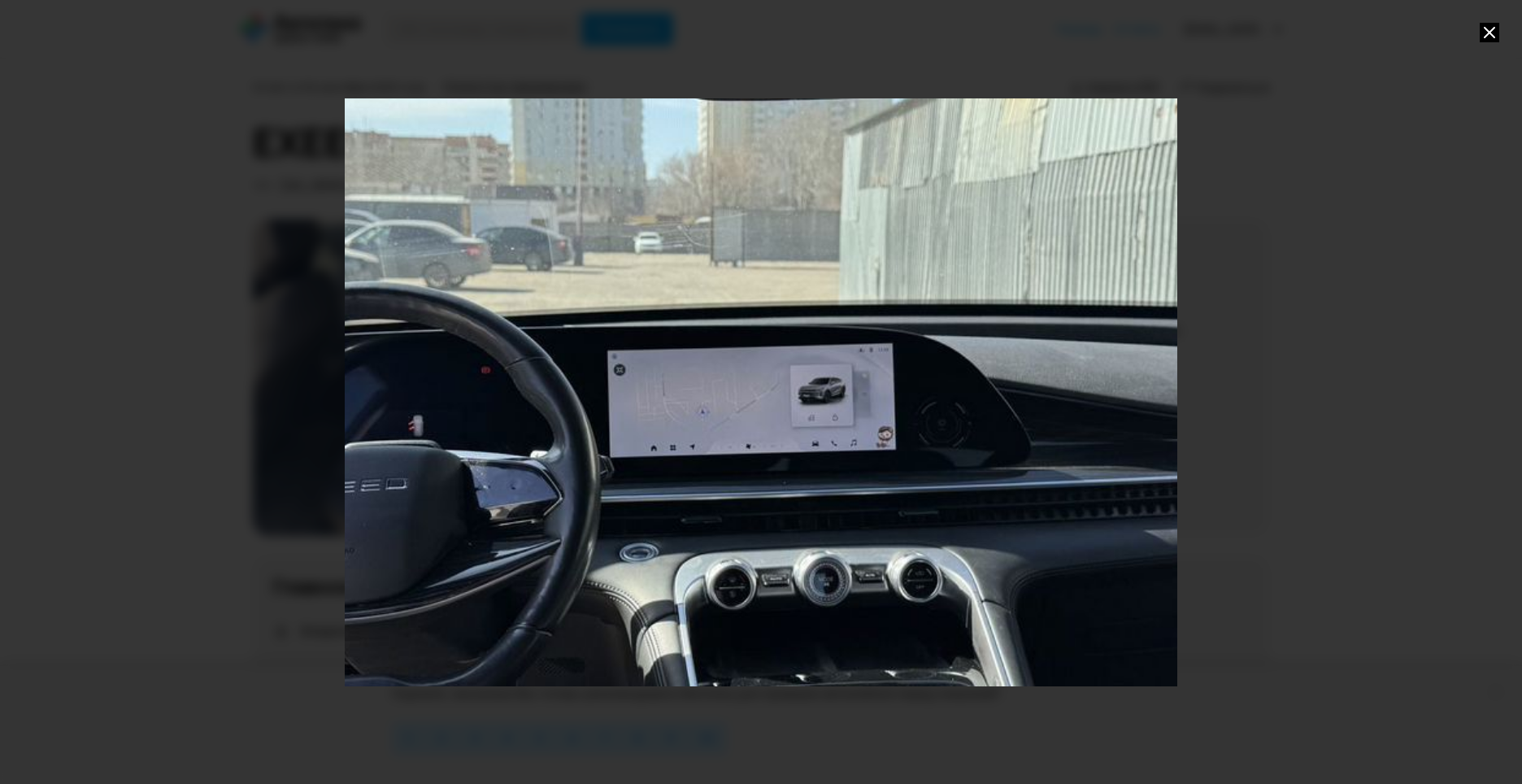
click at [770, 427] on div "Go to Slide 11" at bounding box center [761, 391] width 1666 height 1175
